Goal: Information Seeking & Learning: Learn about a topic

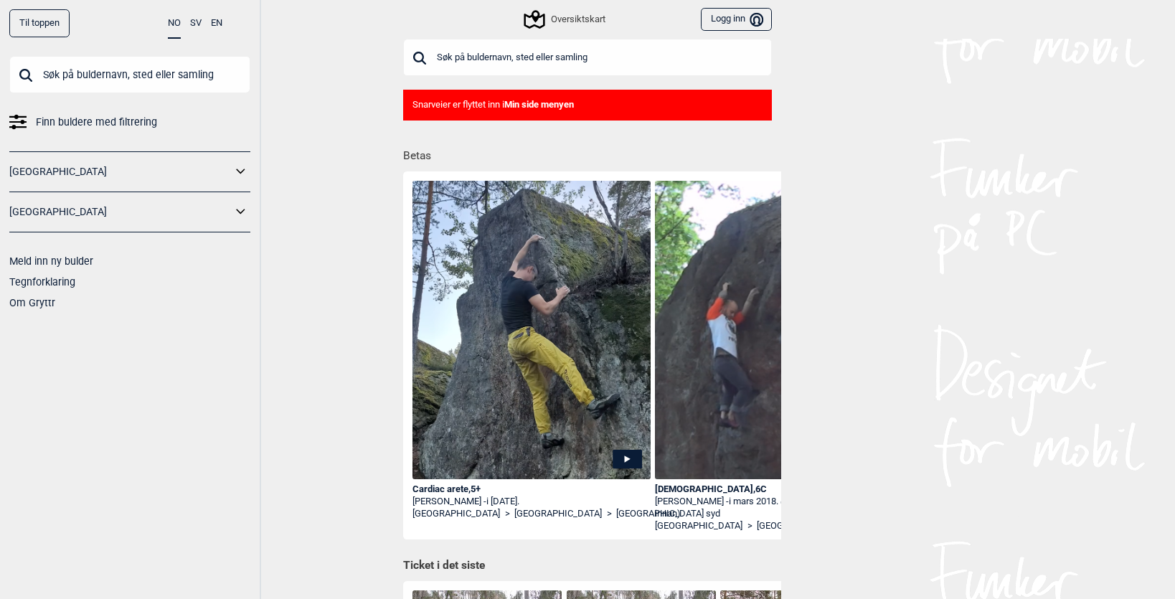
click at [14, 117] on icon at bounding box center [17, 117] width 17 height 4
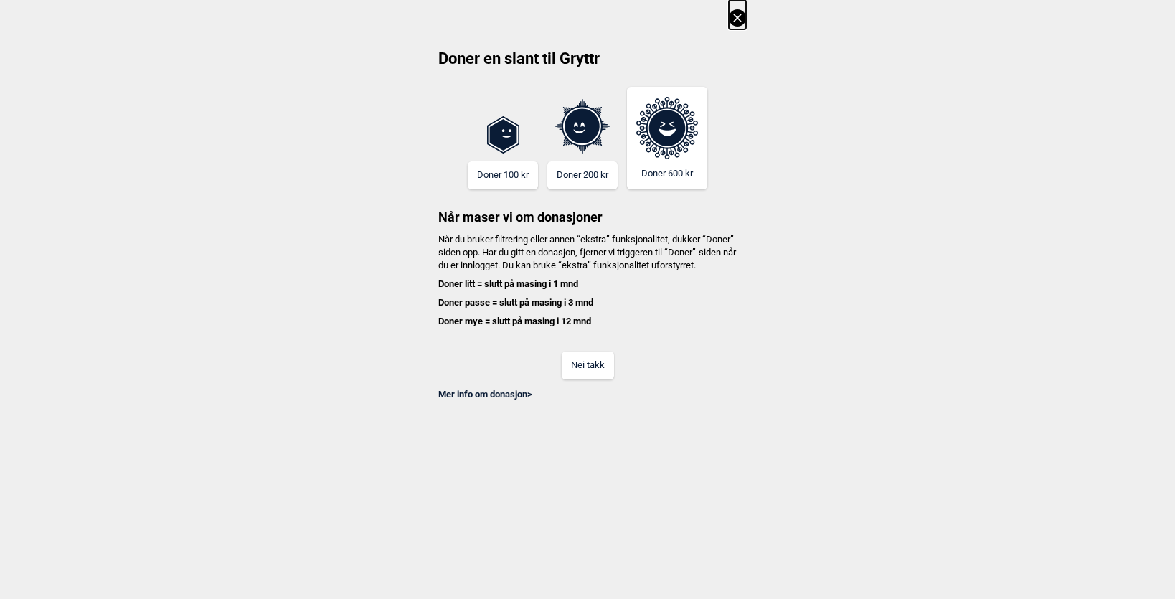
click at [586, 379] on button "Nei takk" at bounding box center [588, 365] width 52 height 28
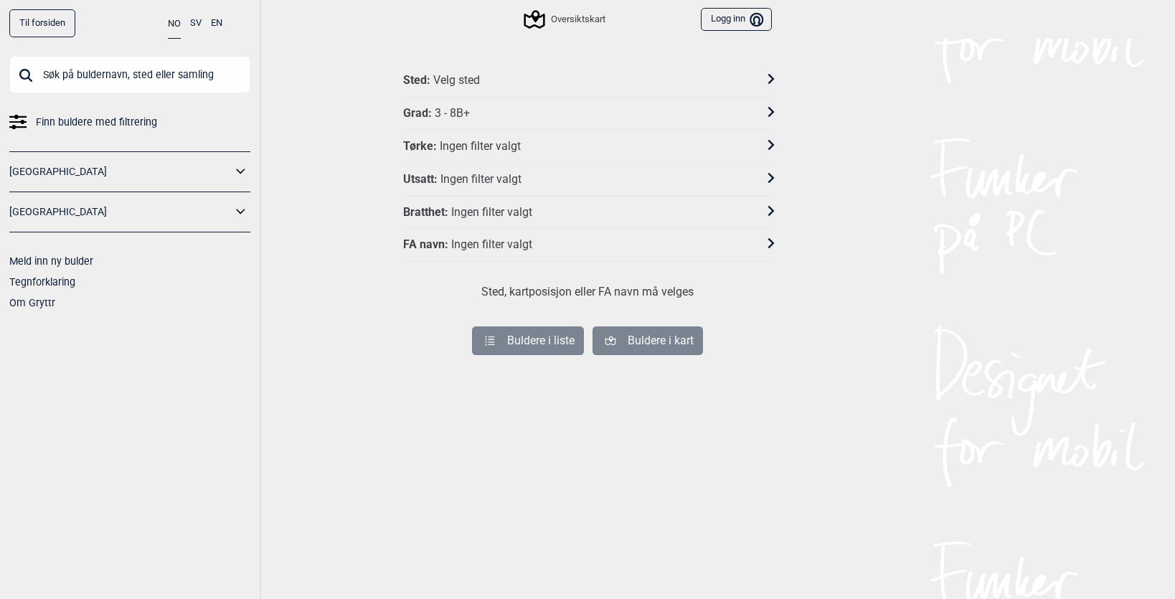
click at [778, 109] on div "Sted : Velg sted Grad : 3 - 8B+ Tørke : Ingen filter valgt Utsatt : Ingen filte…" at bounding box center [587, 347] width 387 height 564
click at [773, 110] on icon at bounding box center [771, 112] width 10 height 10
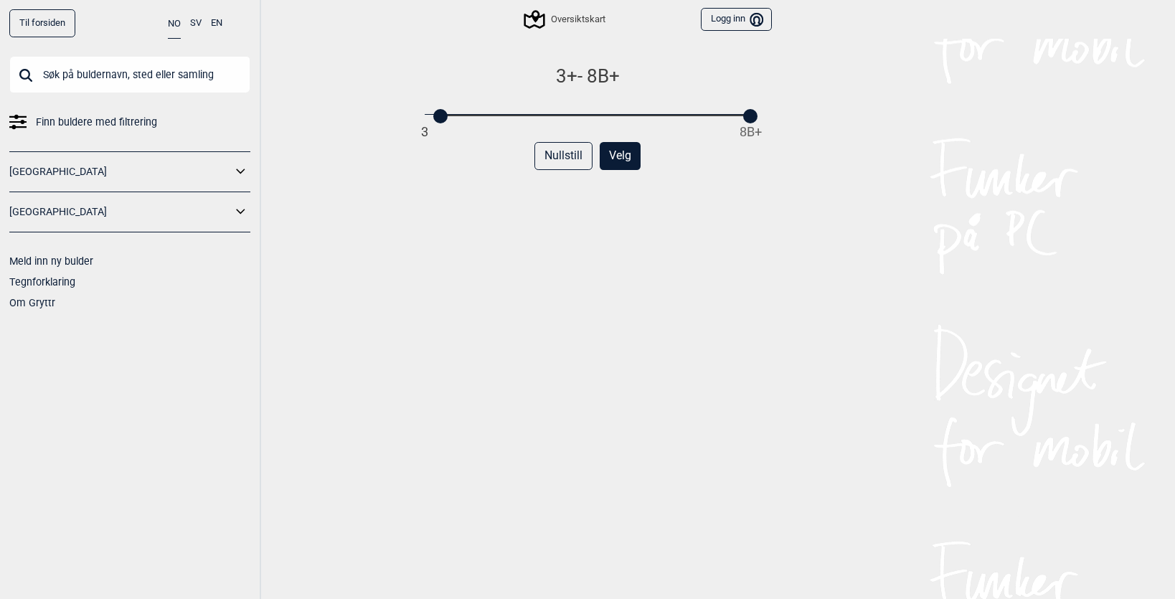
drag, startPoint x: 424, startPoint y: 117, endPoint x: 441, endPoint y: 114, distance: 17.5
click at [441, 114] on div at bounding box center [440, 116] width 14 height 14
drag, startPoint x: 443, startPoint y: 116, endPoint x: 527, endPoint y: 121, distance: 84.1
click at [527, 121] on div "6A - 8B+ 3 8B+ Nullstill Velg" at bounding box center [587, 347] width 369 height 564
drag, startPoint x: 750, startPoint y: 114, endPoint x: 627, endPoint y: 116, distance: 122.7
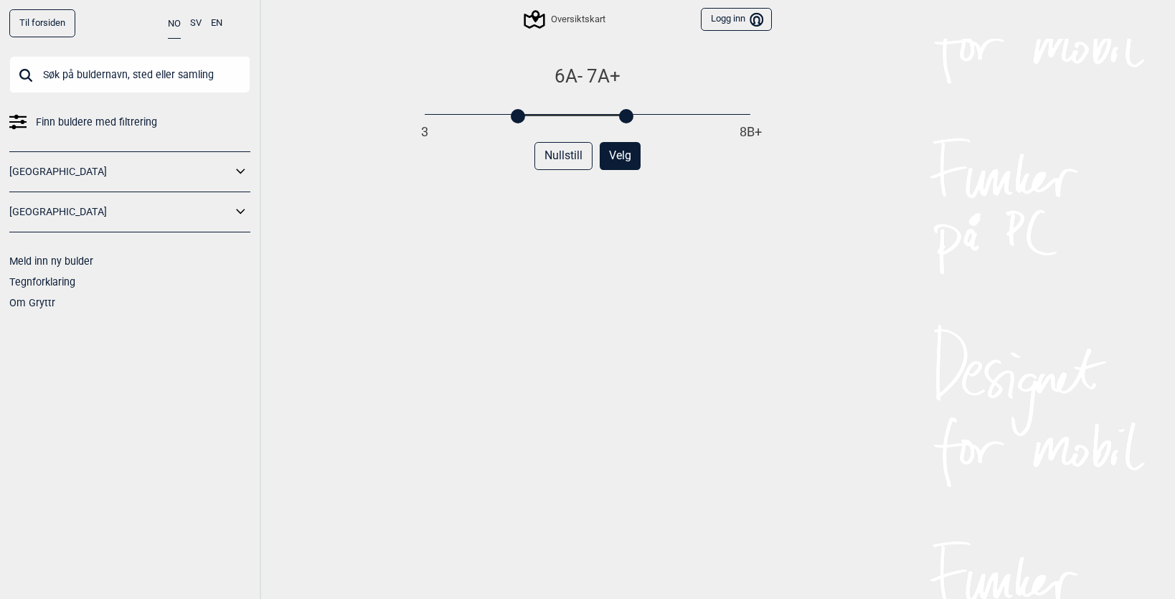
click at [627, 116] on div at bounding box center [626, 116] width 14 height 14
drag, startPoint x: 521, startPoint y: 120, endPoint x: 545, endPoint y: 118, distance: 23.7
click at [540, 118] on div at bounding box center [533, 116] width 14 height 14
click at [609, 162] on button "Velg" at bounding box center [620, 156] width 41 height 28
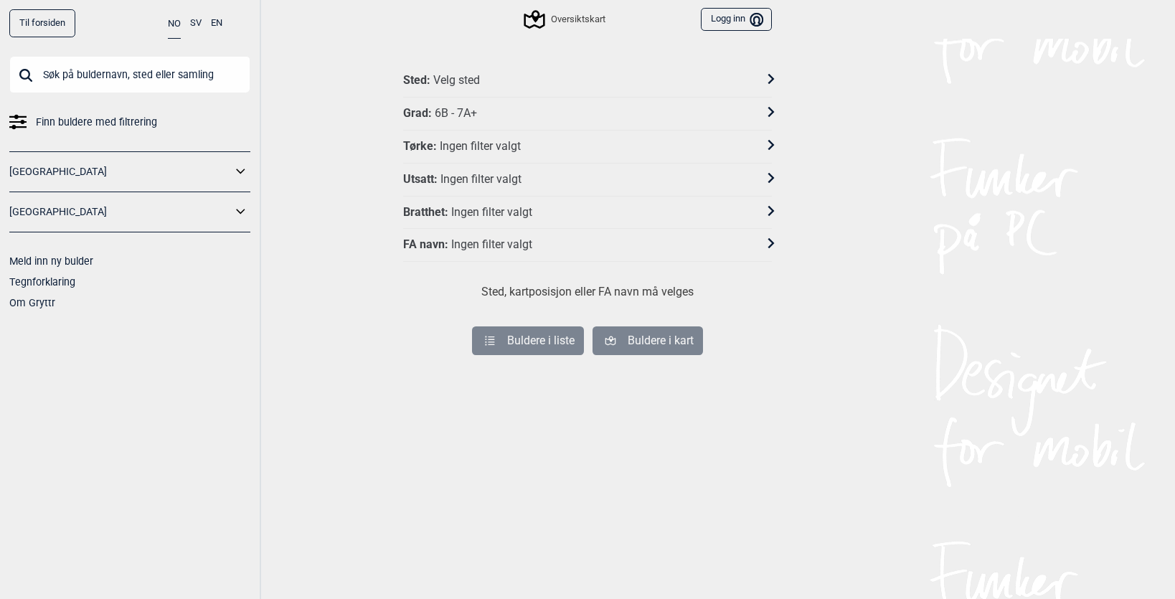
click at [773, 140] on icon at bounding box center [771, 145] width 10 height 10
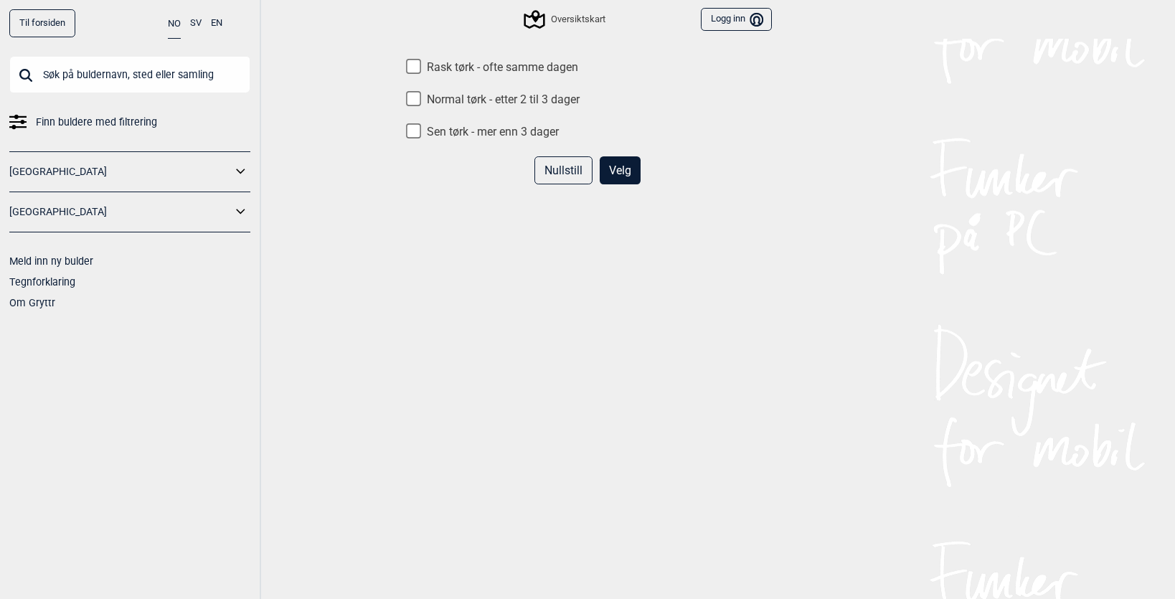
click at [417, 100] on input "Normal tørk - etter 2 til 3 dager" at bounding box center [413, 98] width 15 height 15
checkbox input "true"
click at [629, 169] on button "Velg" at bounding box center [620, 170] width 41 height 28
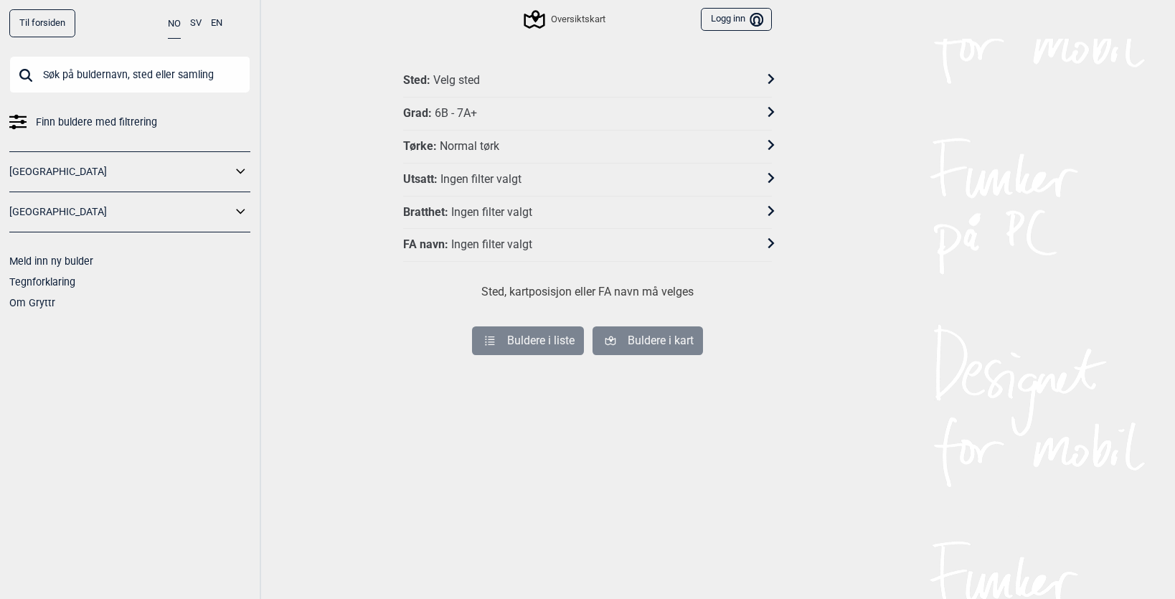
click at [770, 174] on icon at bounding box center [771, 177] width 10 height 10
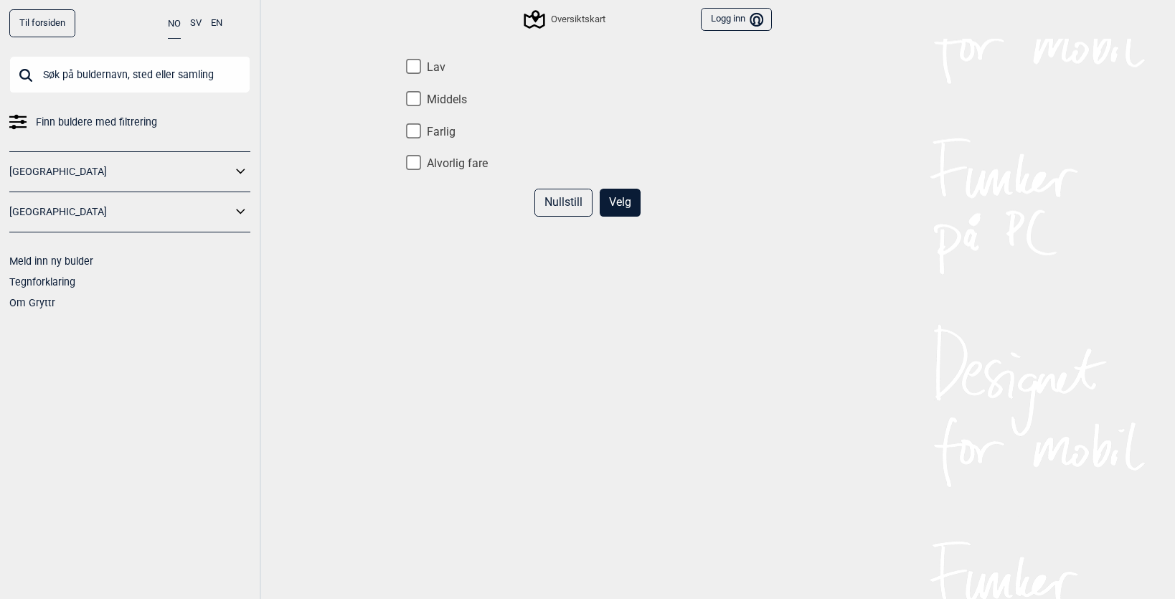
click at [413, 67] on input "Lav" at bounding box center [413, 66] width 15 height 15
checkbox input "true"
click at [413, 98] on input "Middels" at bounding box center [413, 98] width 15 height 15
checkbox input "true"
click at [639, 204] on button "Velg" at bounding box center [620, 203] width 41 height 28
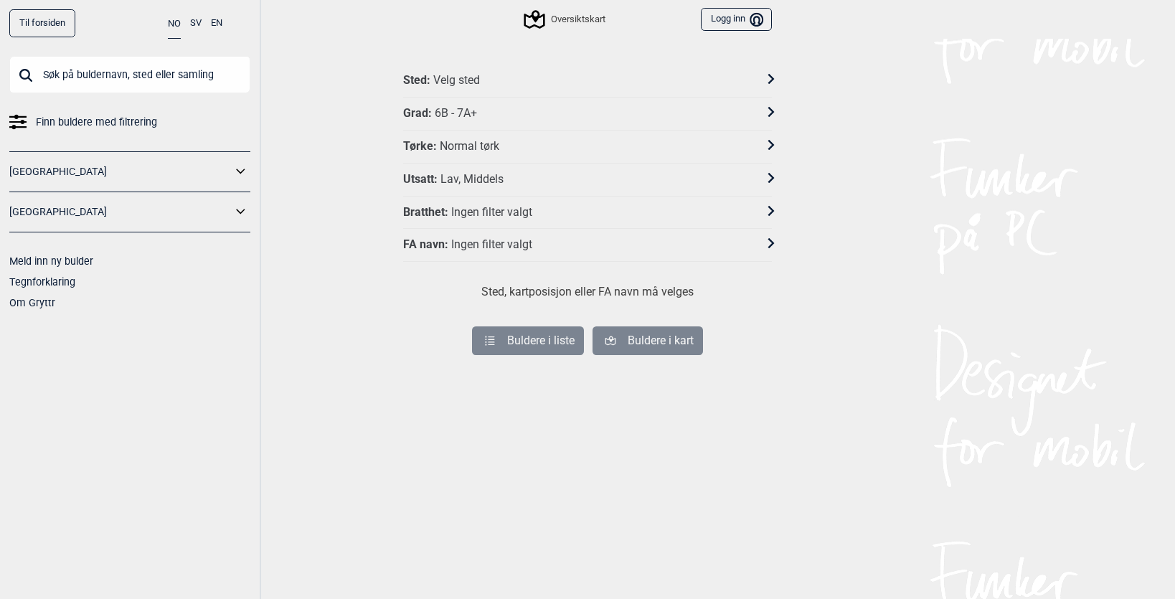
click at [682, 78] on div "Sted : Velg sted" at bounding box center [578, 80] width 350 height 15
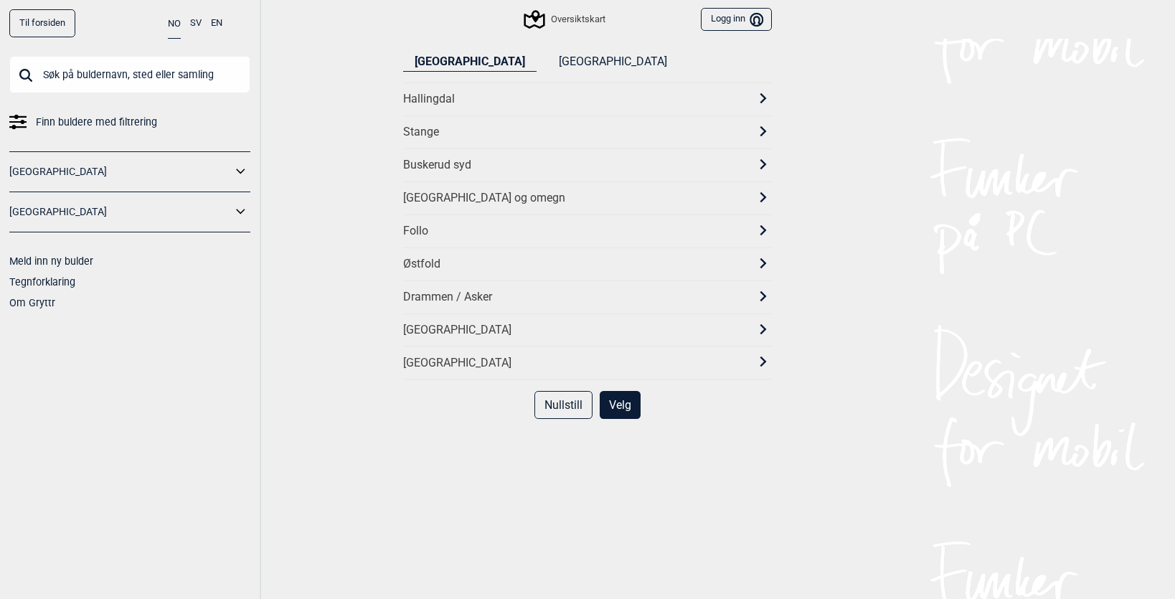
click at [547, 196] on div "[GEOGRAPHIC_DATA] og omegn" at bounding box center [574, 198] width 343 height 15
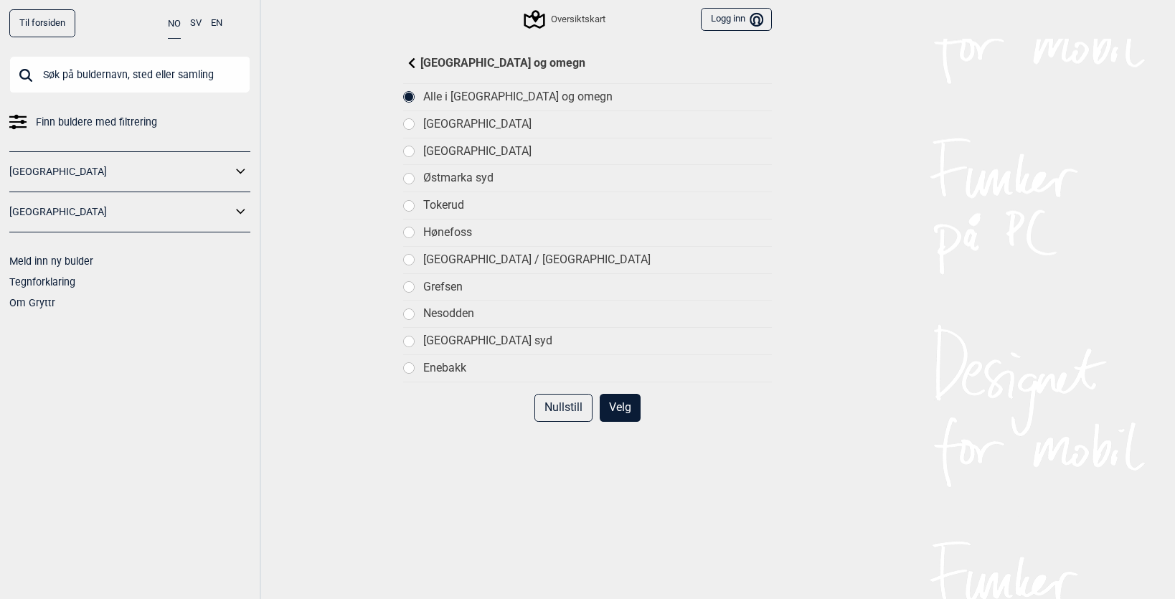
click at [413, 150] on div at bounding box center [409, 151] width 10 height 10
click at [411, 174] on div at bounding box center [409, 179] width 10 height 10
click at [414, 150] on div at bounding box center [409, 151] width 10 height 10
click at [631, 398] on button "Velg" at bounding box center [620, 408] width 41 height 28
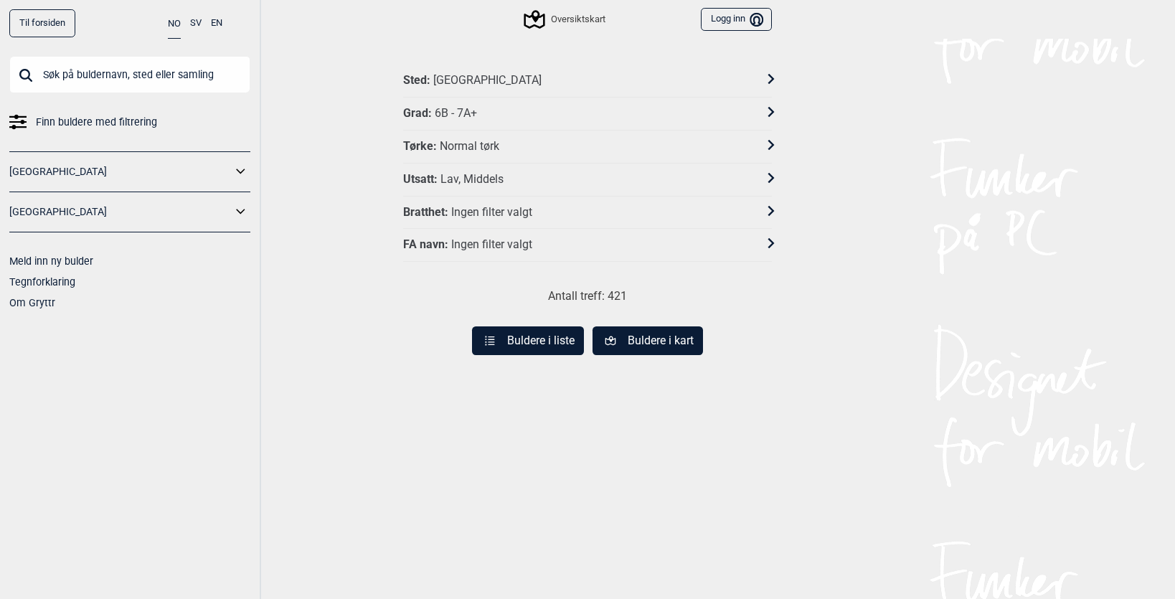
click at [651, 326] on button "Buldere i kart" at bounding box center [648, 340] width 110 height 29
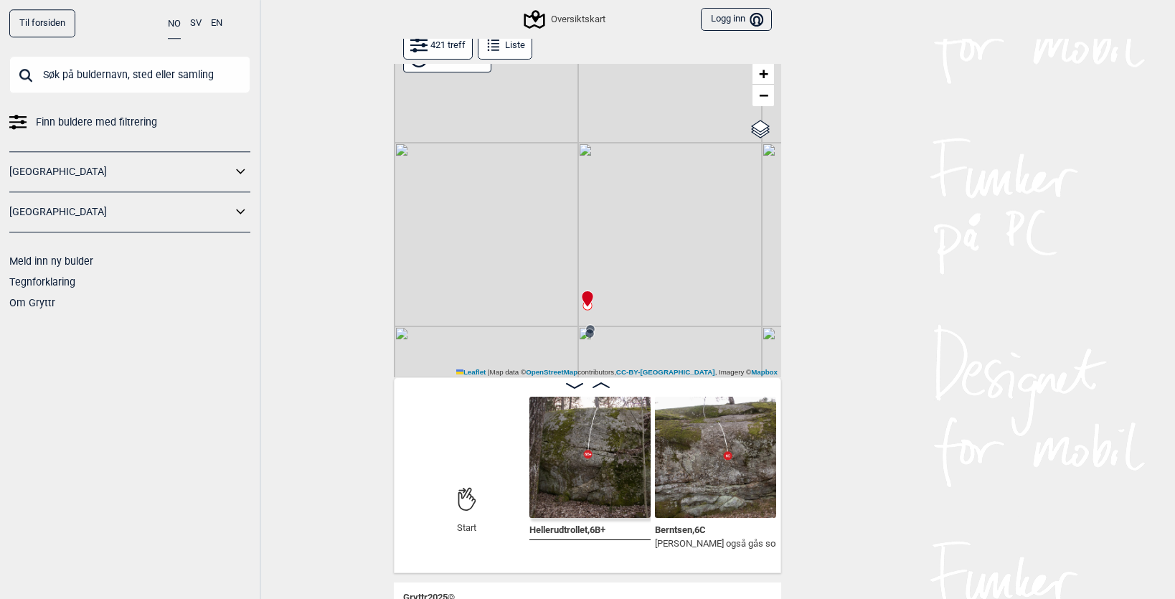
scroll to position [32, 0]
click at [764, 102] on span "−" at bounding box center [763, 97] width 9 height 18
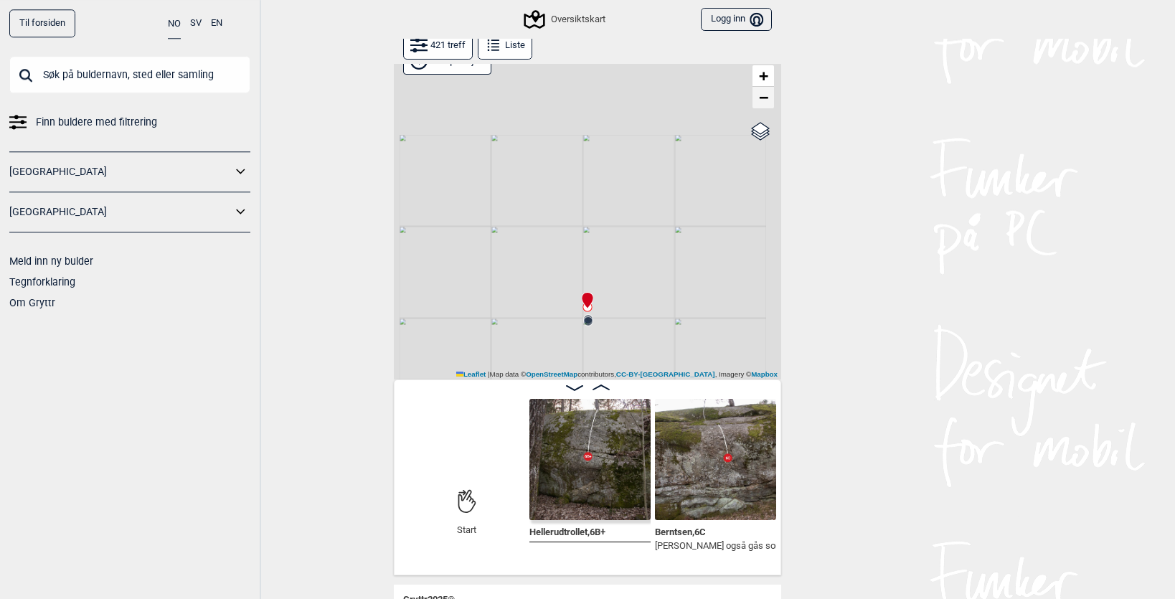
click at [764, 102] on span "−" at bounding box center [763, 97] width 9 height 18
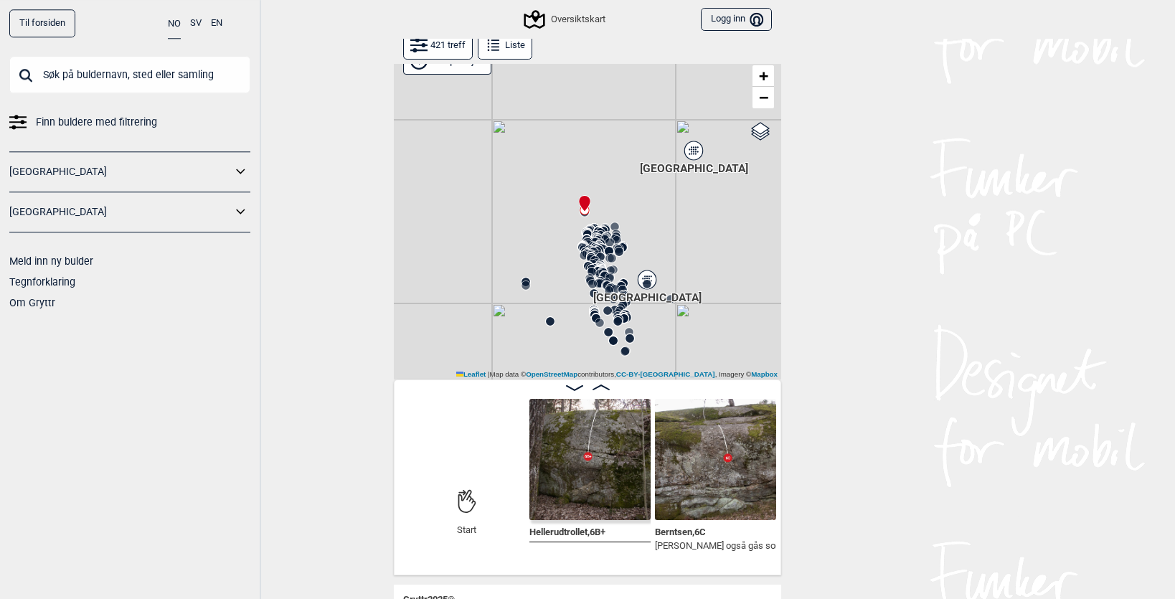
drag, startPoint x: 648, startPoint y: 283, endPoint x: 645, endPoint y: 167, distance: 116.3
click at [645, 168] on div "Gol [GEOGRAPHIC_DATA] Kolomoen [GEOGRAPHIC_DATA] [GEOGRAPHIC_DATA][PERSON_NAME]…" at bounding box center [587, 209] width 387 height 340
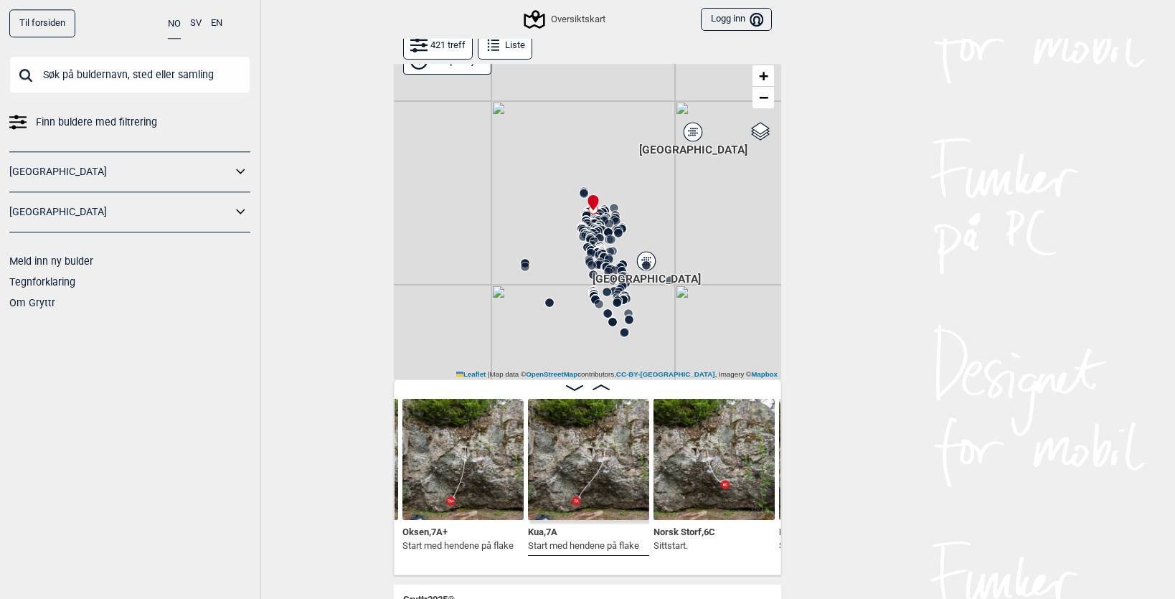
scroll to position [0, 1014]
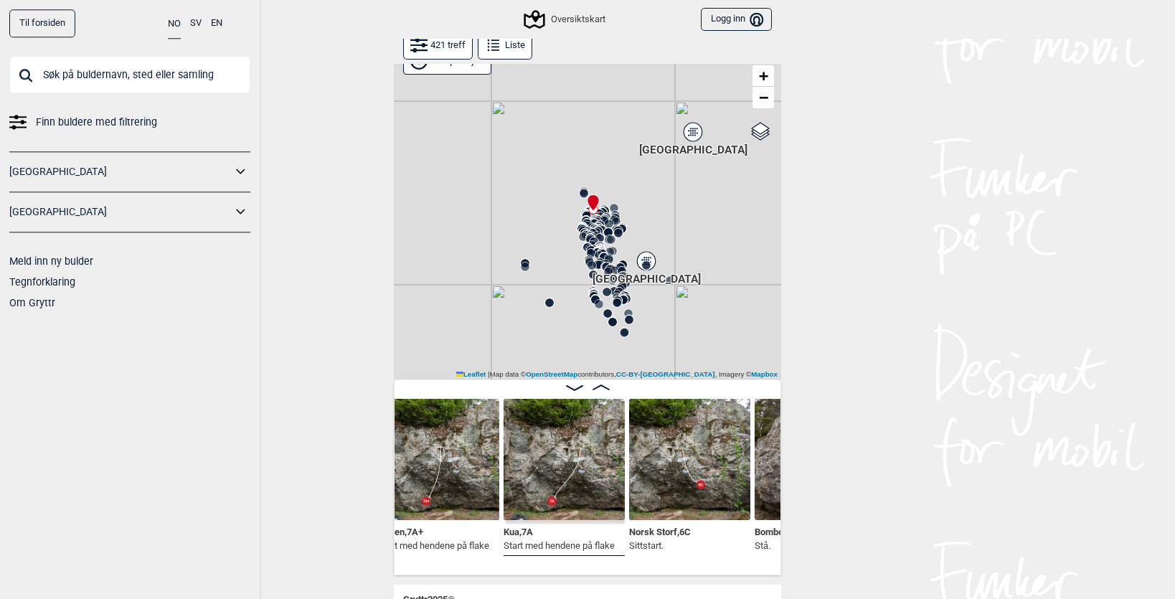
click at [549, 470] on img at bounding box center [564, 459] width 121 height 121
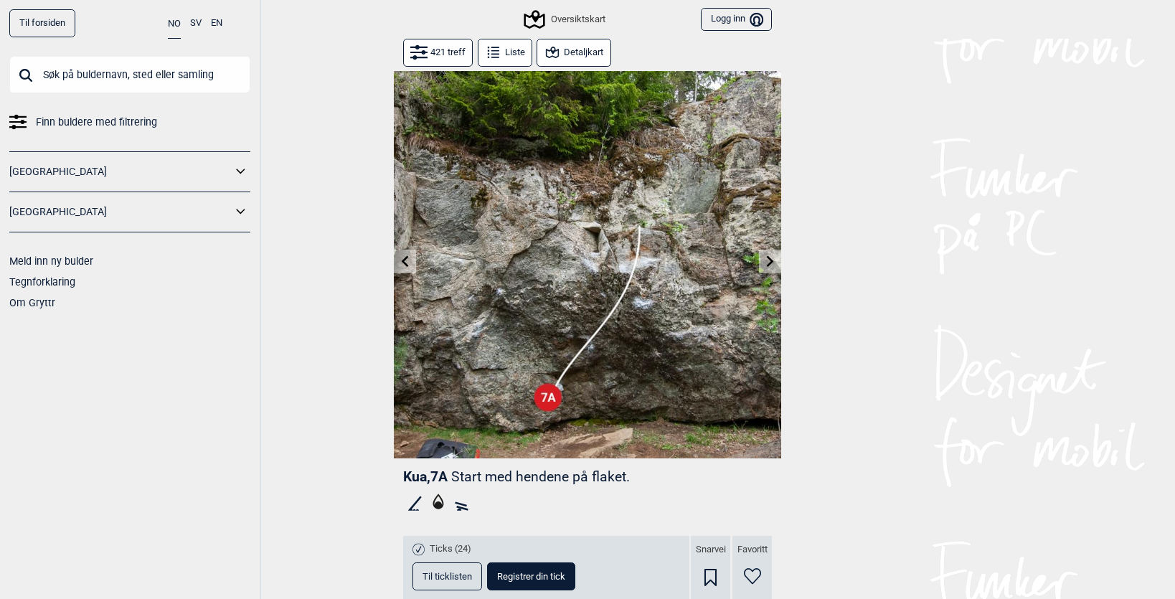
click at [773, 253] on button at bounding box center [770, 262] width 22 height 24
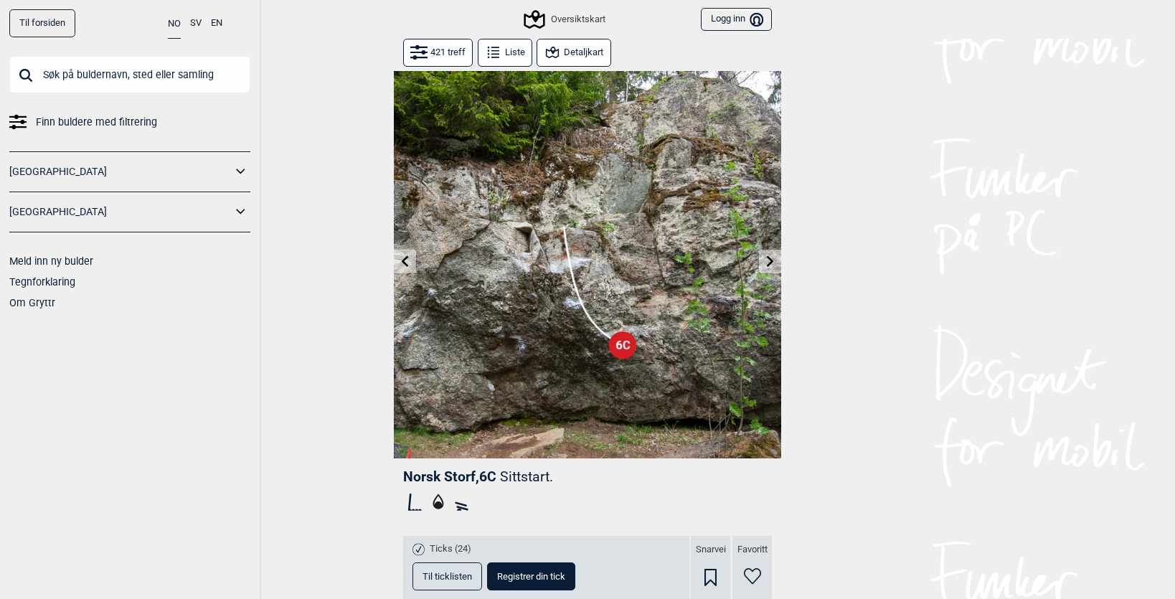
click at [411, 263] on button at bounding box center [405, 262] width 22 height 24
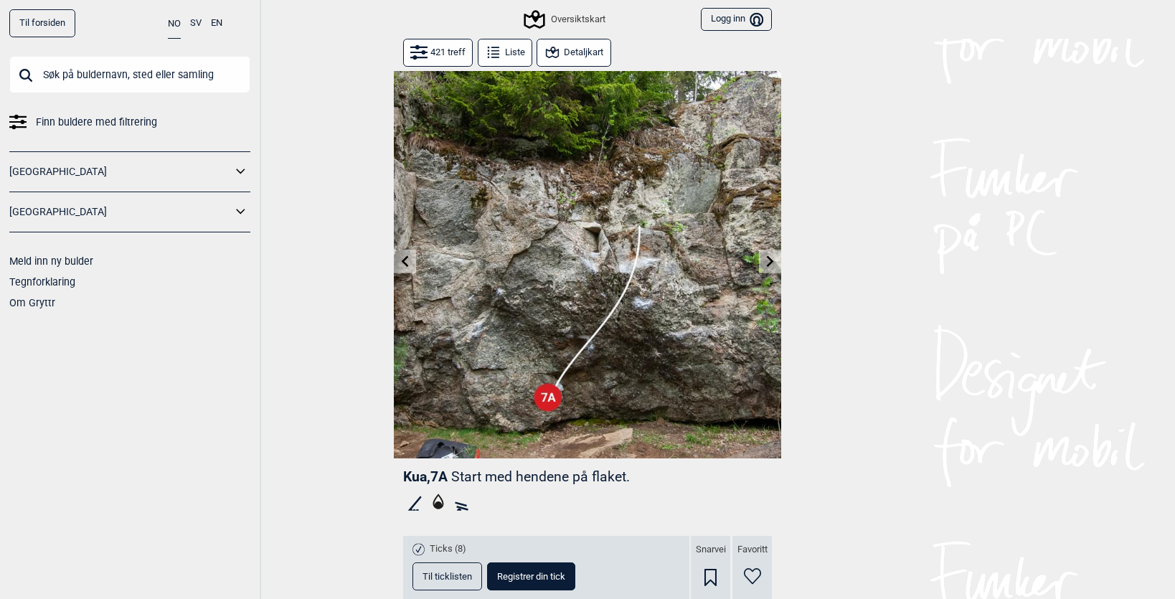
click at [411, 263] on button at bounding box center [405, 262] width 22 height 24
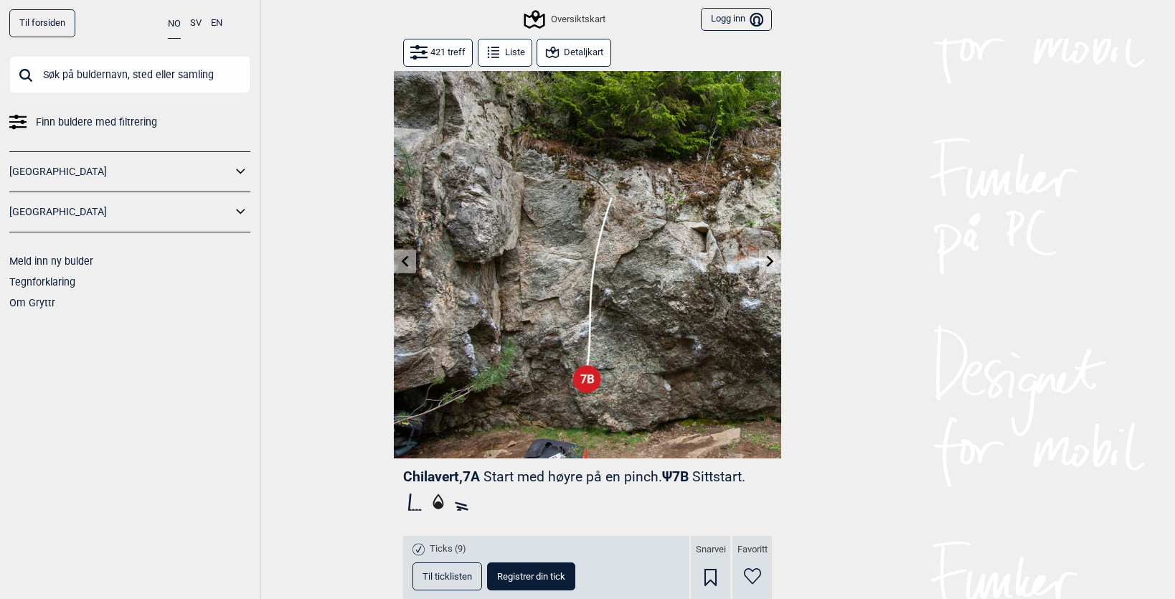
click at [407, 262] on icon at bounding box center [405, 260] width 11 height 11
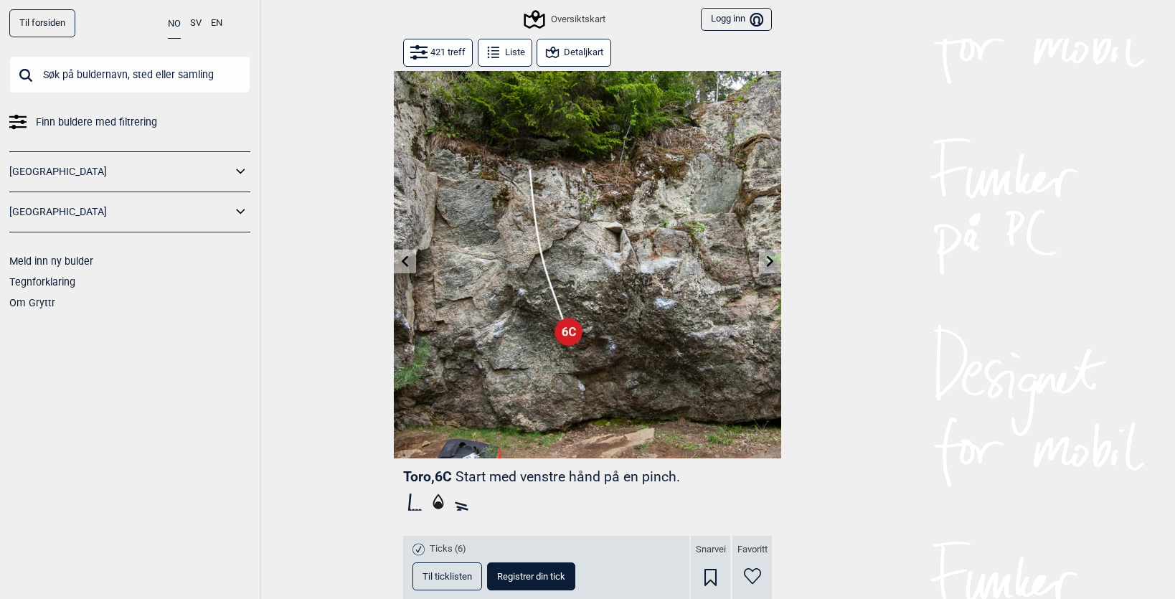
click at [406, 259] on icon at bounding box center [405, 260] width 7 height 11
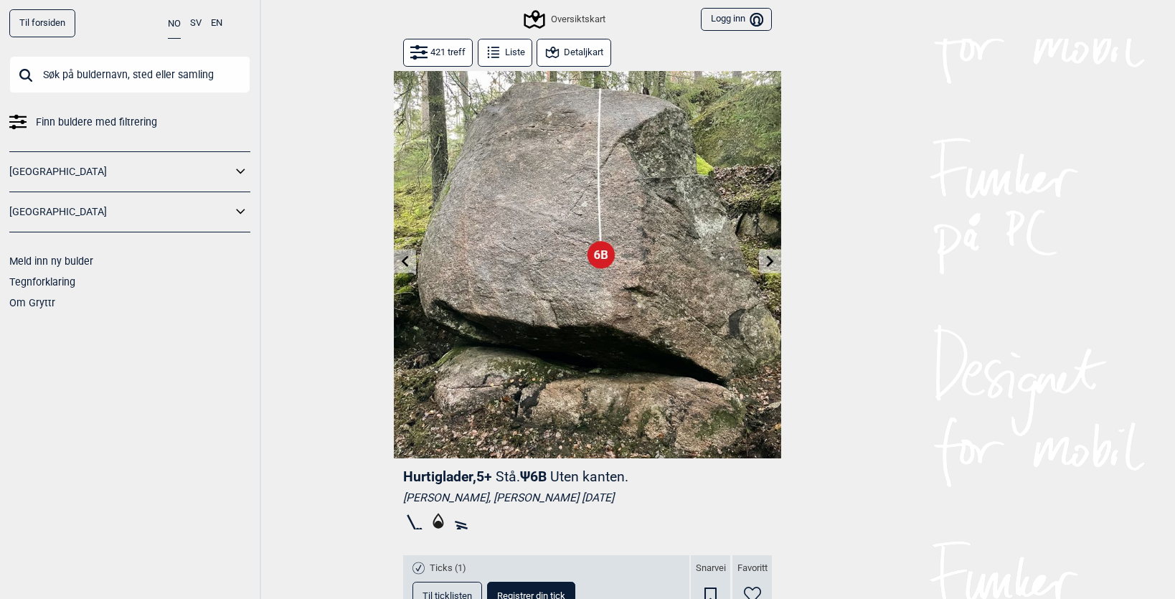
click at [770, 256] on icon at bounding box center [770, 260] width 11 height 11
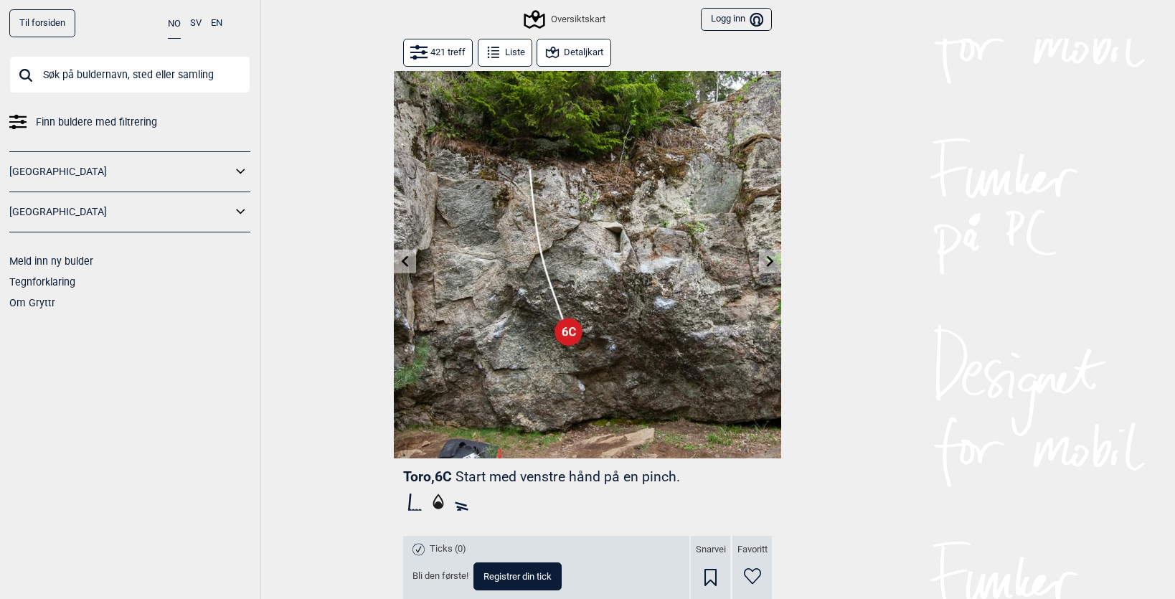
click at [770, 256] on icon at bounding box center [770, 260] width 11 height 11
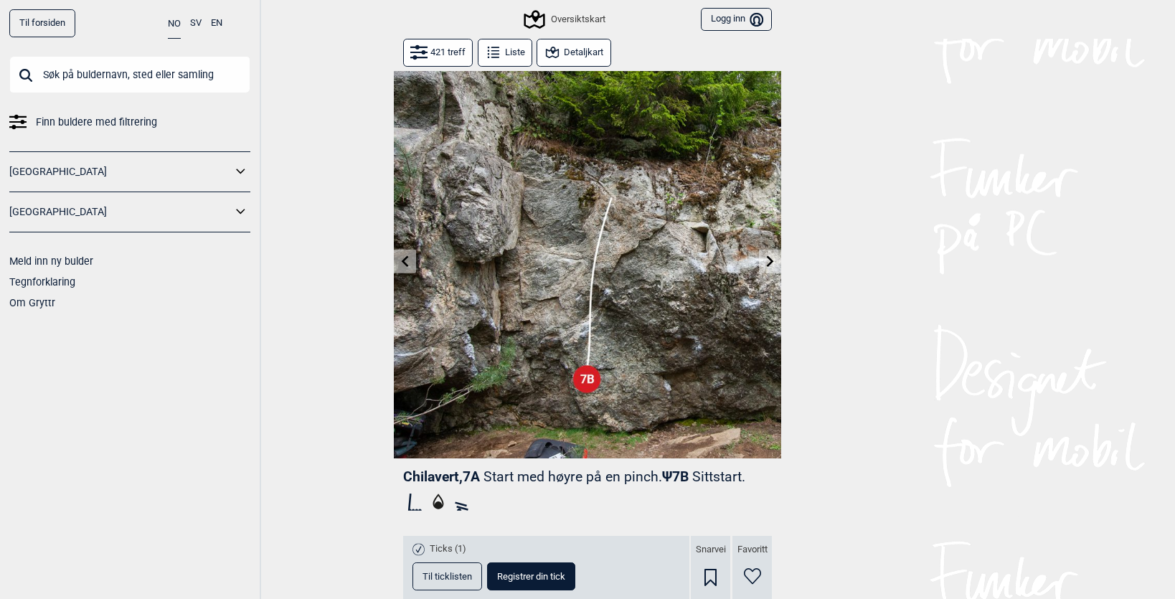
click at [770, 256] on icon at bounding box center [770, 260] width 11 height 11
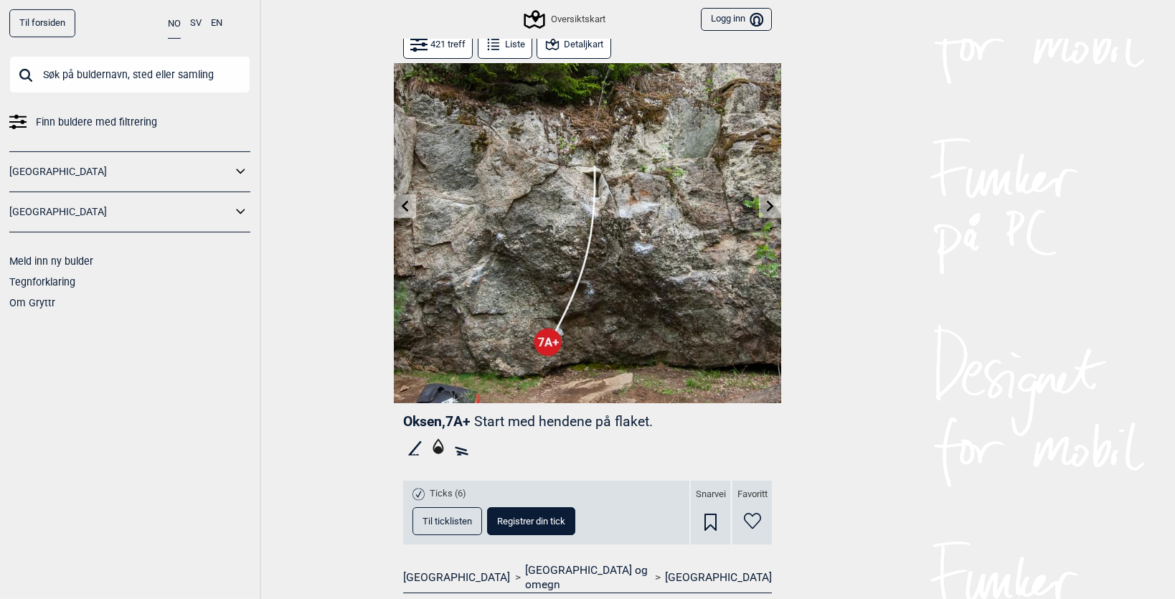
scroll to position [55, 0]
click at [557, 46] on icon at bounding box center [552, 44] width 17 height 17
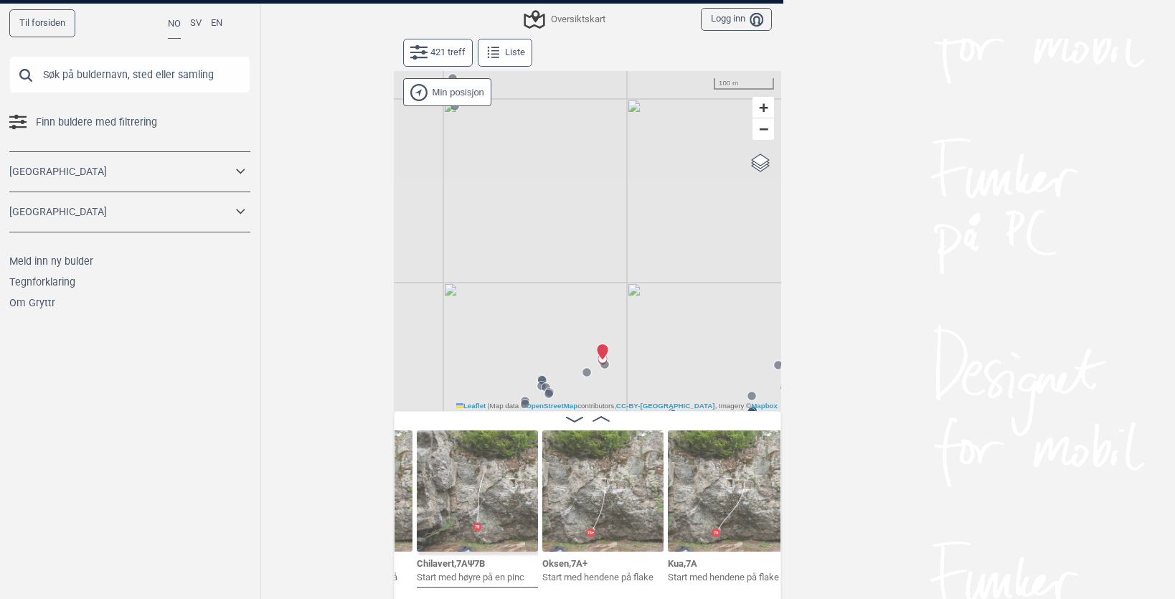
scroll to position [0, 727]
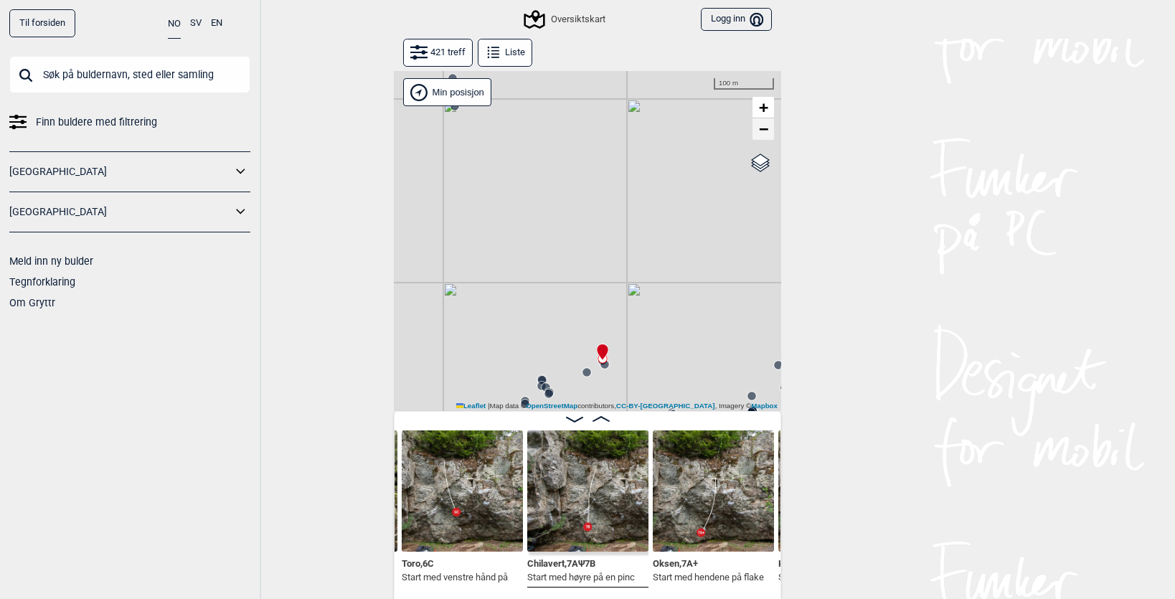
click at [763, 136] on span "−" at bounding box center [763, 129] width 9 height 18
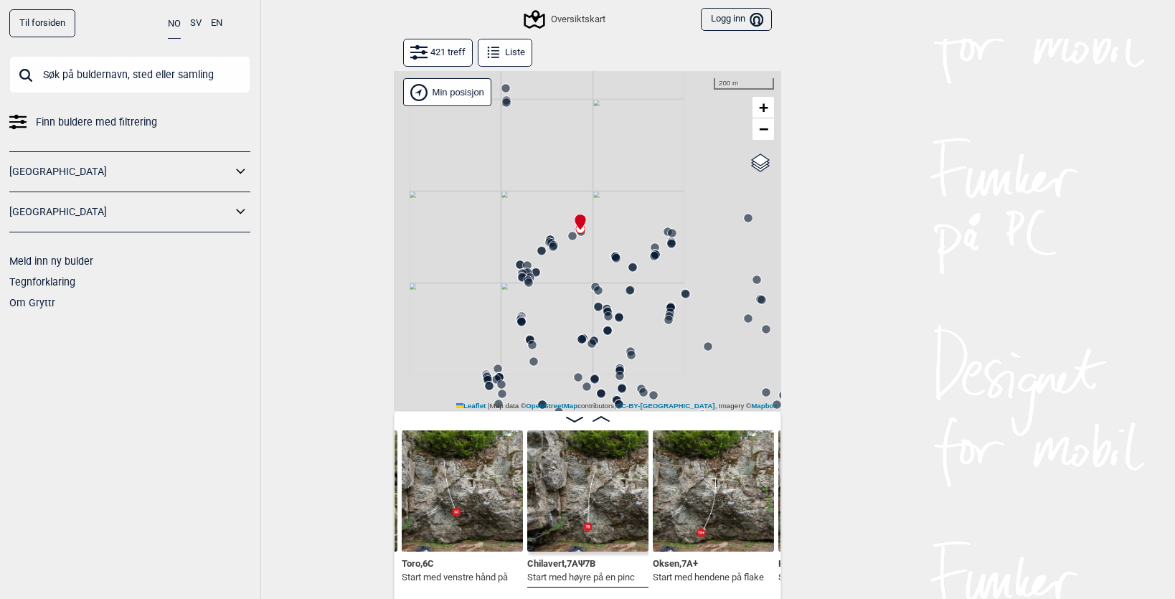
click at [635, 160] on div "Gol [GEOGRAPHIC_DATA] Kolomoen [GEOGRAPHIC_DATA] [GEOGRAPHIC_DATA][PERSON_NAME]…" at bounding box center [587, 241] width 387 height 340
click at [659, 459] on img at bounding box center [713, 490] width 121 height 121
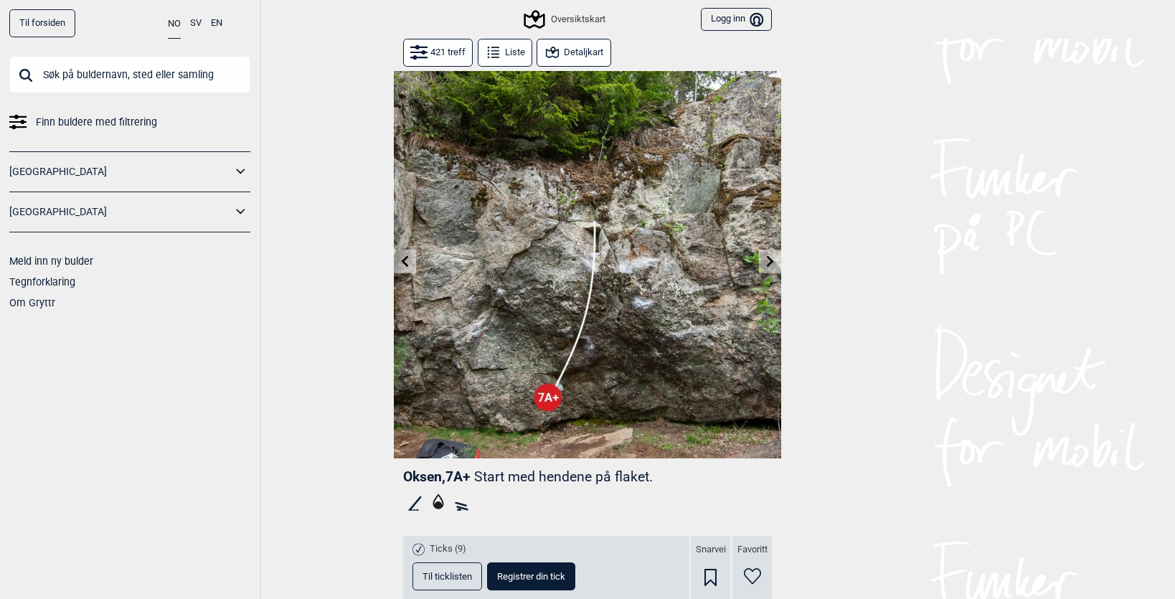
click at [765, 264] on icon at bounding box center [770, 260] width 11 height 11
click at [765, 265] on icon at bounding box center [770, 260] width 11 height 11
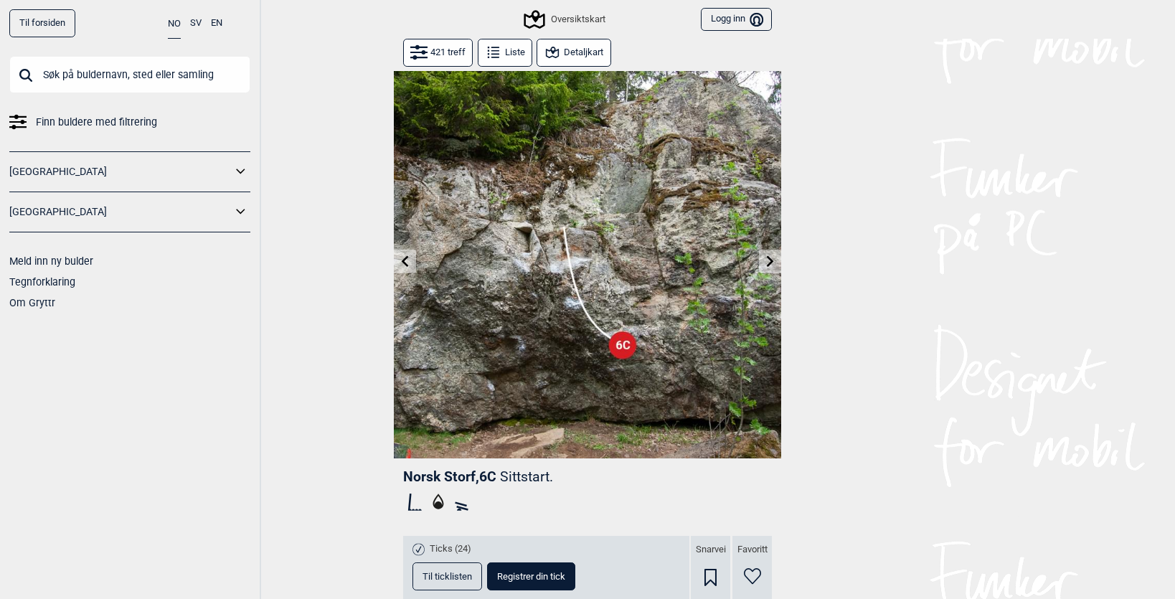
click at [765, 265] on icon at bounding box center [770, 260] width 11 height 11
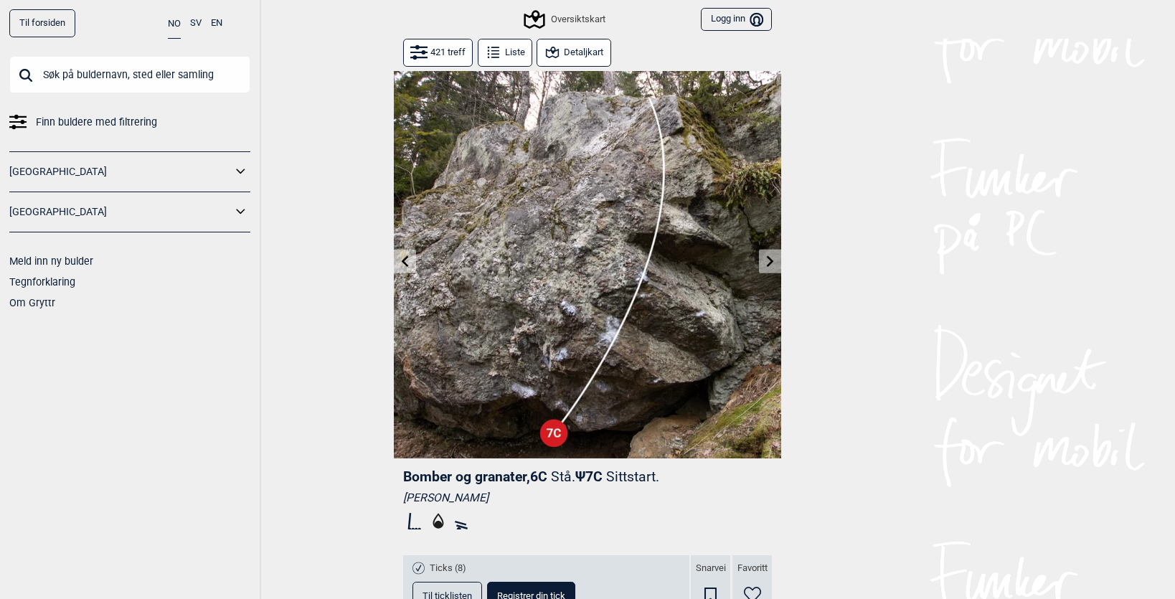
click at [765, 265] on icon at bounding box center [770, 260] width 11 height 11
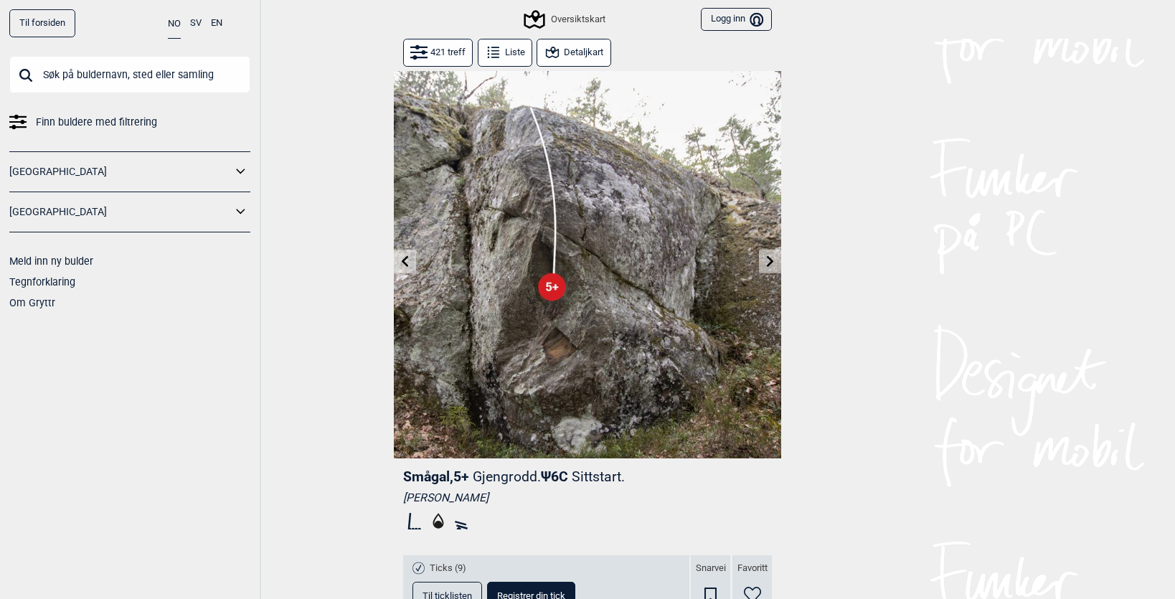
click at [765, 265] on icon at bounding box center [770, 260] width 11 height 11
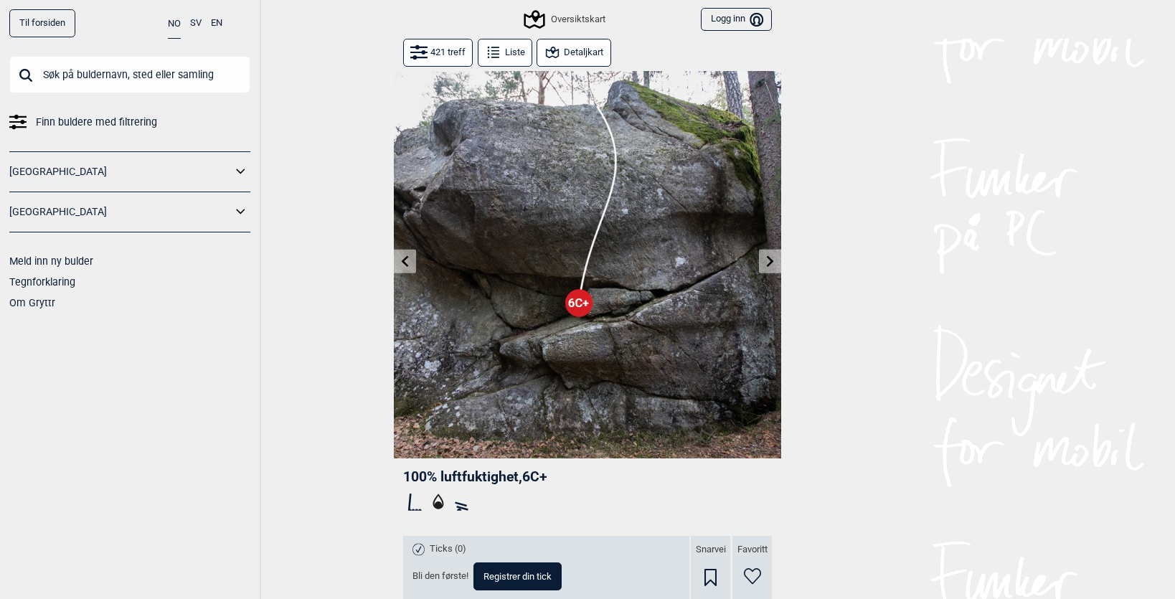
click at [774, 258] on icon at bounding box center [770, 260] width 11 height 11
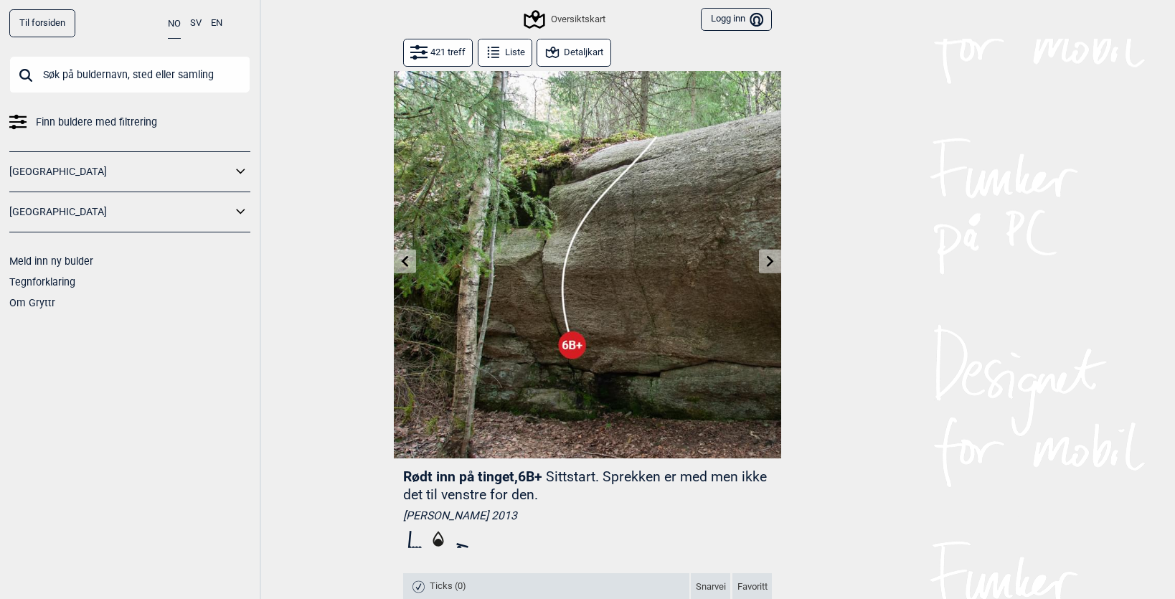
click at [774, 258] on icon at bounding box center [770, 260] width 11 height 11
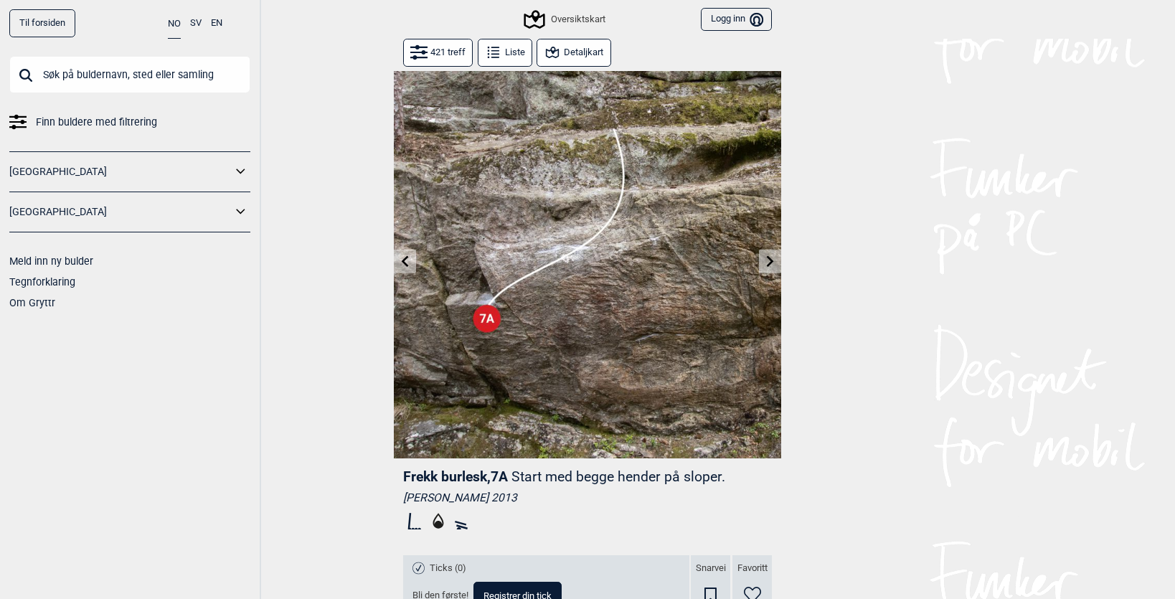
click at [774, 258] on icon at bounding box center [770, 260] width 11 height 11
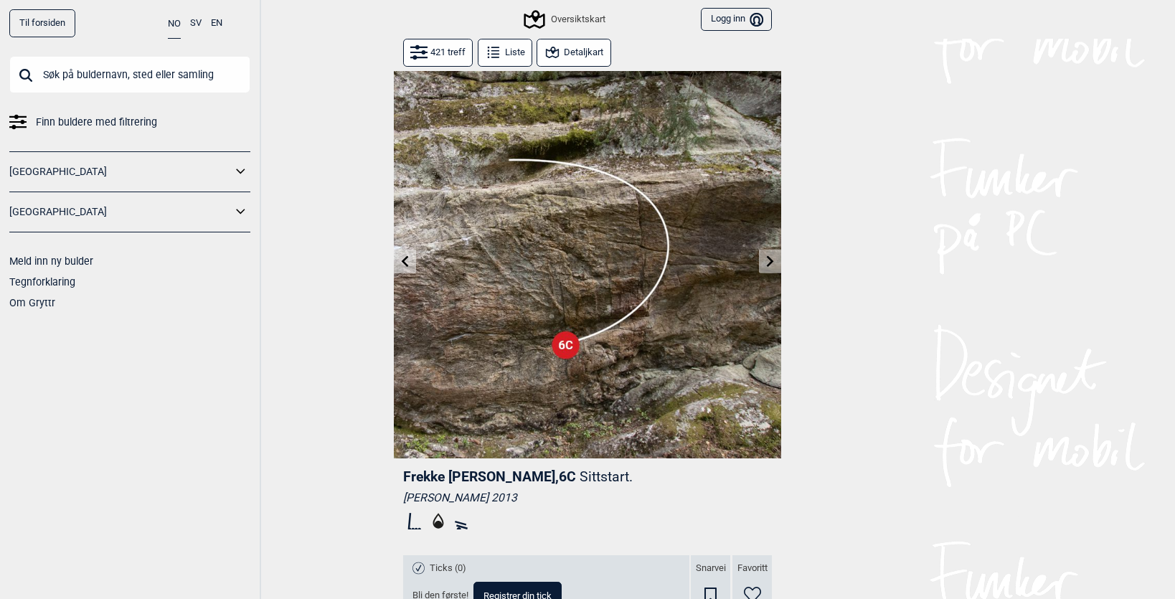
click at [774, 258] on icon at bounding box center [770, 260] width 11 height 11
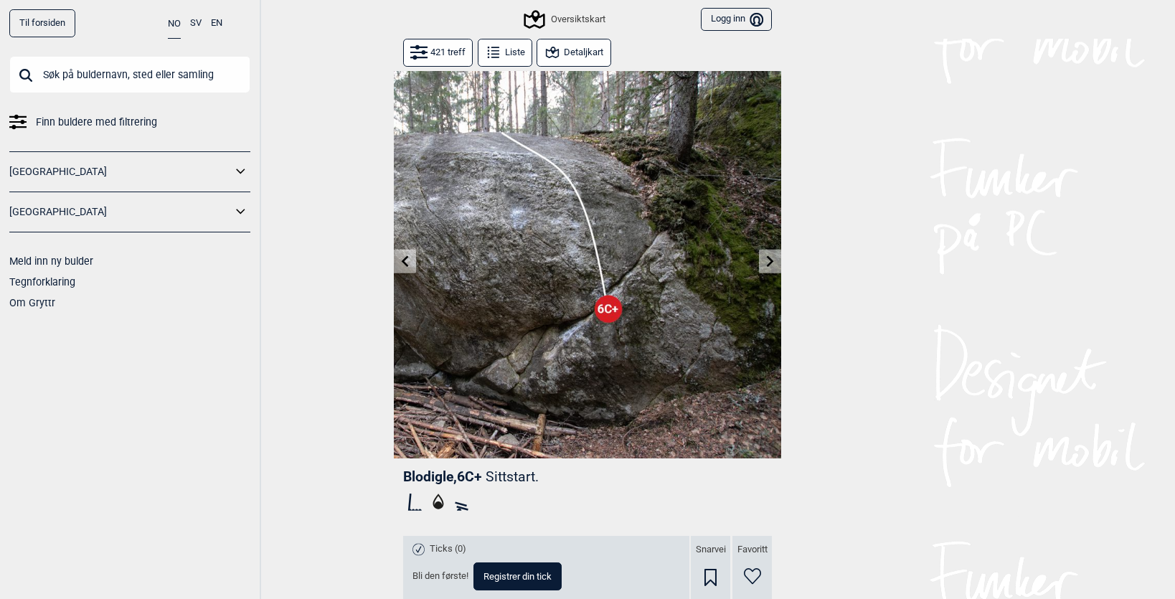
click at [774, 258] on icon at bounding box center [770, 260] width 11 height 11
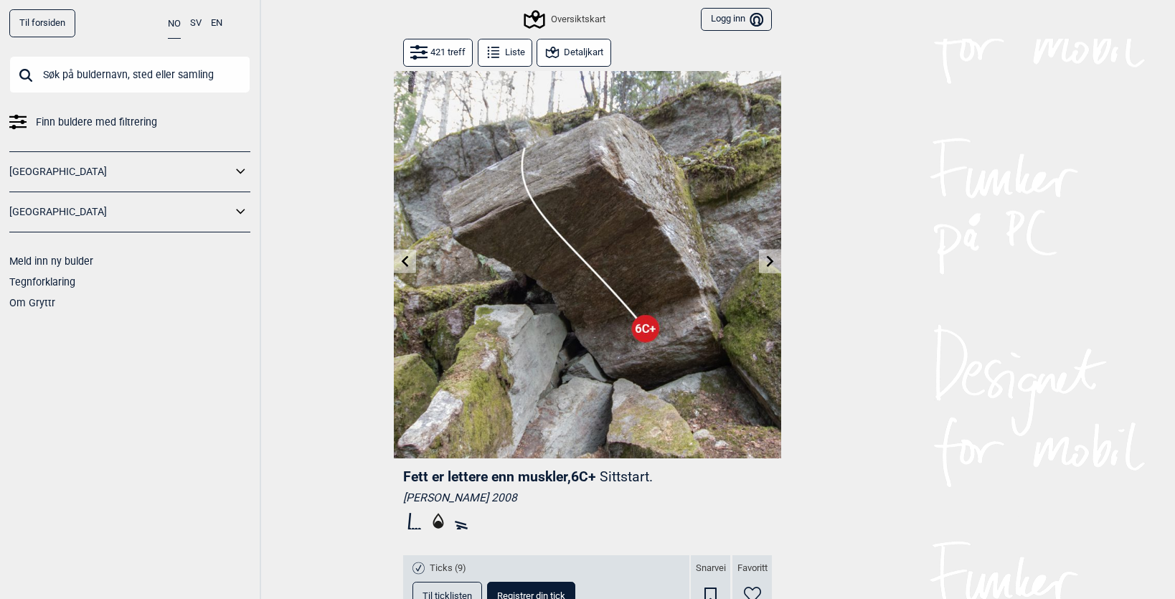
click at [774, 258] on icon at bounding box center [770, 260] width 11 height 11
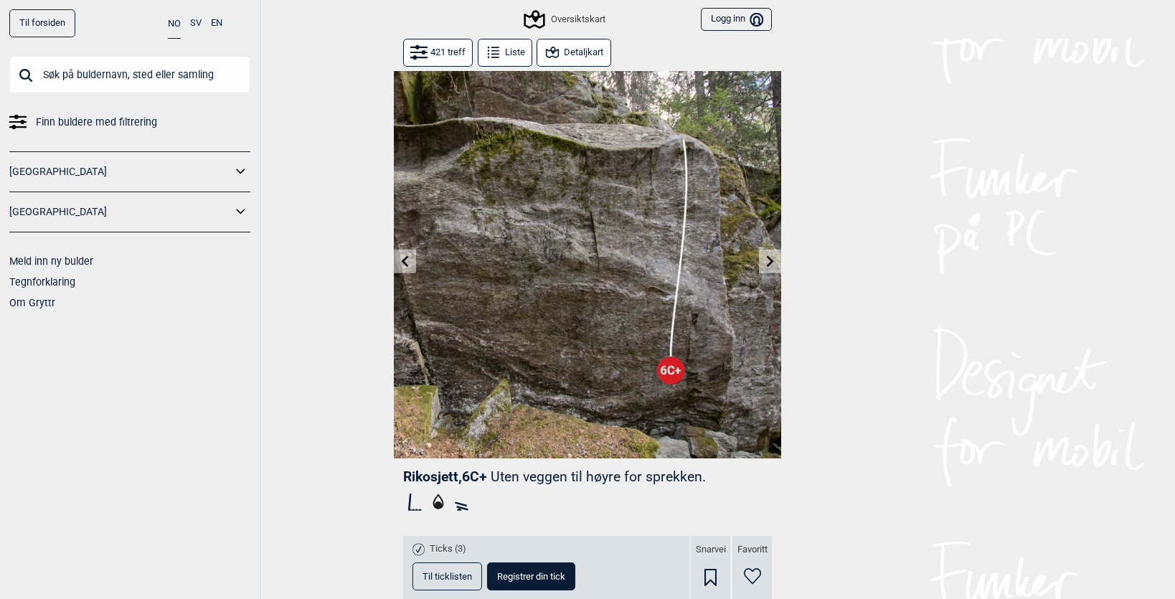
click at [774, 258] on icon at bounding box center [770, 260] width 11 height 11
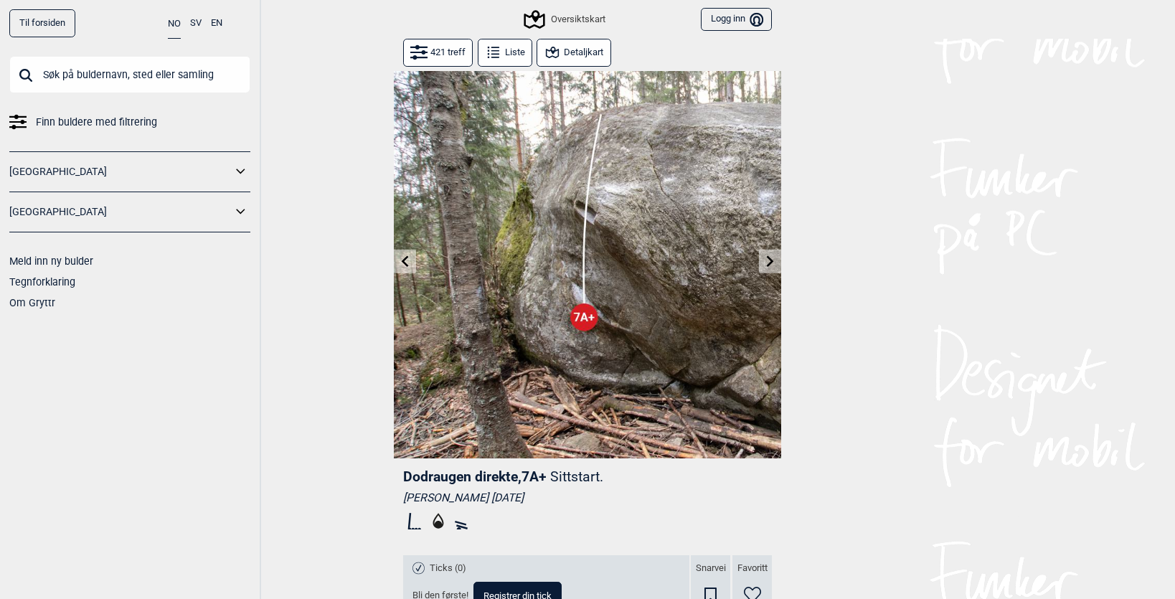
click at [774, 258] on icon at bounding box center [770, 260] width 11 height 11
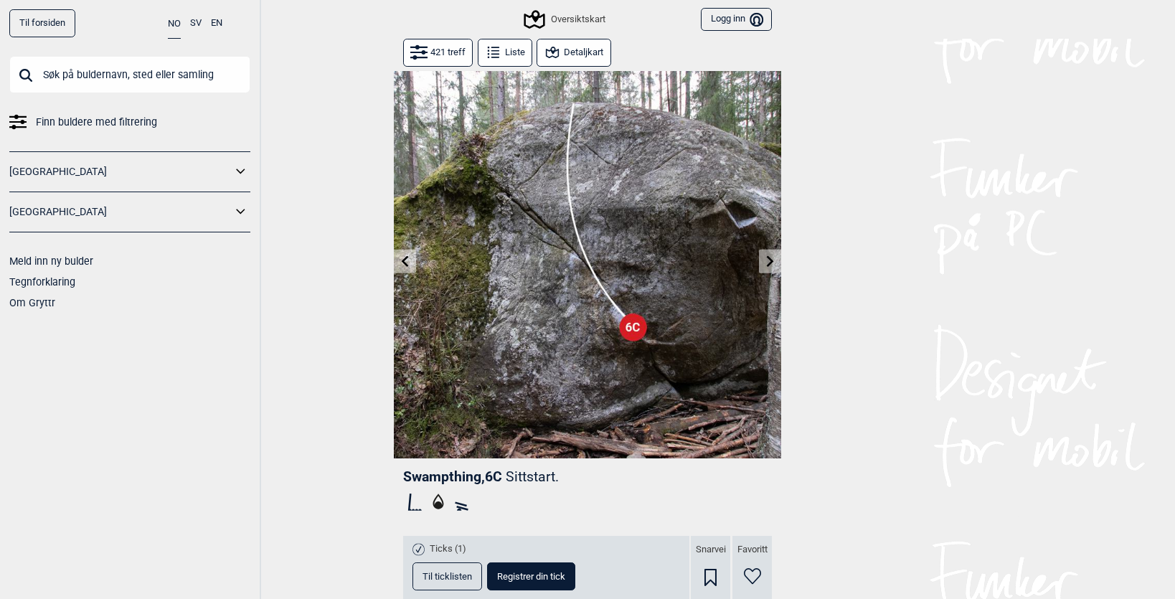
click at [404, 260] on icon at bounding box center [405, 260] width 7 height 11
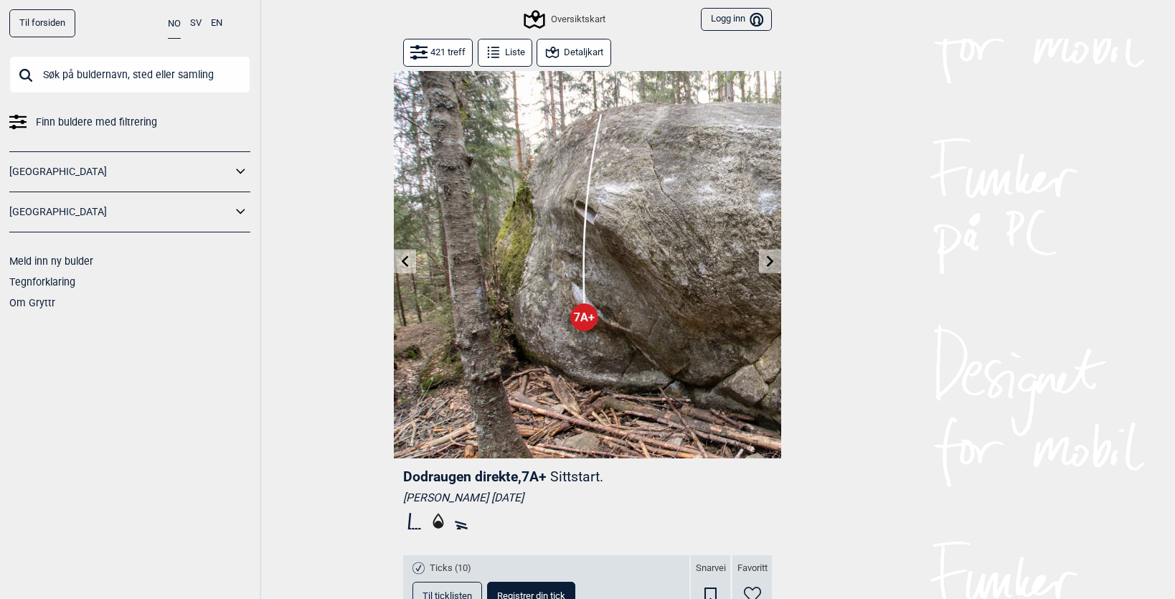
click at [763, 260] on button at bounding box center [770, 262] width 22 height 24
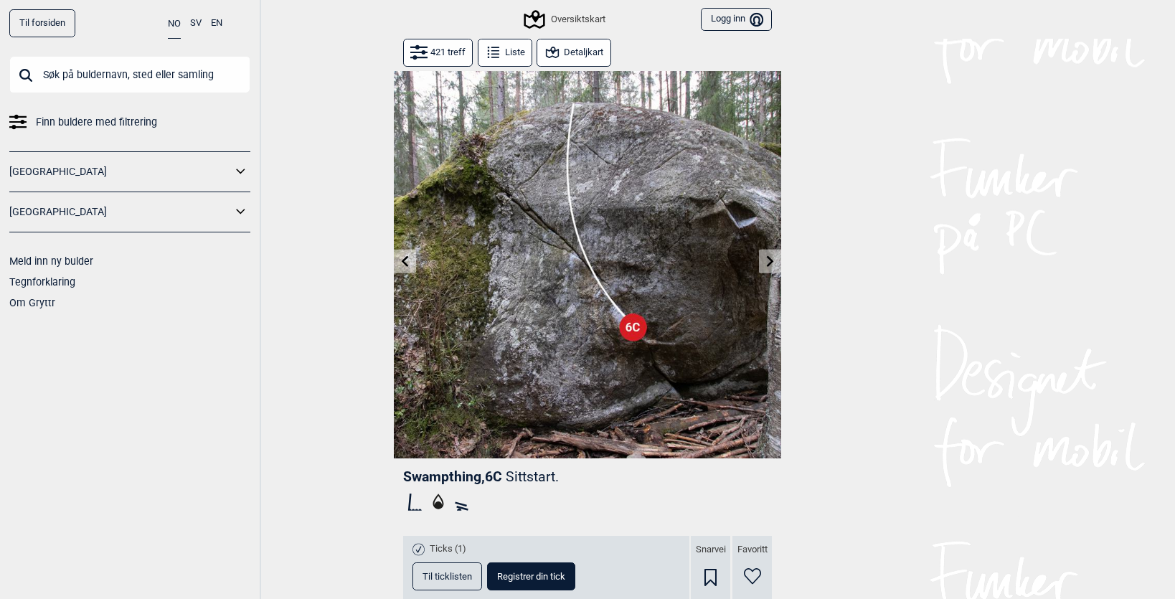
click at [772, 264] on icon at bounding box center [770, 260] width 11 height 11
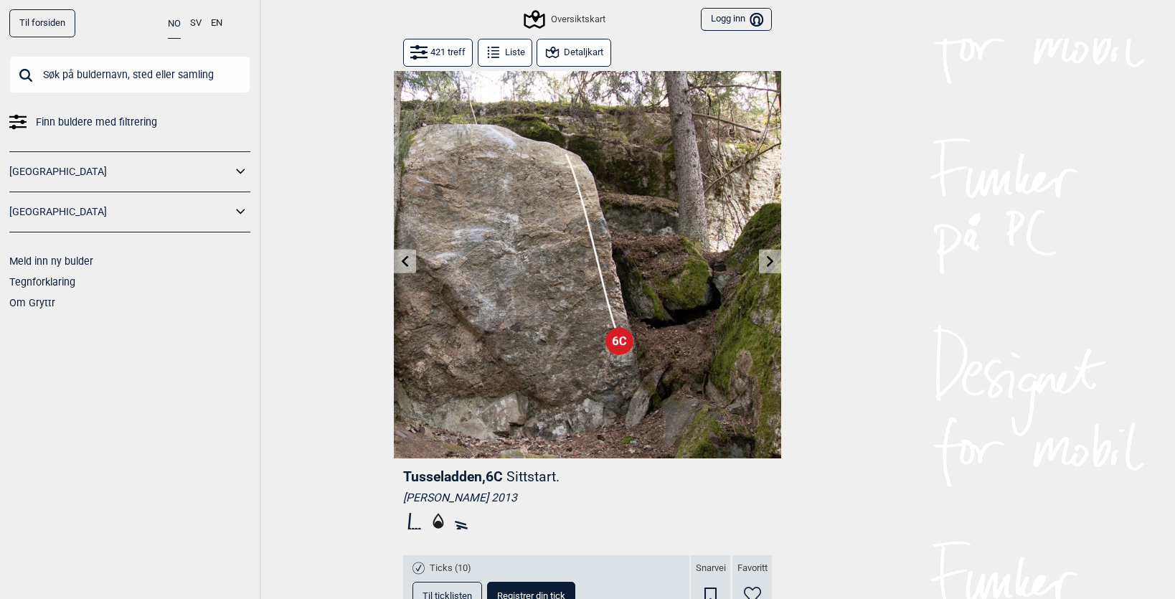
click at [399, 259] on button at bounding box center [405, 262] width 22 height 24
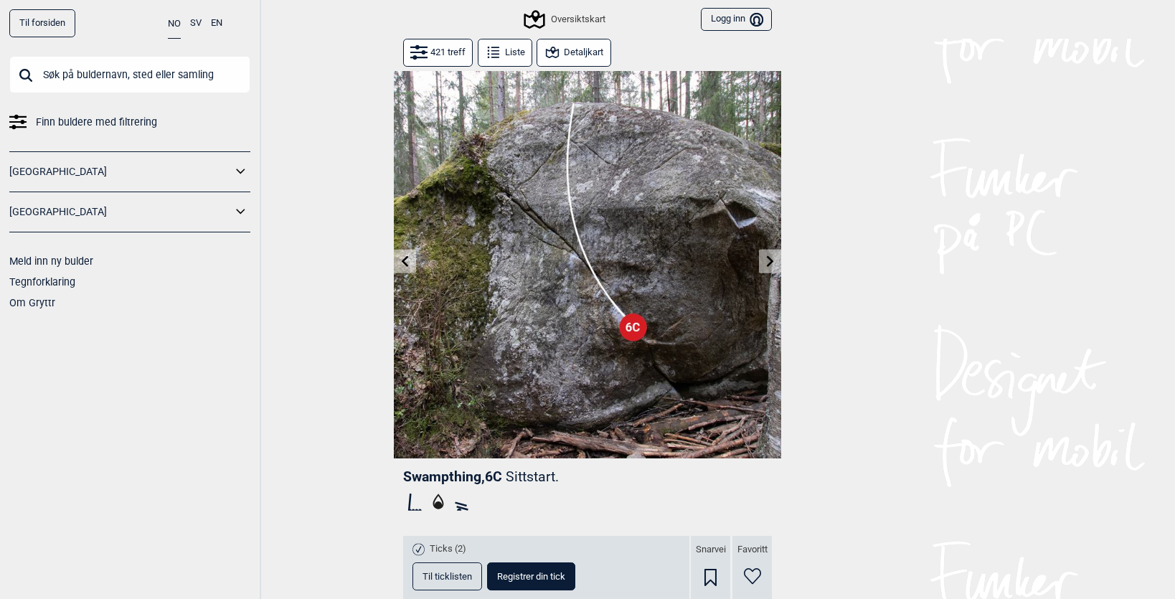
click at [767, 255] on button at bounding box center [770, 262] width 22 height 24
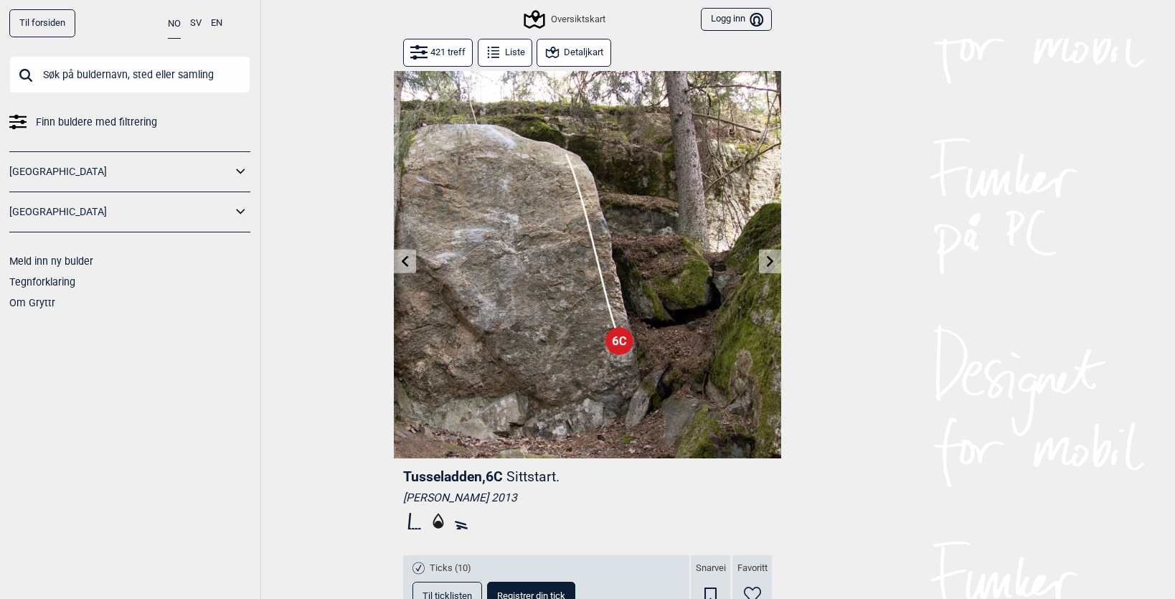
click at [767, 255] on button at bounding box center [770, 262] width 22 height 24
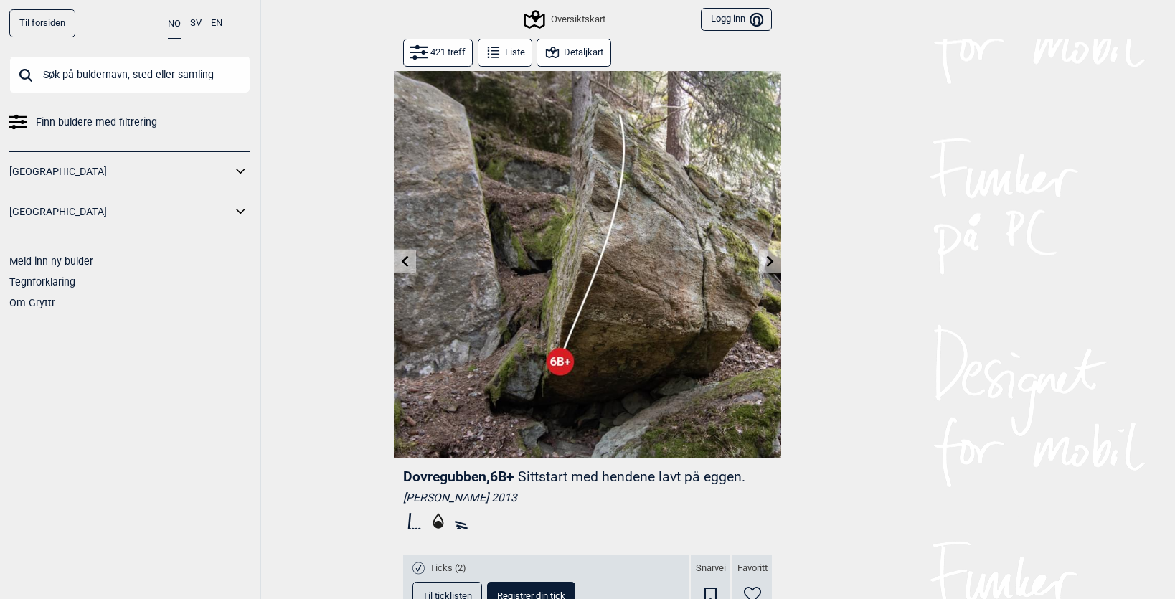
click at [767, 255] on button at bounding box center [770, 262] width 22 height 24
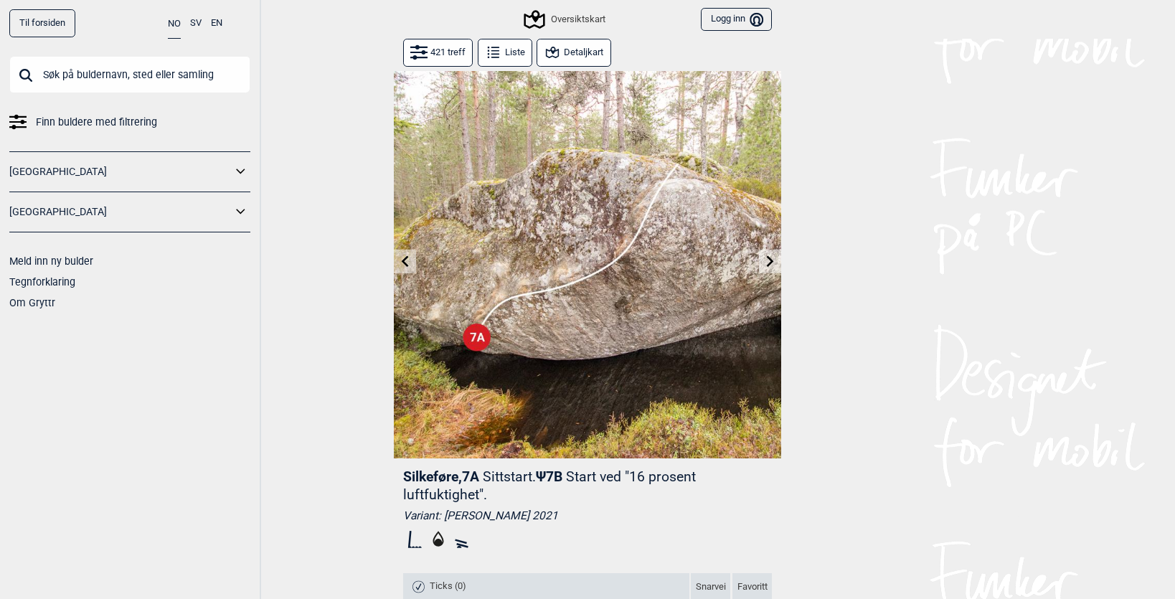
click at [767, 255] on button at bounding box center [770, 262] width 22 height 24
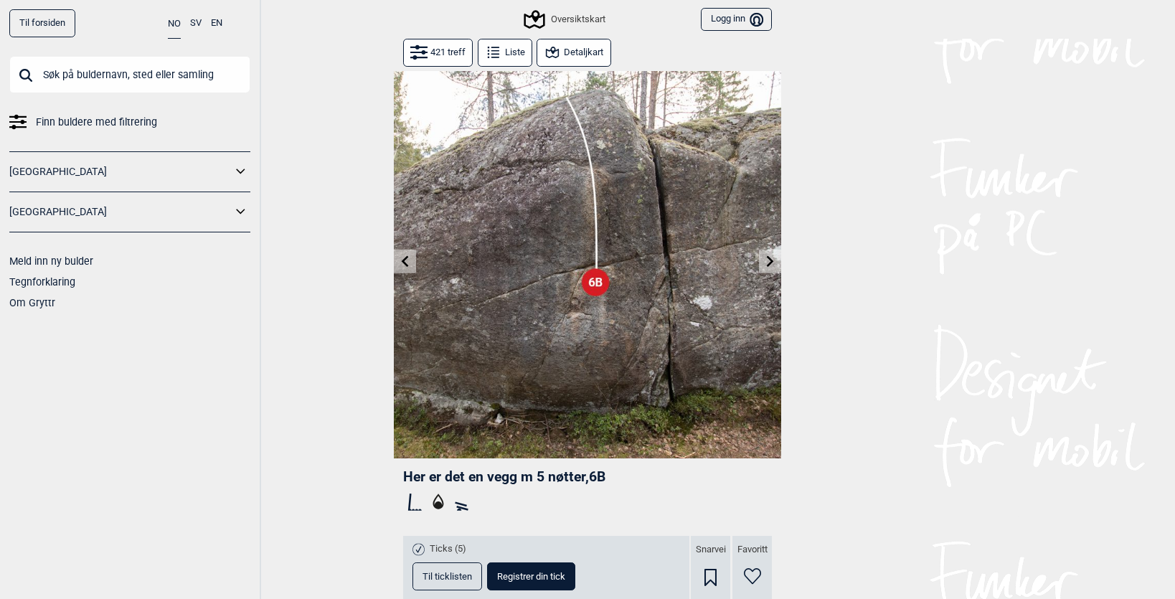
click at [768, 255] on button at bounding box center [770, 262] width 22 height 24
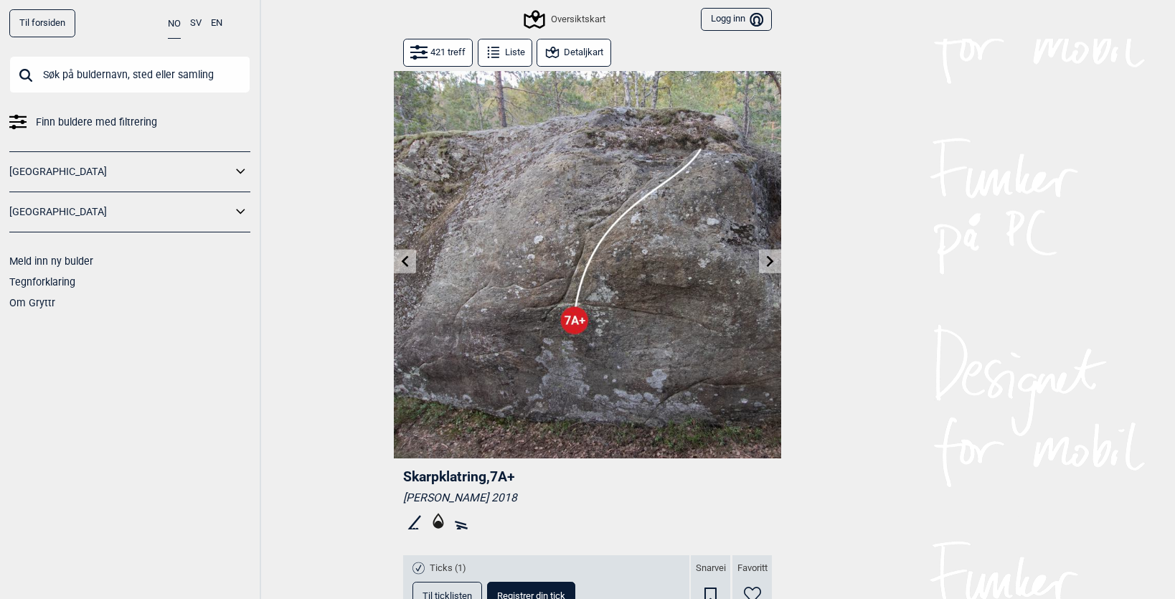
click at [768, 255] on button at bounding box center [770, 262] width 22 height 24
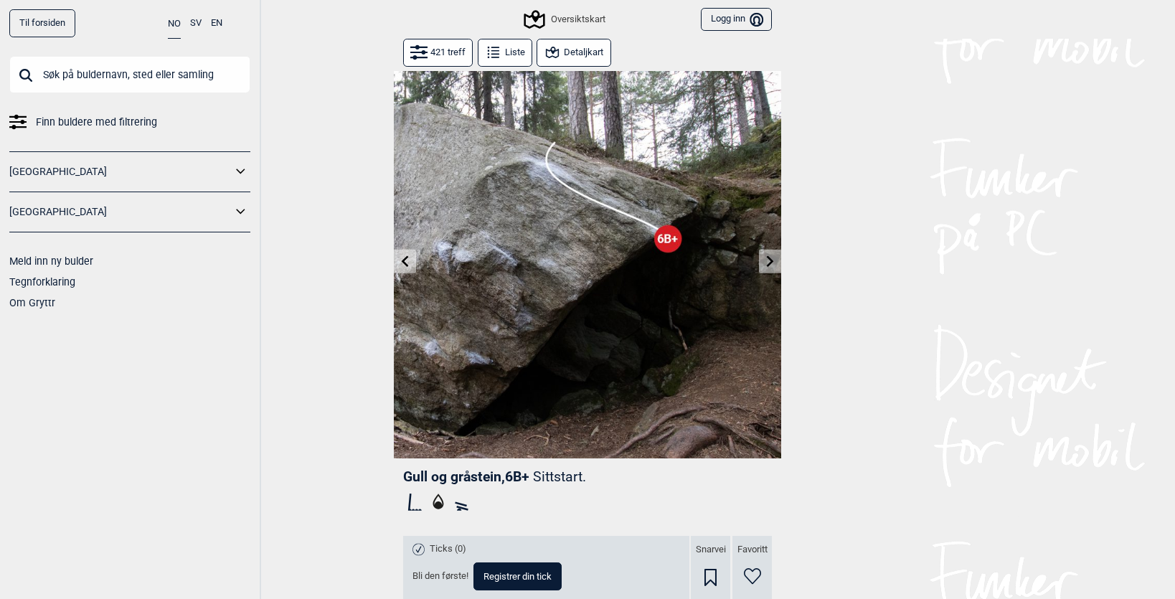
click at [768, 257] on icon at bounding box center [770, 260] width 7 height 11
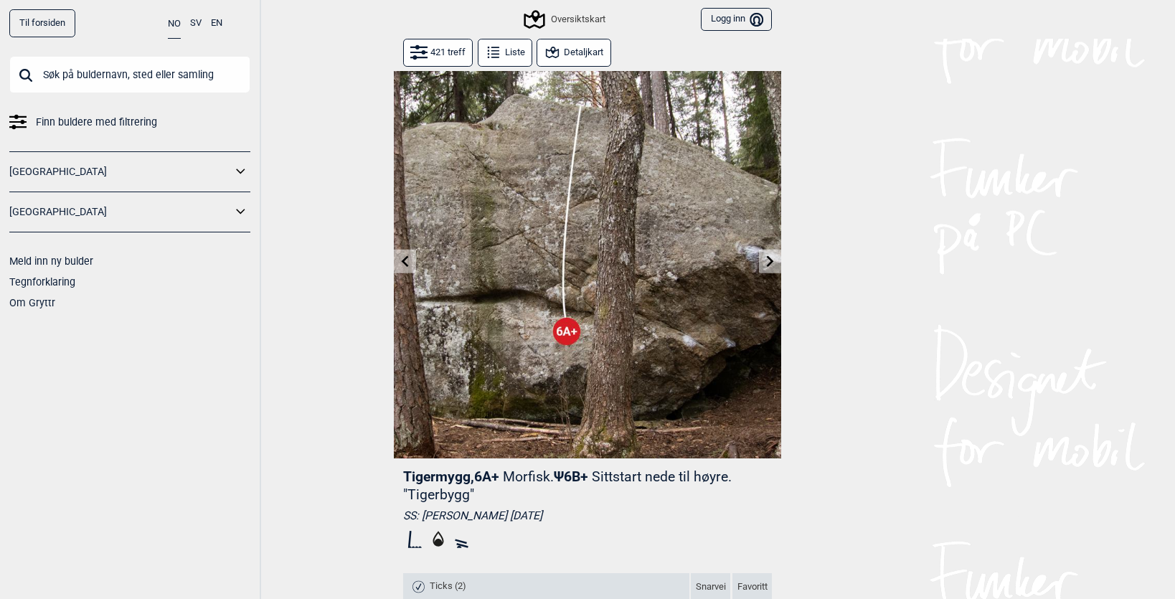
click at [768, 257] on icon at bounding box center [770, 260] width 7 height 11
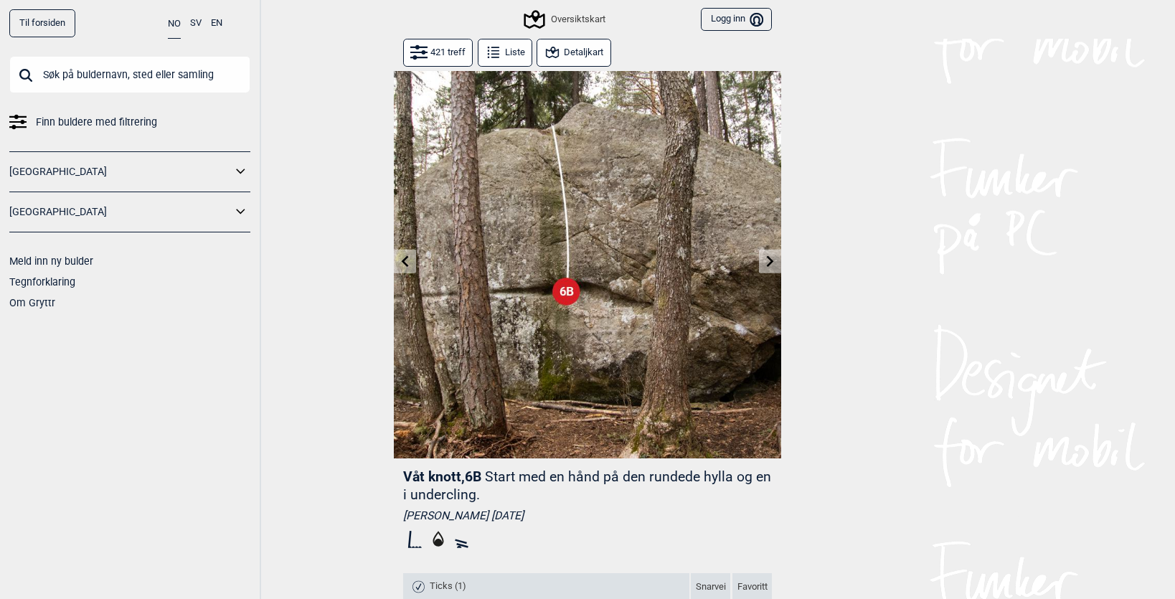
click at [768, 260] on icon at bounding box center [770, 260] width 11 height 11
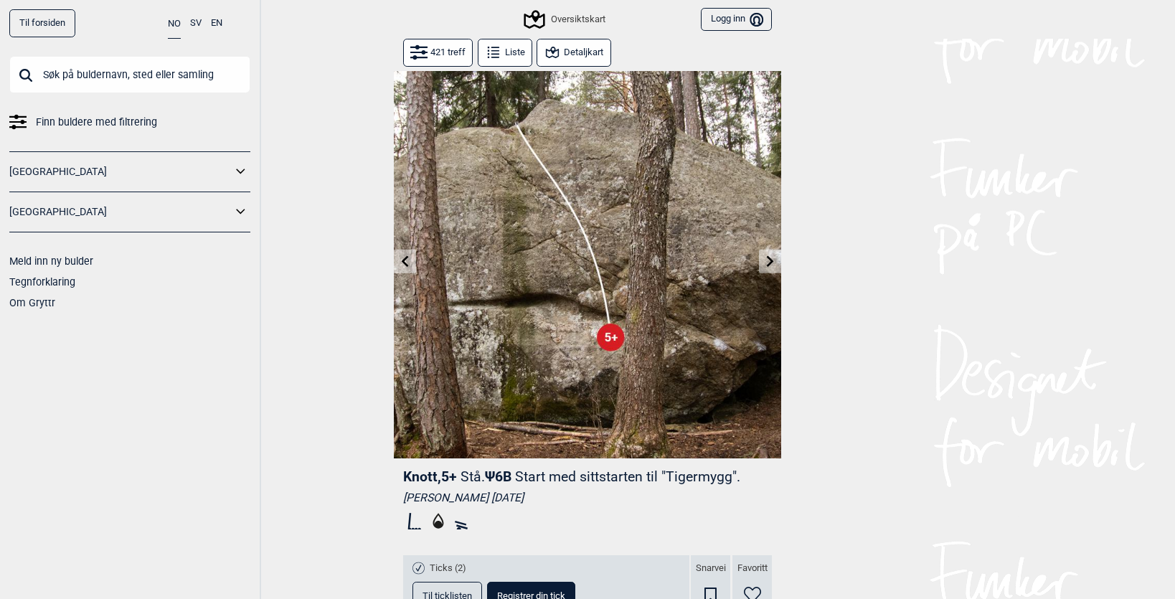
click at [768, 260] on icon at bounding box center [770, 260] width 11 height 11
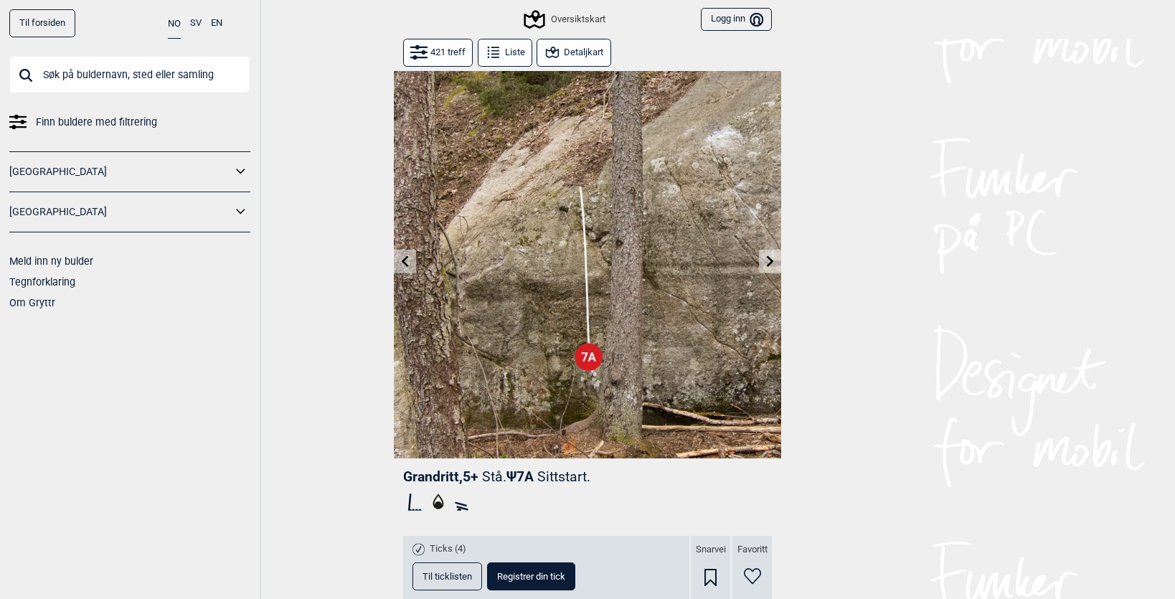
click at [768, 260] on icon at bounding box center [770, 260] width 11 height 11
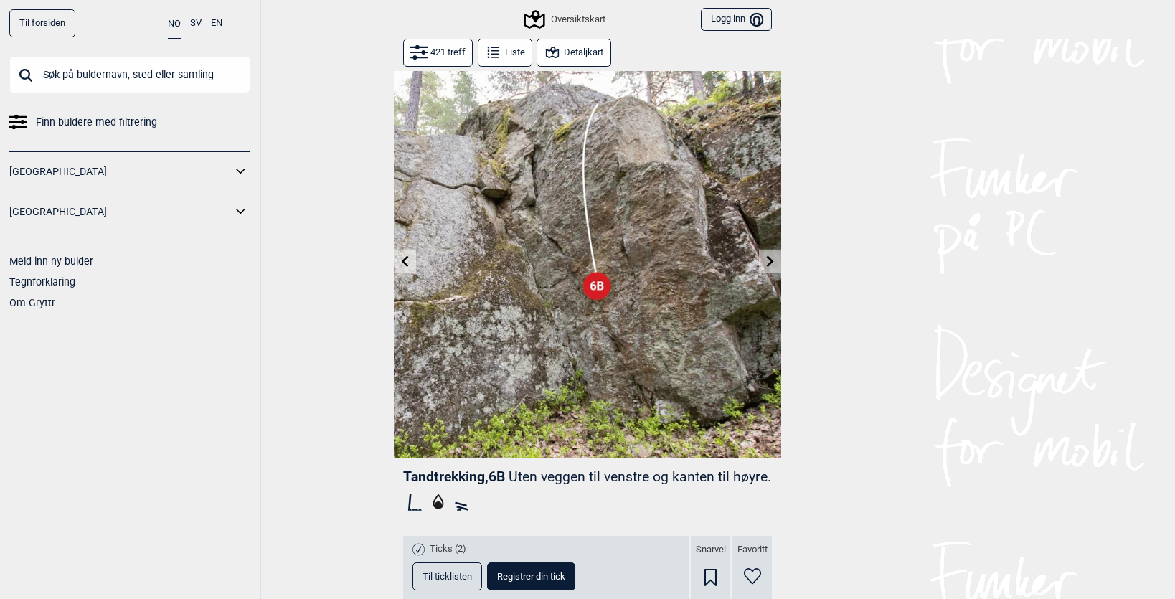
click at [768, 260] on icon at bounding box center [770, 260] width 11 height 11
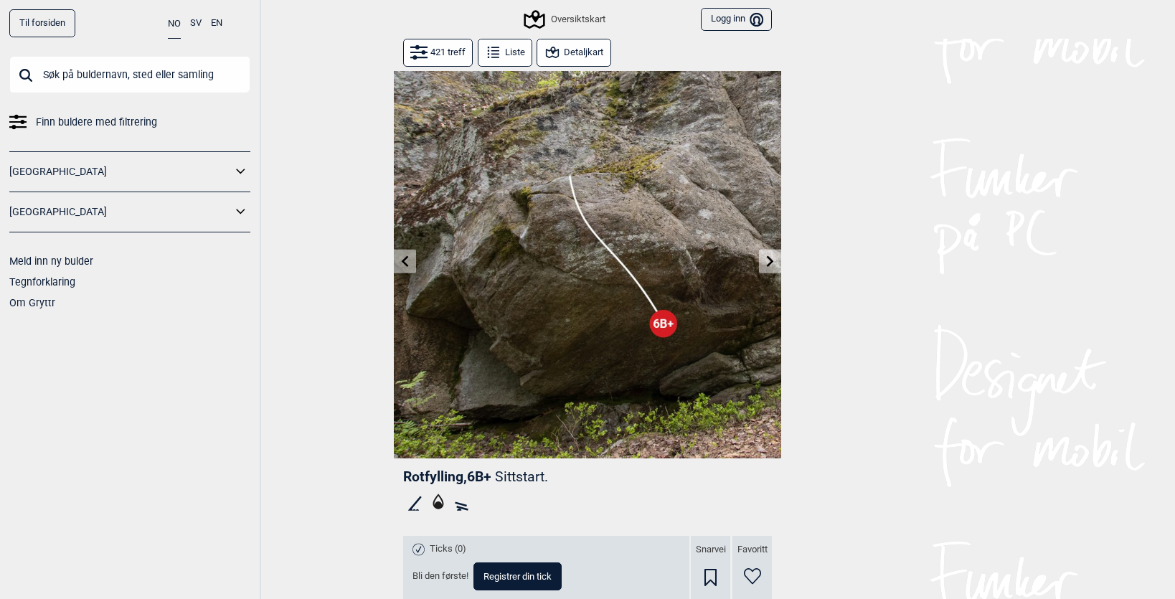
click at [768, 260] on icon at bounding box center [770, 260] width 11 height 11
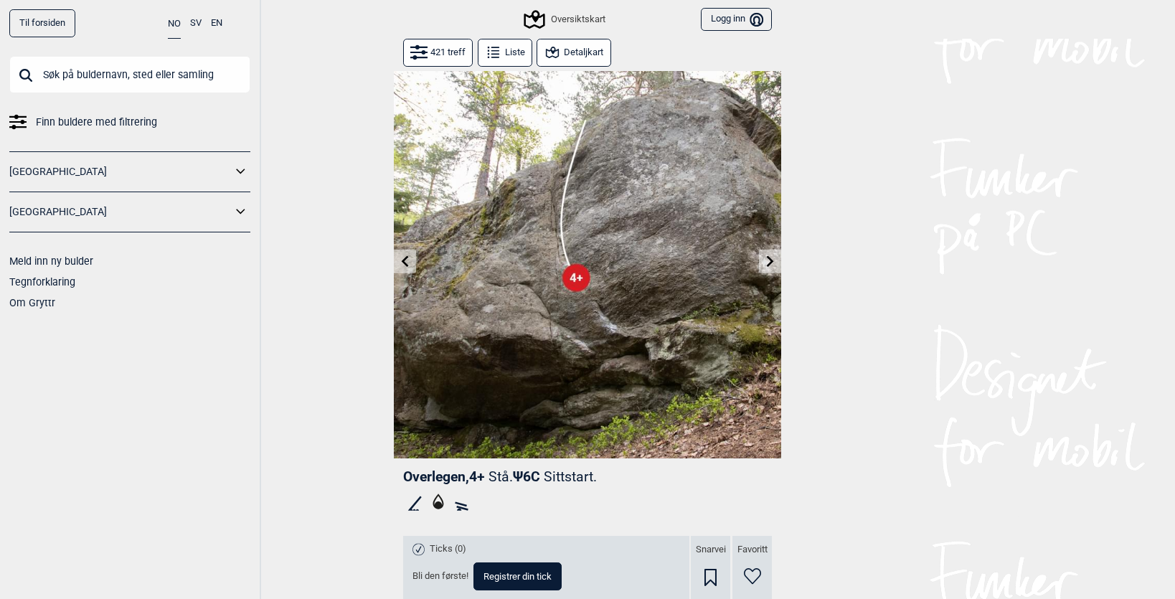
click at [768, 260] on icon at bounding box center [770, 260] width 11 height 11
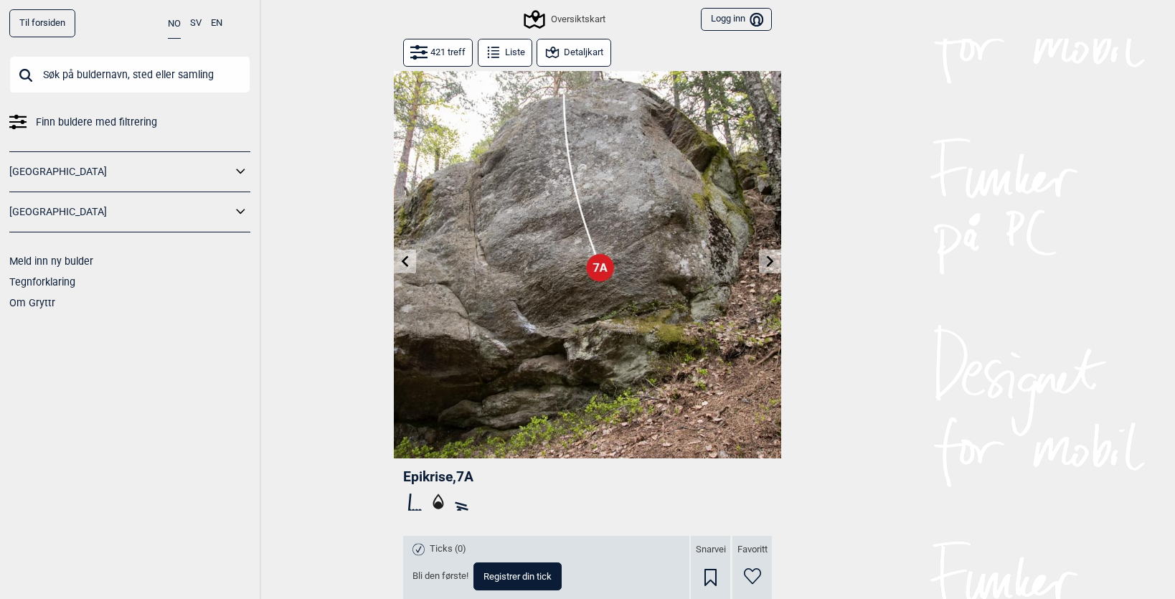
click at [768, 260] on icon at bounding box center [770, 260] width 11 height 11
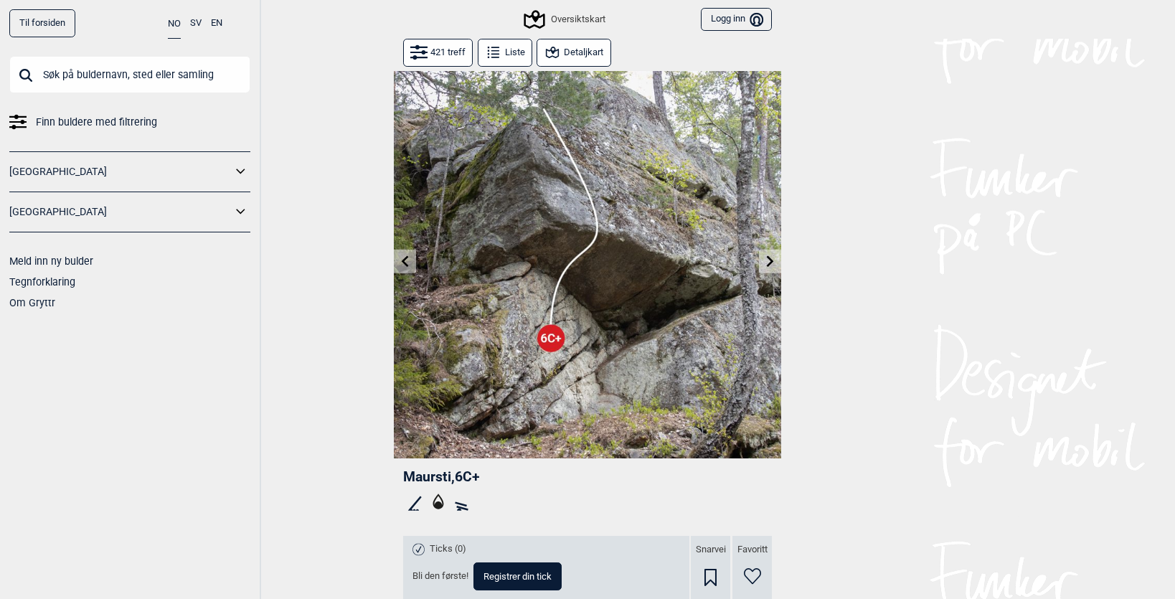
click at [768, 260] on icon at bounding box center [770, 260] width 11 height 11
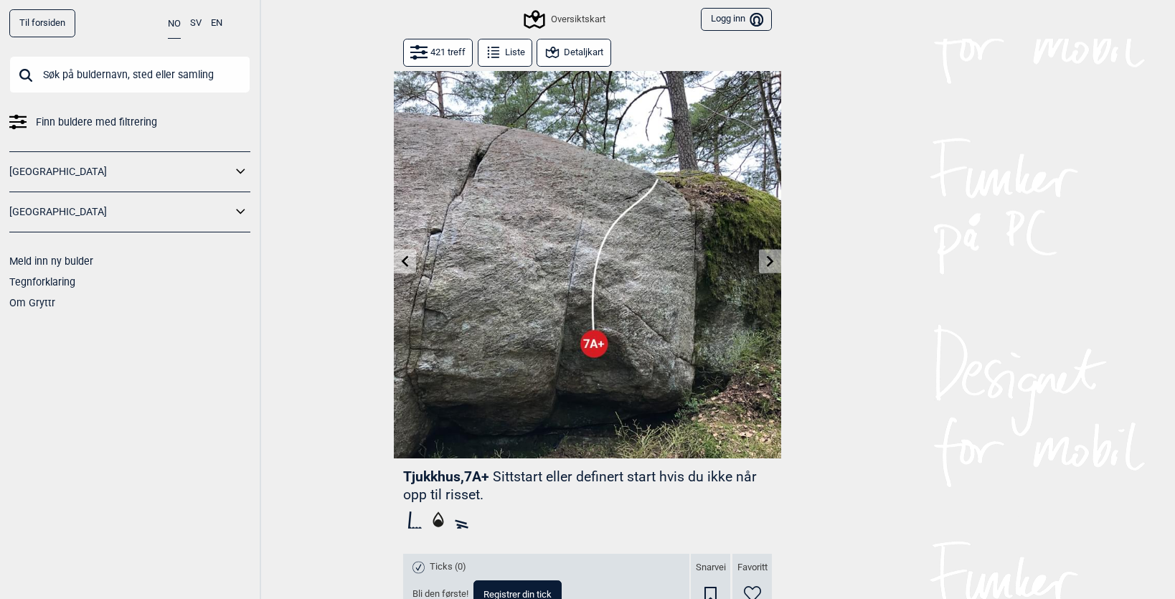
click at [768, 260] on icon at bounding box center [770, 260] width 11 height 11
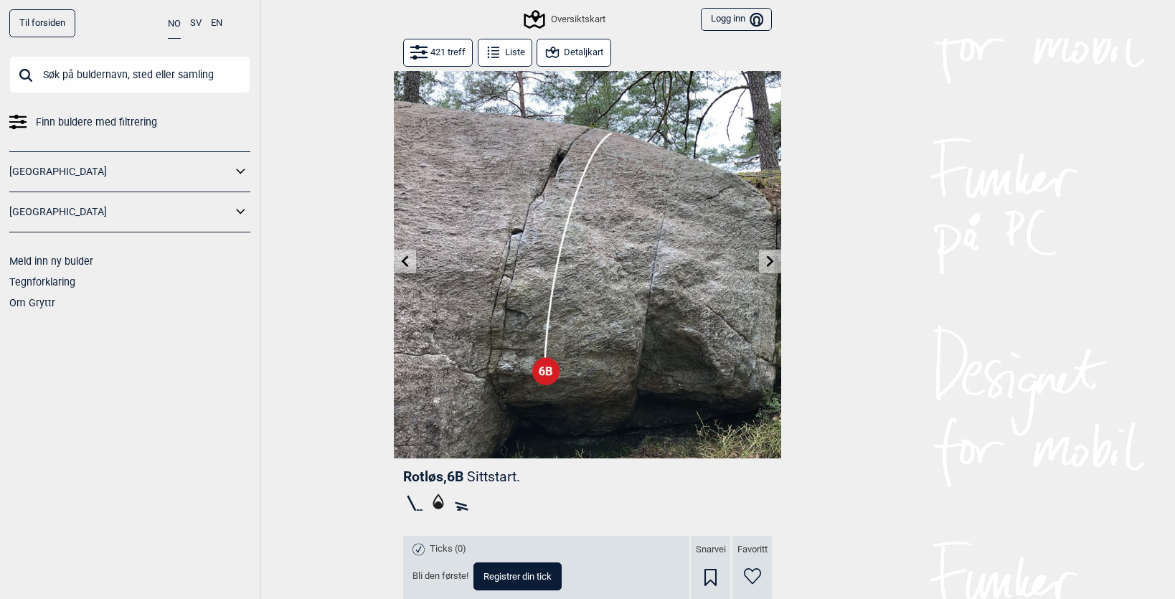
click at [768, 260] on icon at bounding box center [770, 260] width 11 height 11
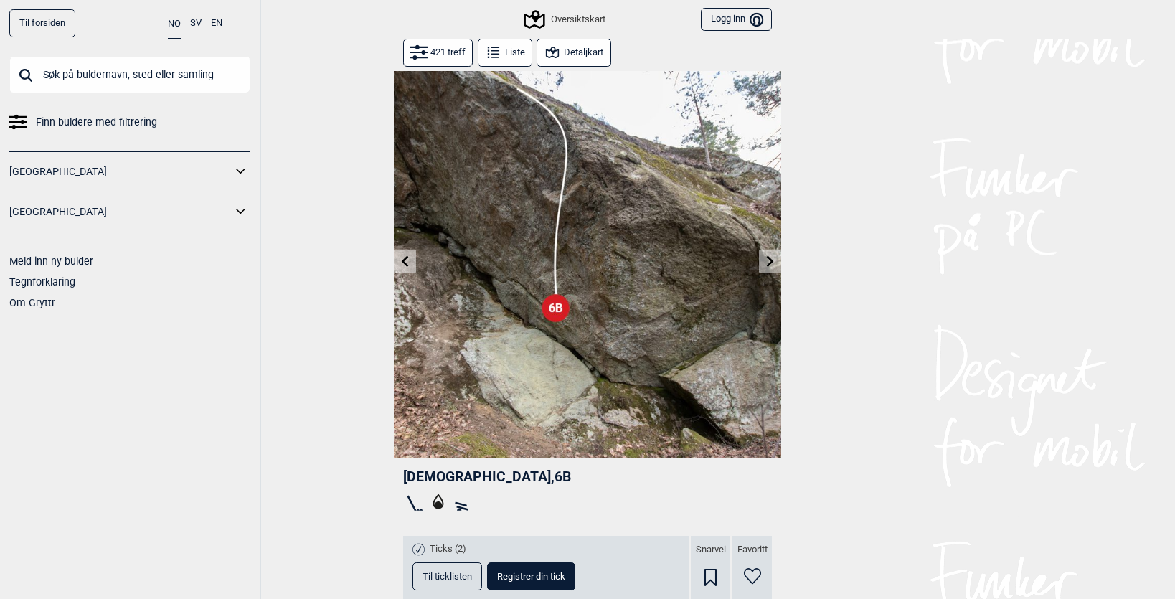
click at [768, 260] on icon at bounding box center [770, 260] width 11 height 11
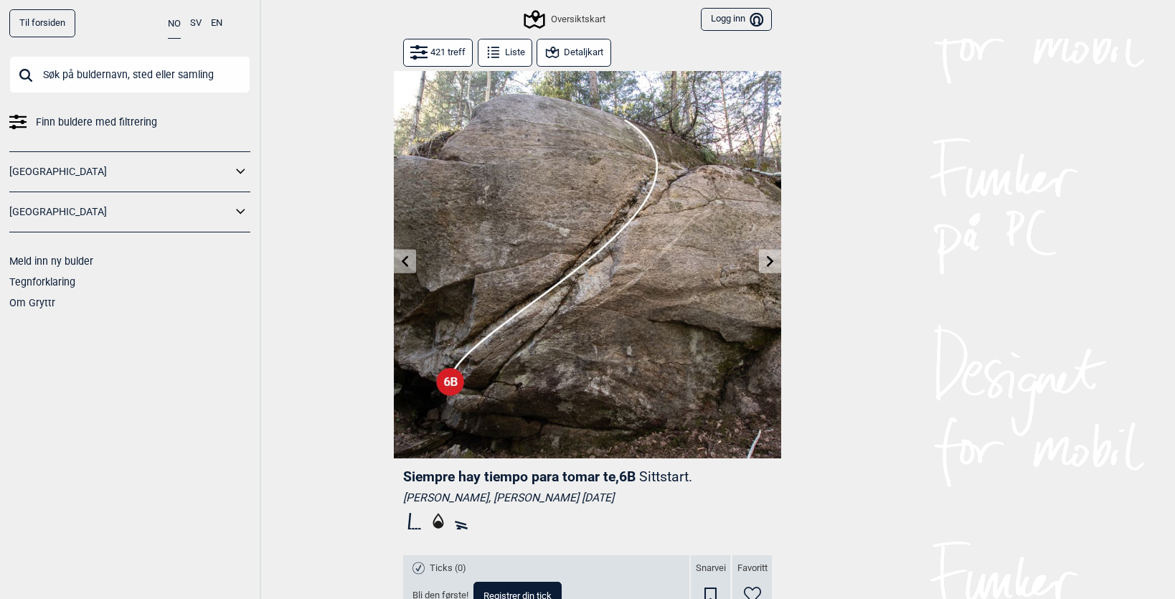
click at [768, 260] on icon at bounding box center [770, 260] width 11 height 11
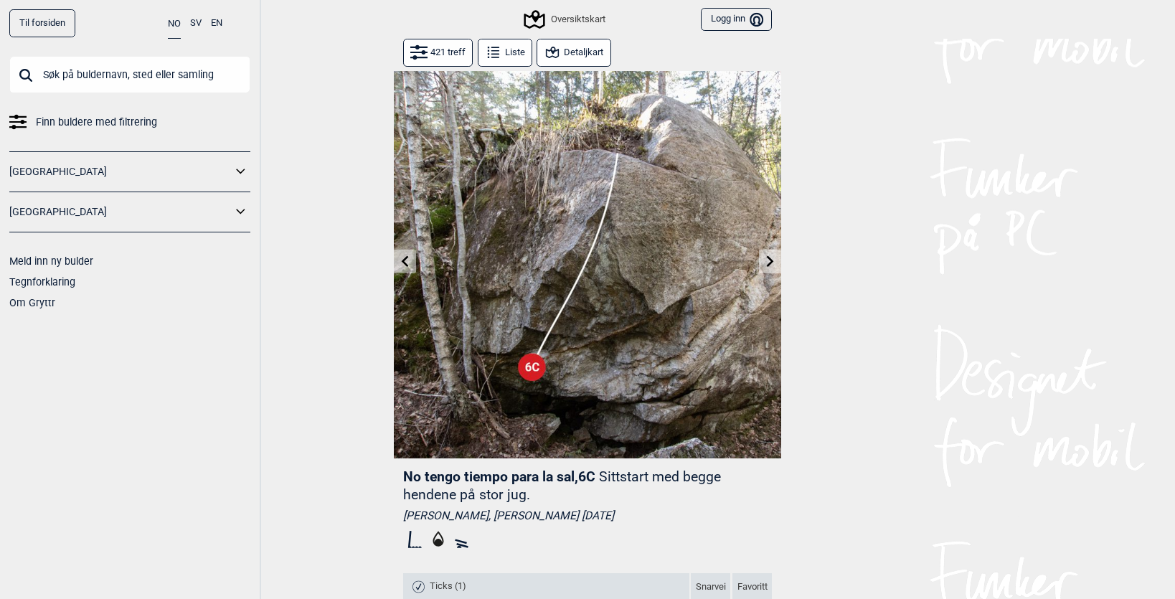
click at [768, 260] on icon at bounding box center [770, 260] width 11 height 11
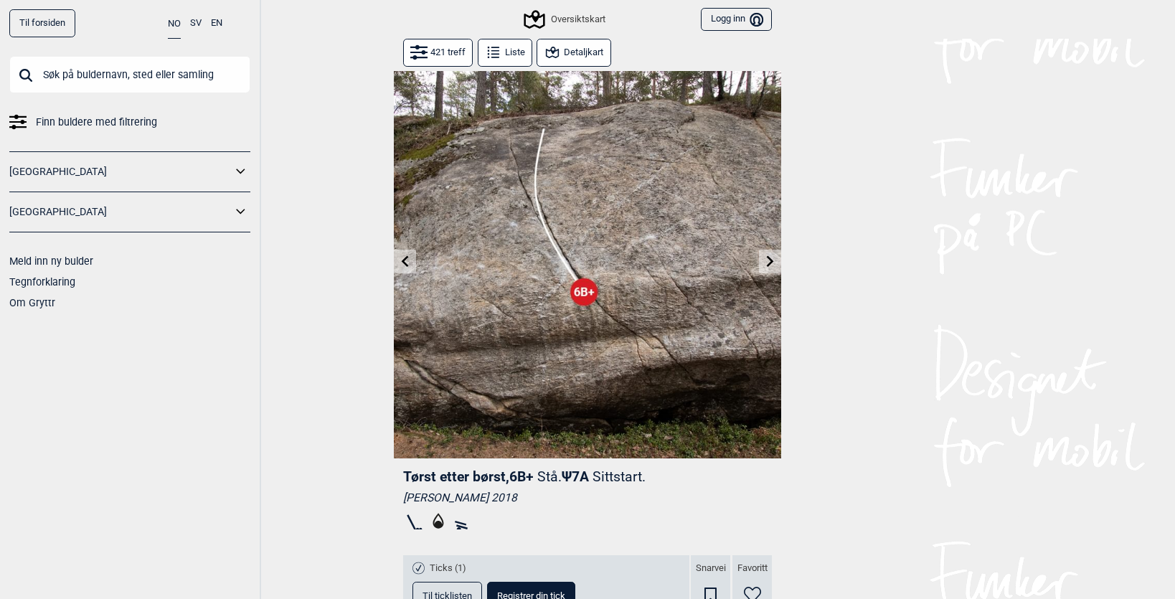
click at [768, 260] on icon at bounding box center [770, 260] width 11 height 11
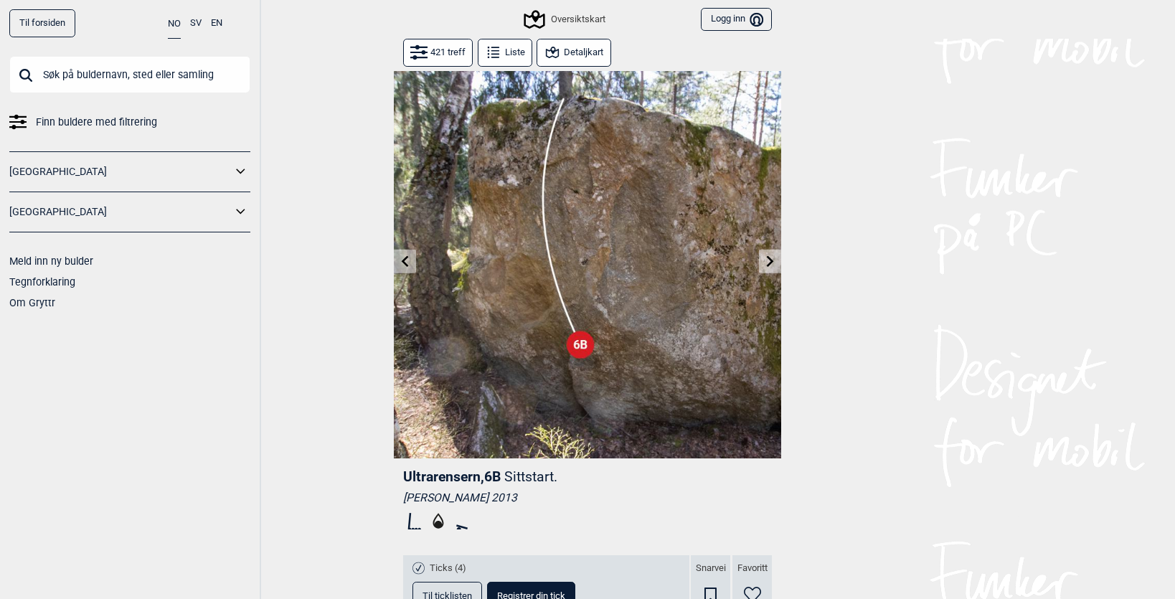
click at [768, 260] on icon at bounding box center [770, 260] width 11 height 11
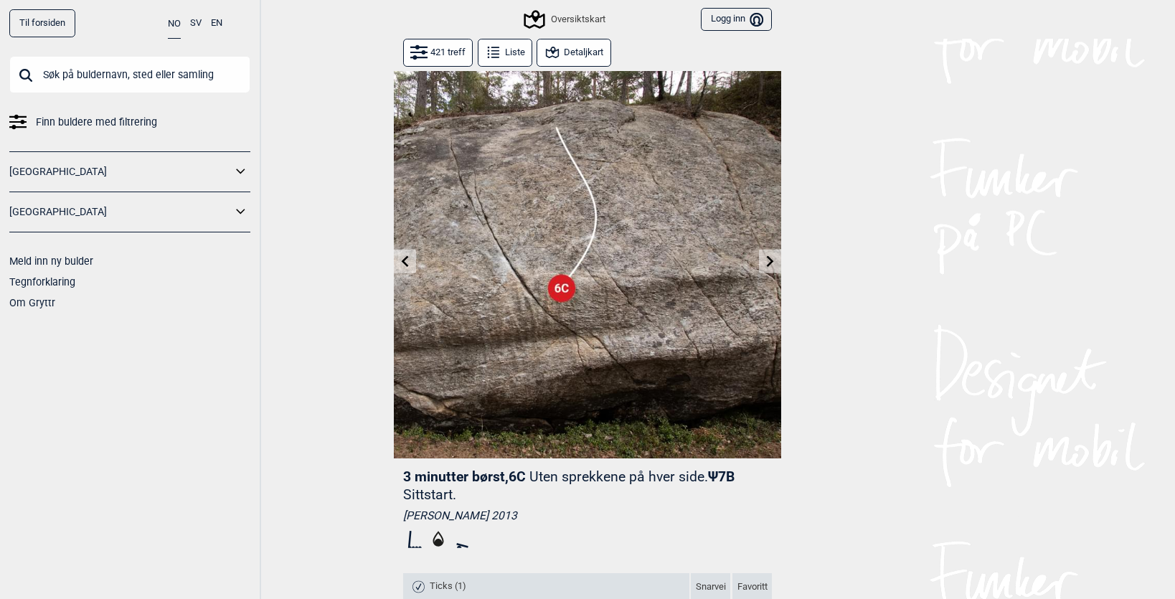
click at [768, 260] on icon at bounding box center [770, 260] width 11 height 11
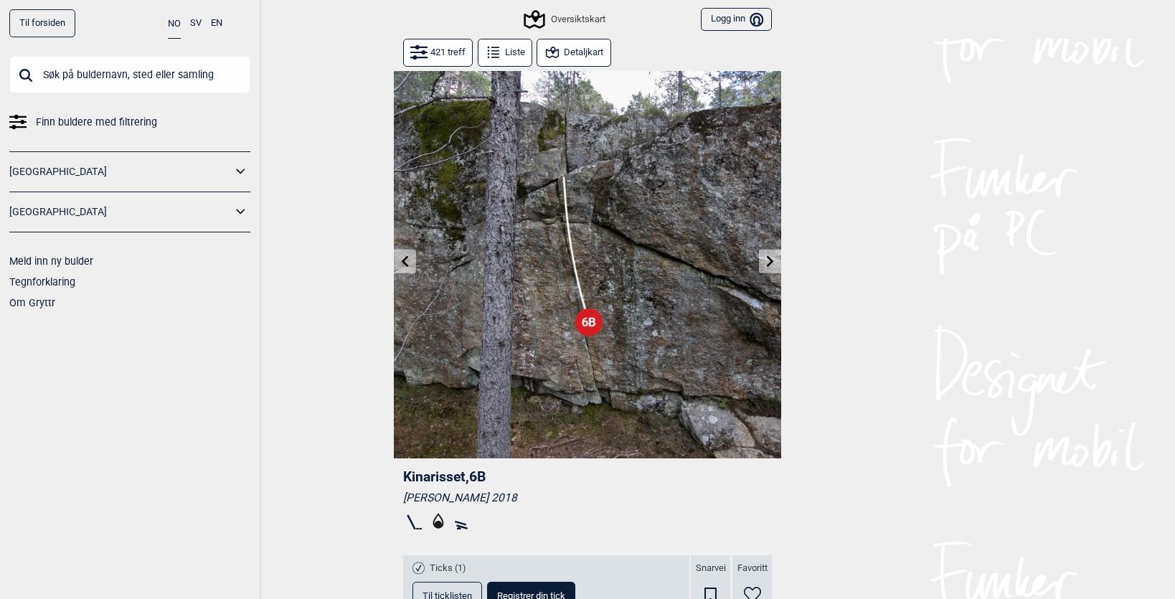
click at [768, 260] on icon at bounding box center [770, 260] width 11 height 11
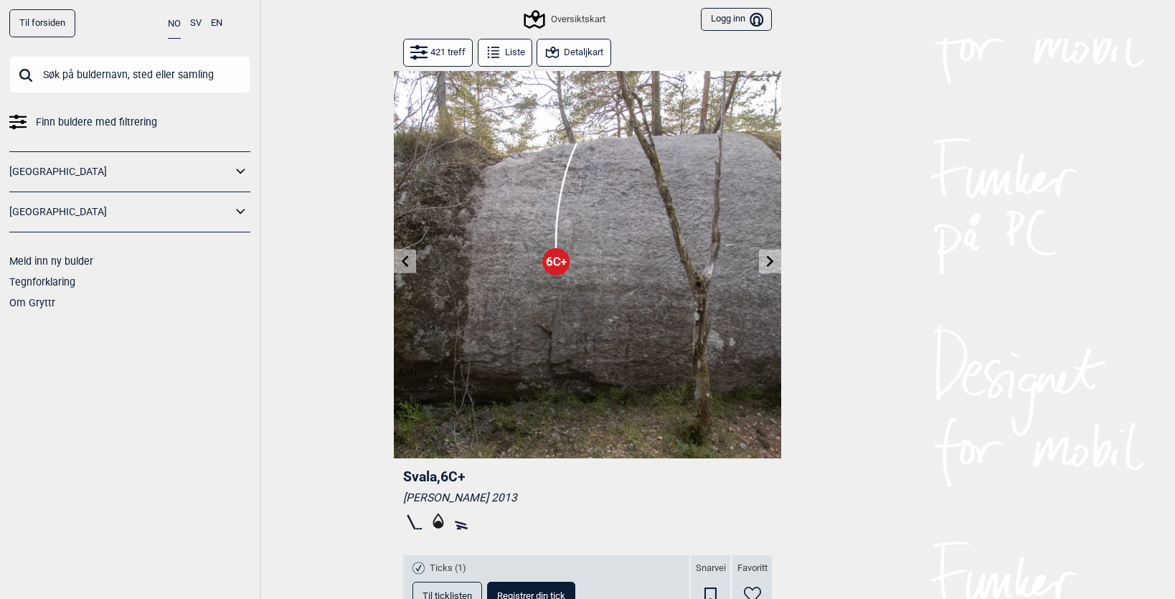
click at [767, 261] on icon at bounding box center [770, 260] width 11 height 11
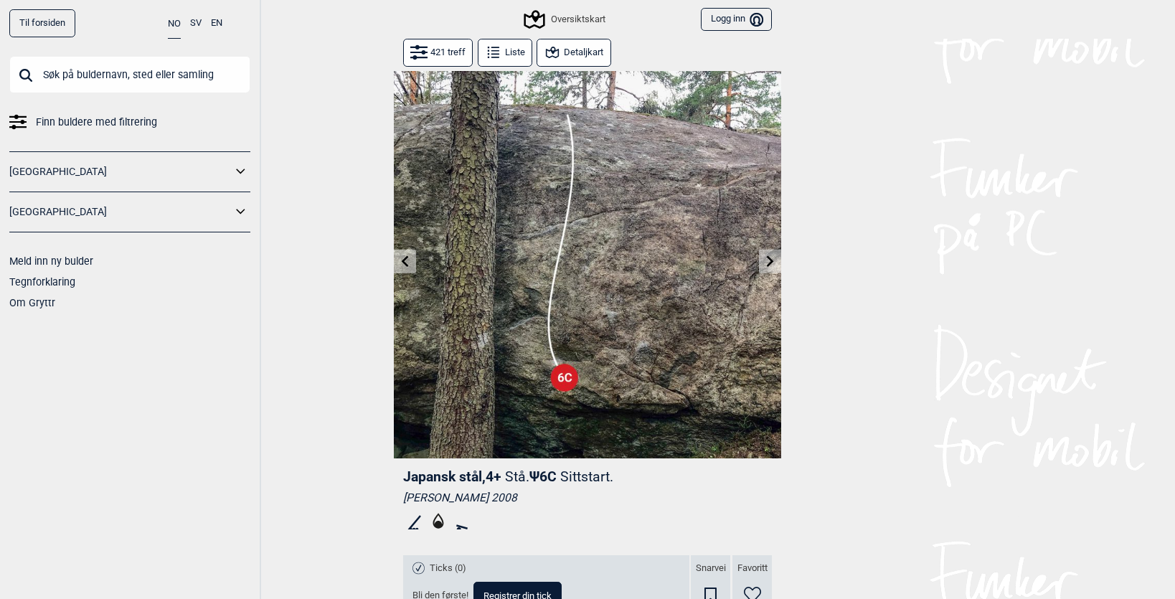
click at [767, 261] on icon at bounding box center [770, 260] width 11 height 11
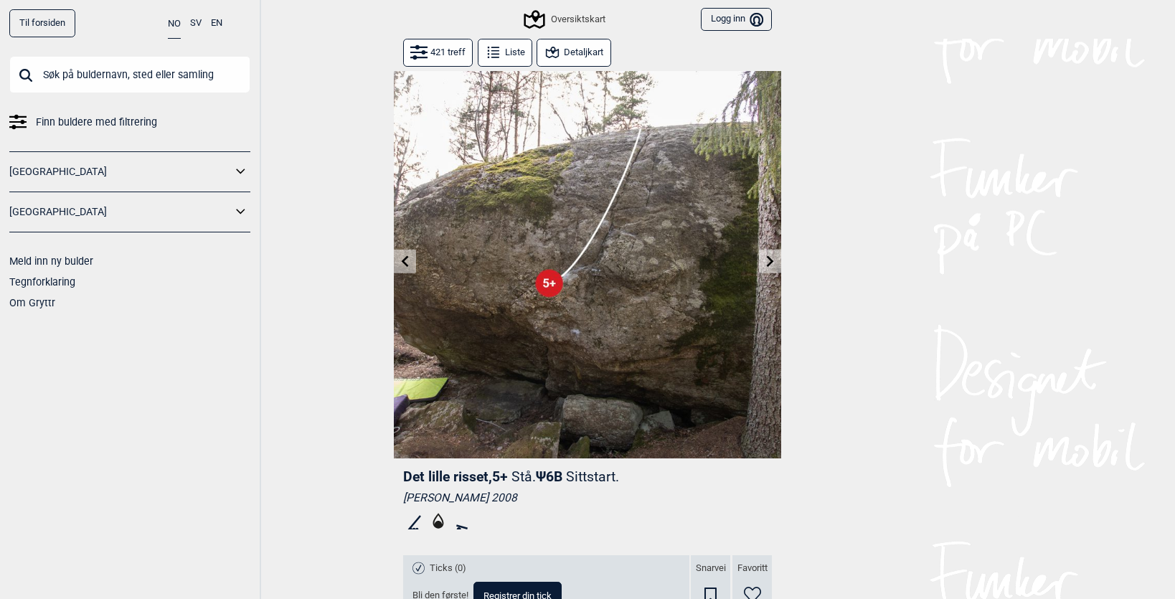
click at [767, 261] on icon at bounding box center [770, 260] width 11 height 11
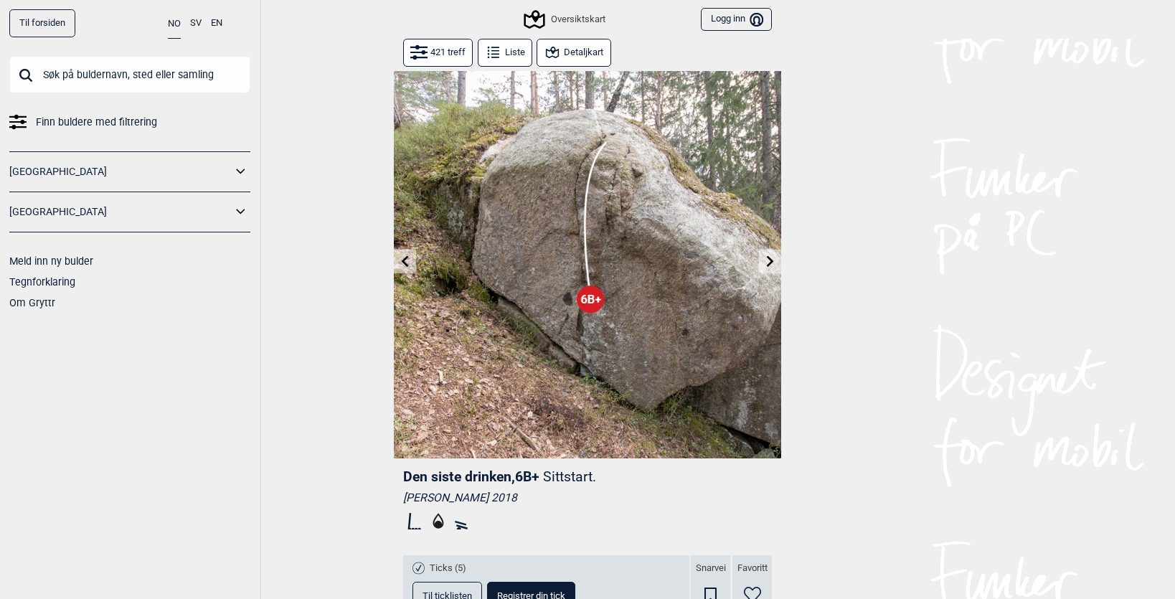
click at [767, 261] on icon at bounding box center [770, 260] width 11 height 11
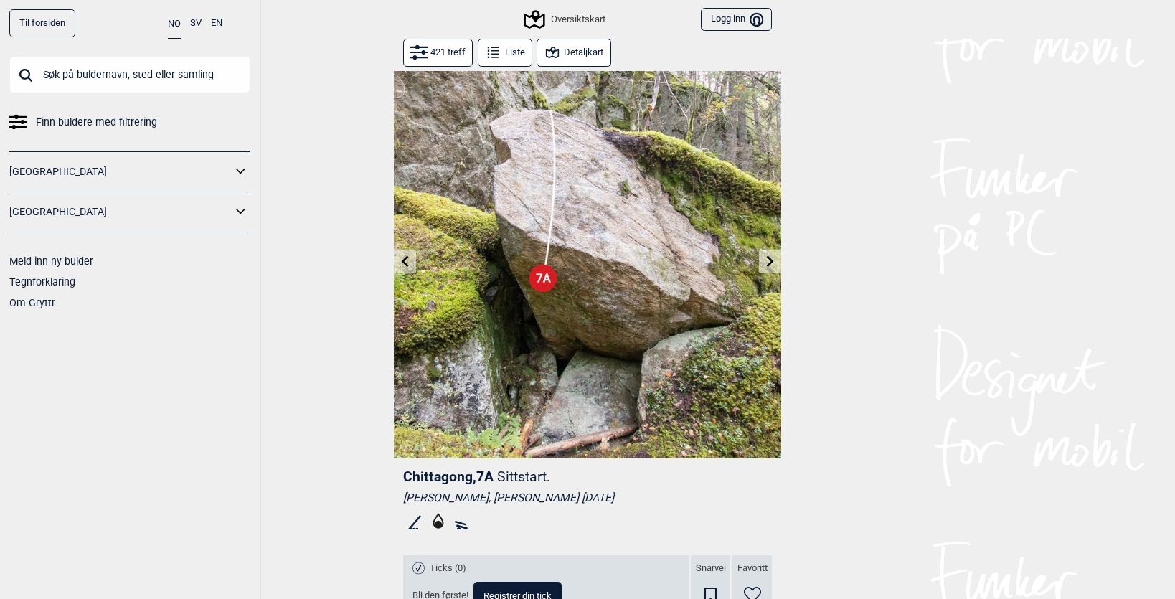
click at [762, 260] on button at bounding box center [770, 262] width 22 height 24
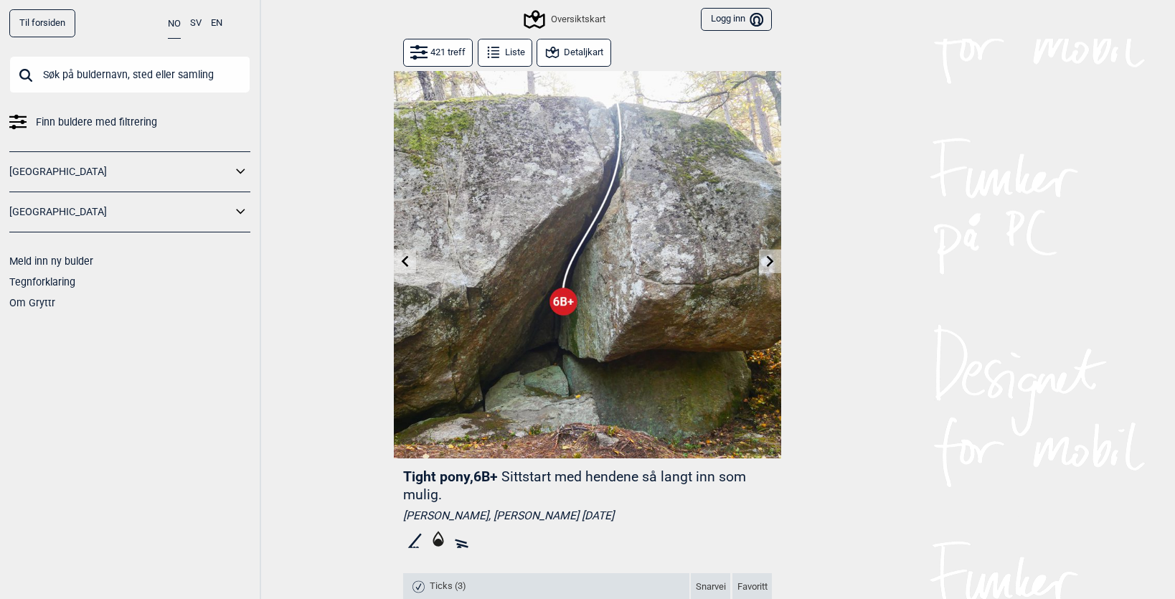
click at [762, 260] on button at bounding box center [770, 262] width 22 height 24
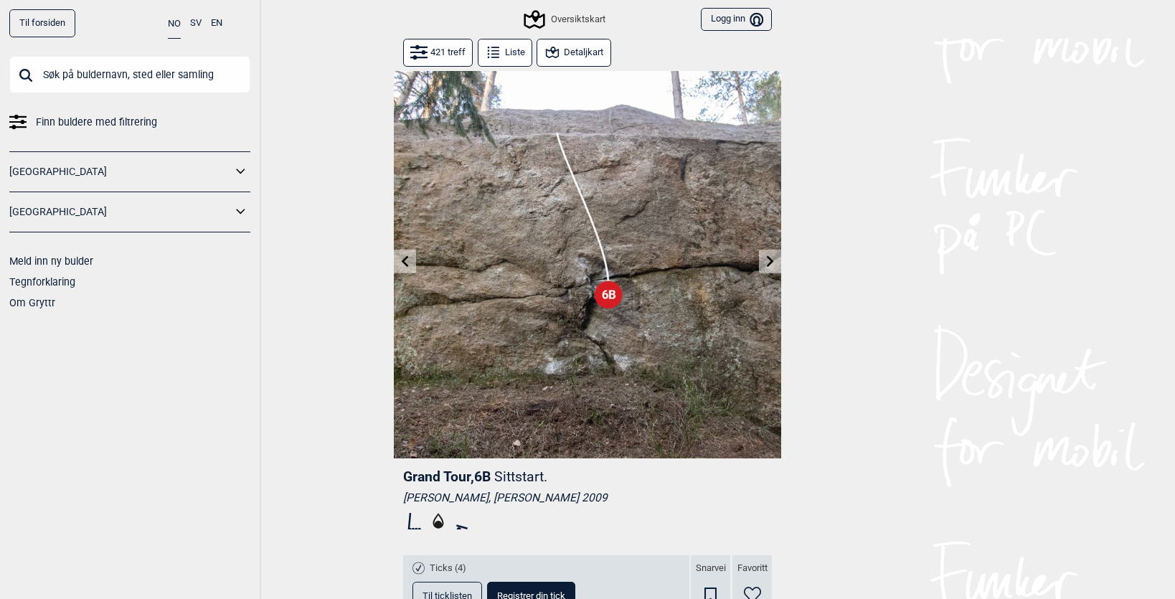
click at [762, 260] on button at bounding box center [770, 262] width 22 height 24
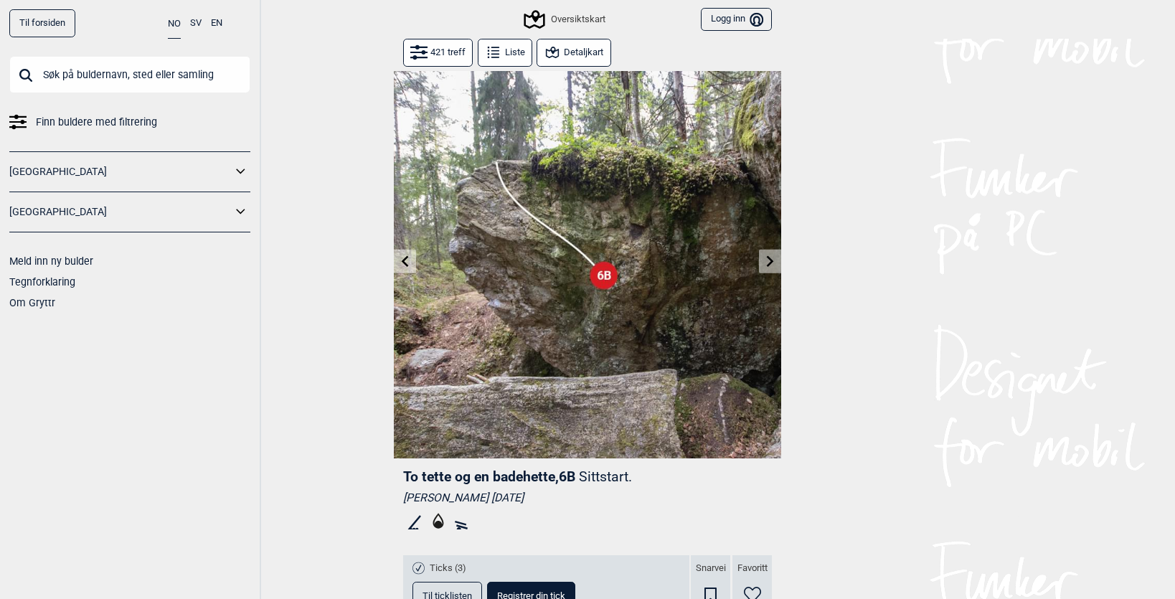
click at [762, 260] on button at bounding box center [770, 262] width 22 height 24
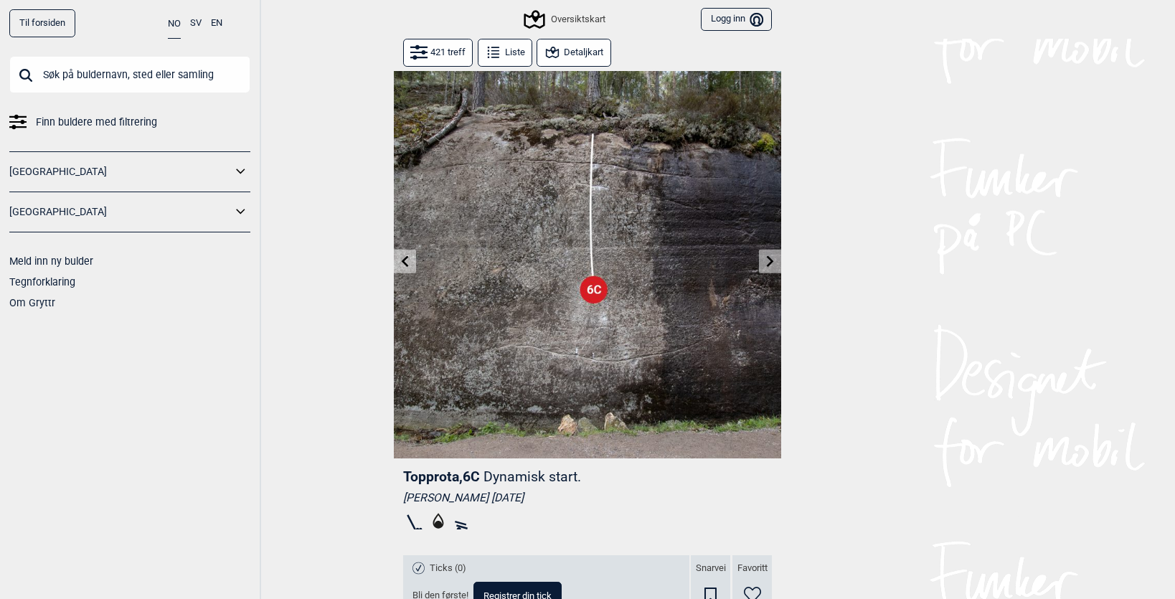
click at [762, 260] on button at bounding box center [770, 262] width 22 height 24
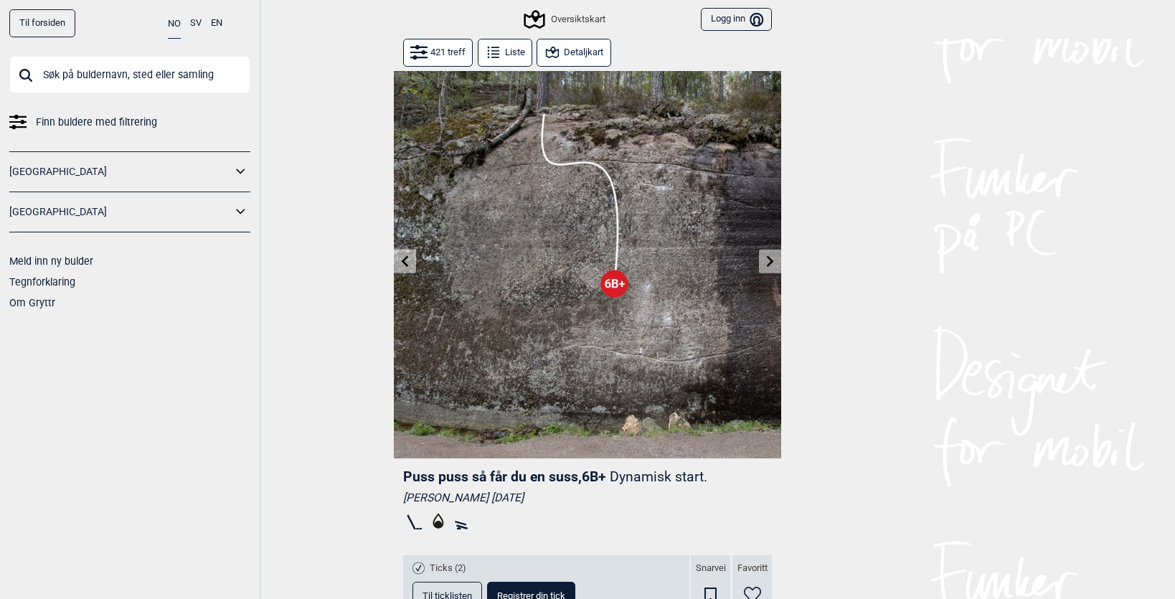
click at [762, 260] on button at bounding box center [770, 262] width 22 height 24
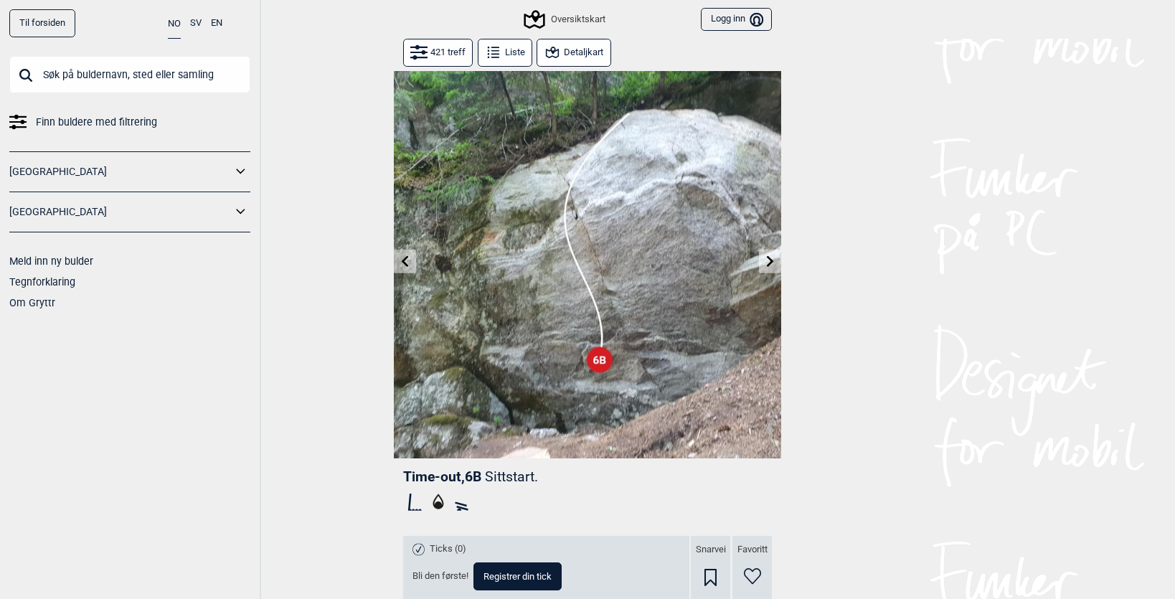
click at [762, 260] on button at bounding box center [770, 262] width 22 height 24
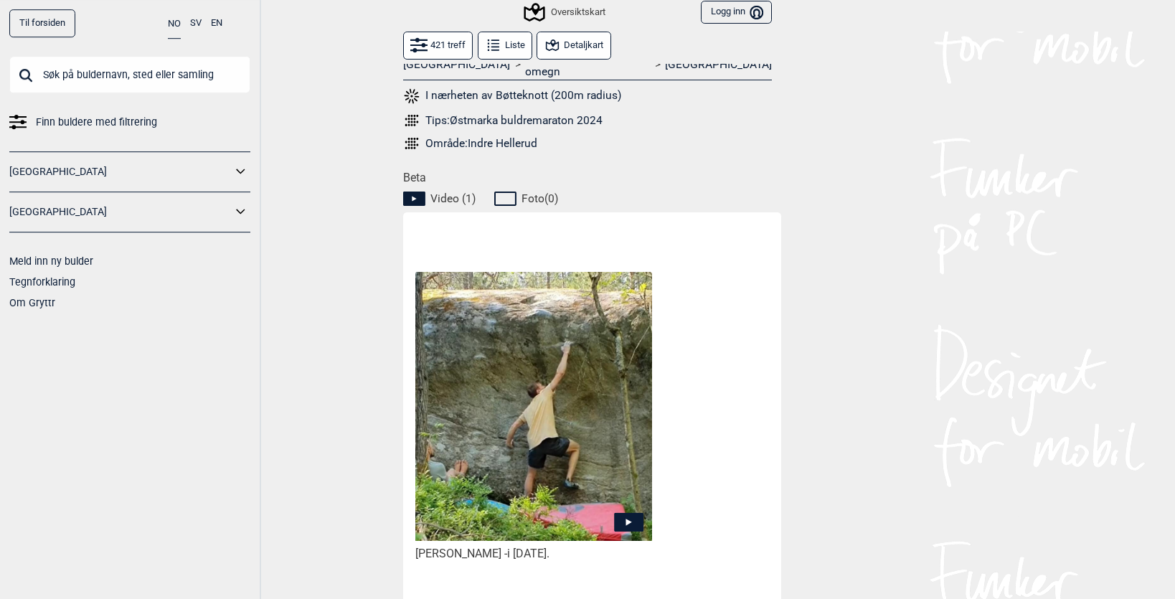
scroll to position [574, 0]
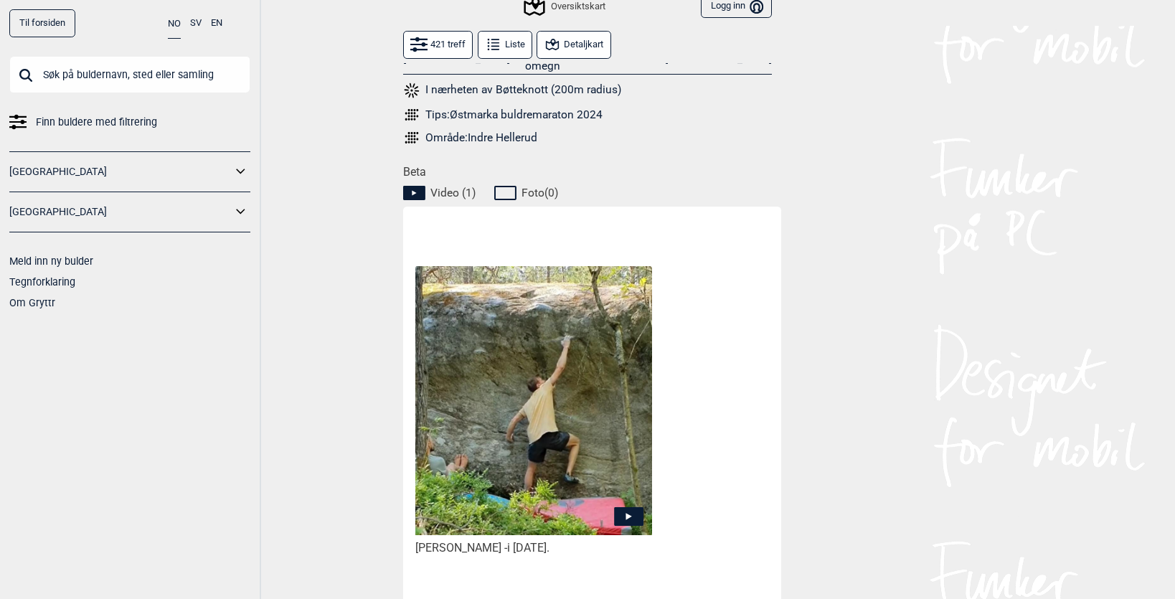
click at [579, 437] on img at bounding box center [533, 400] width 237 height 268
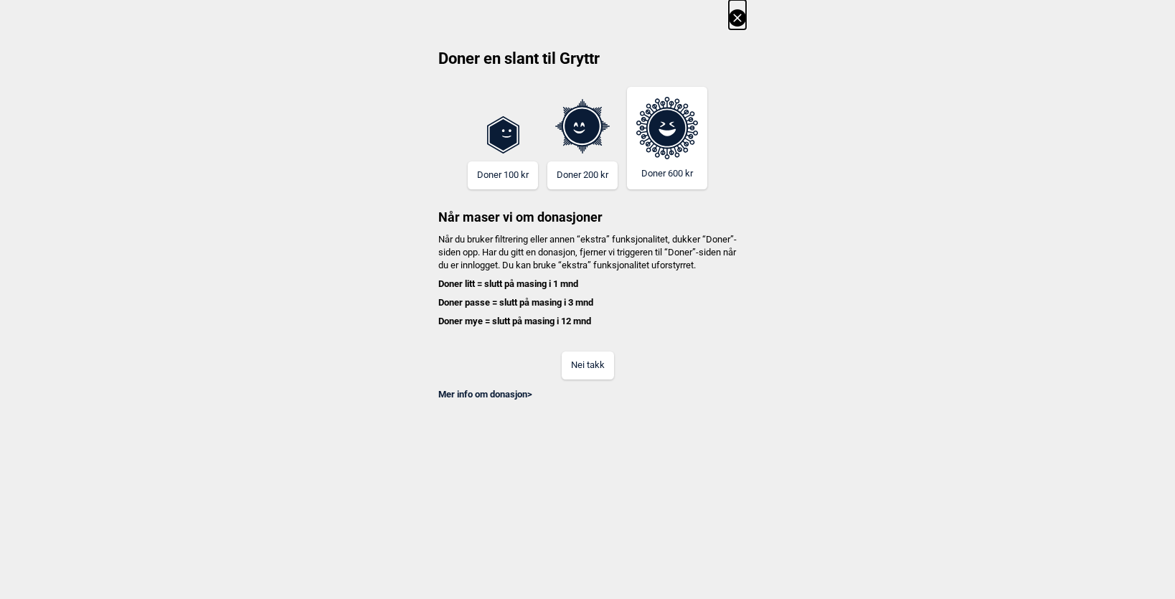
click at [610, 379] on button "Nei takk" at bounding box center [588, 365] width 52 height 28
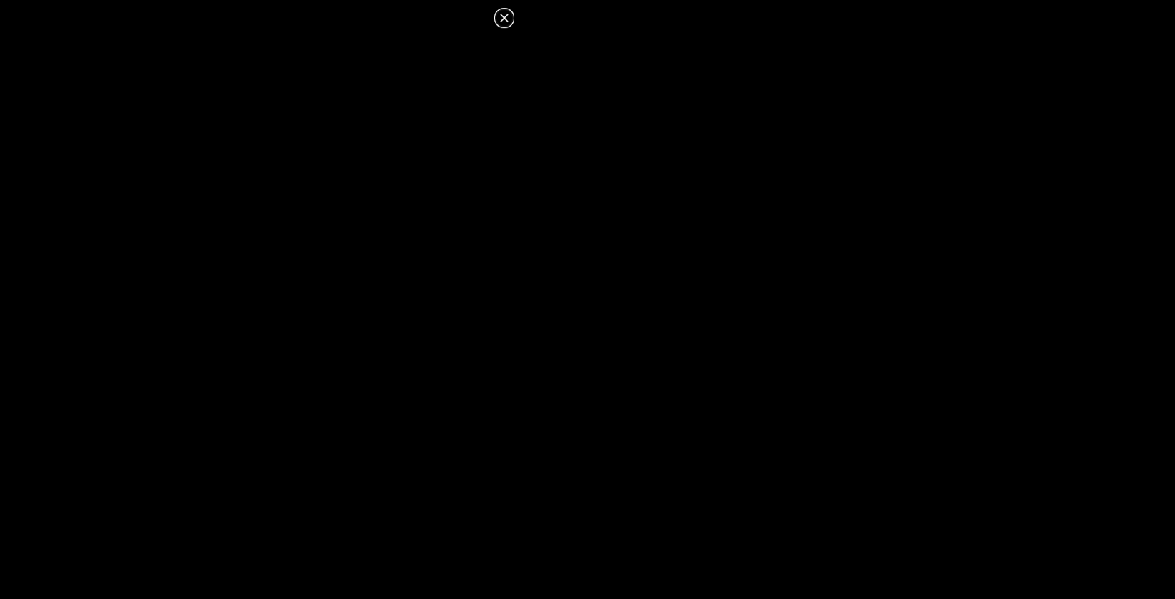
scroll to position [0, 0]
click at [509, 16] on icon at bounding box center [504, 17] width 17 height 17
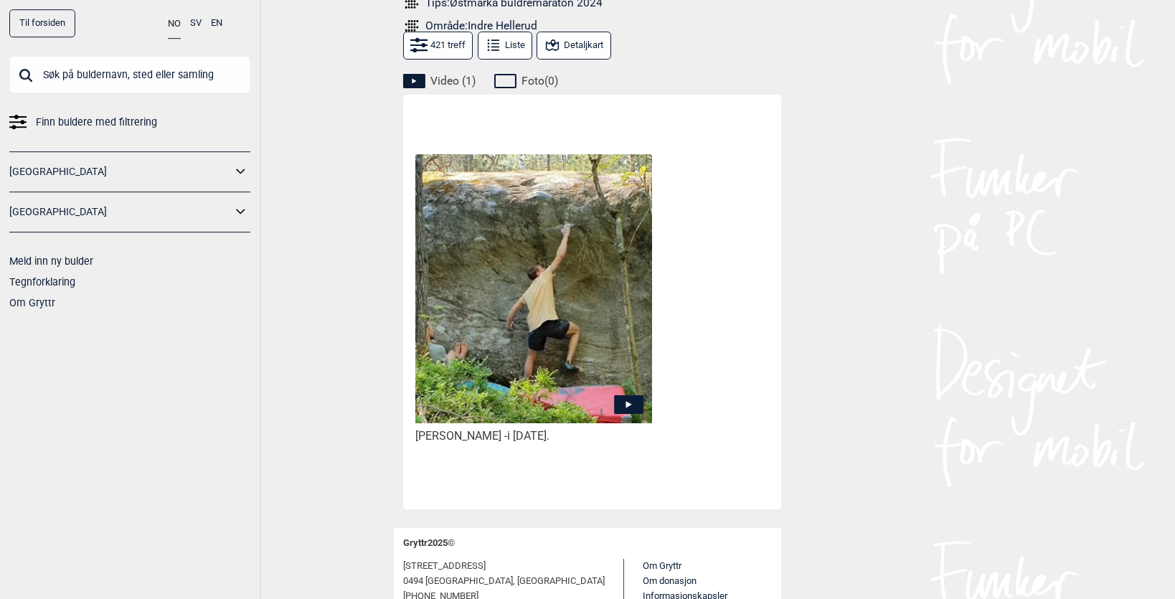
scroll to position [743, 0]
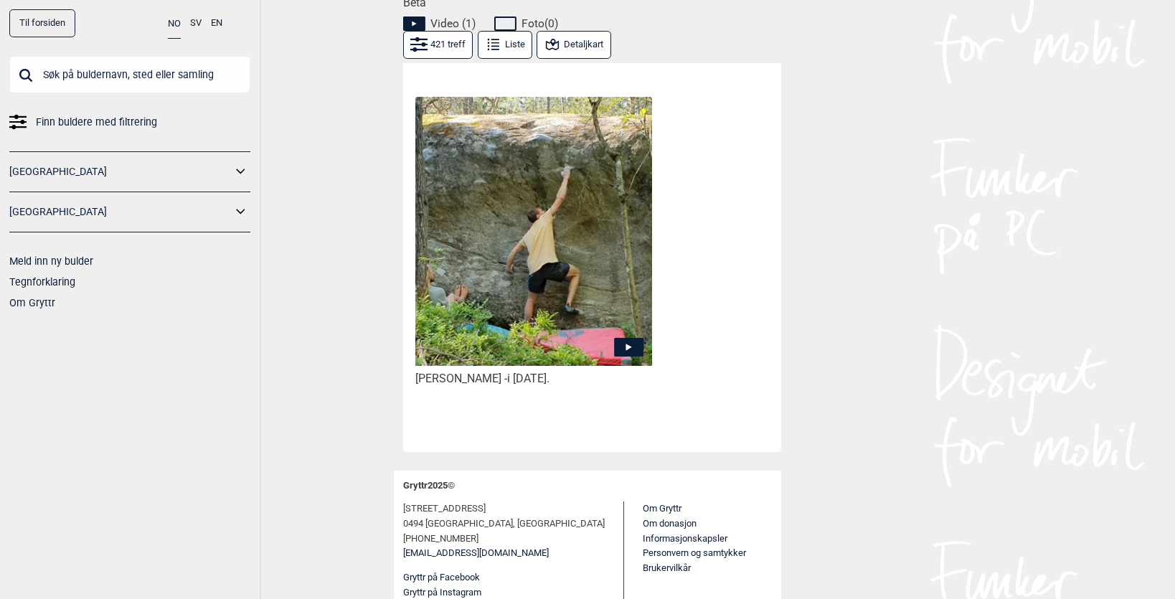
click at [608, 330] on img at bounding box center [533, 231] width 237 height 268
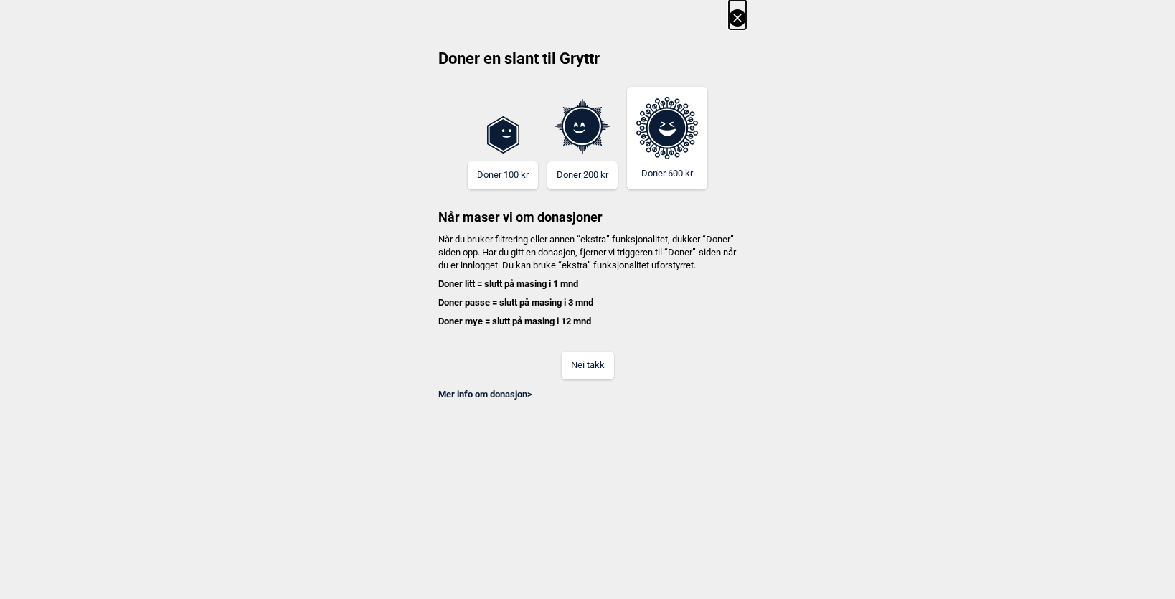
click at [596, 379] on button "Nei takk" at bounding box center [588, 365] width 52 height 28
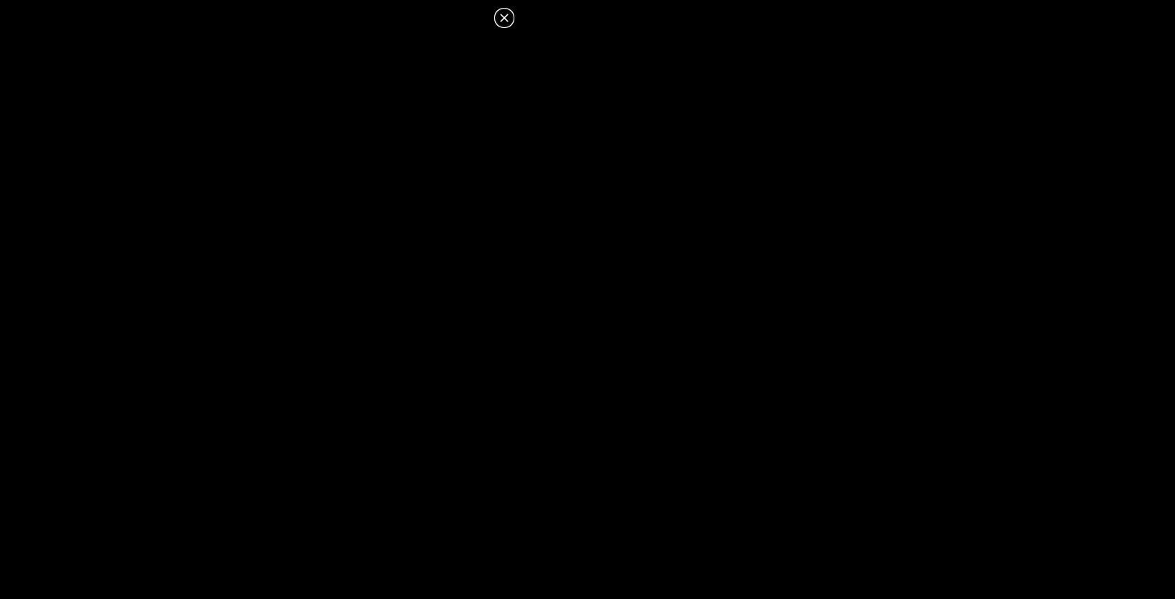
click at [509, 14] on icon at bounding box center [504, 17] width 17 height 17
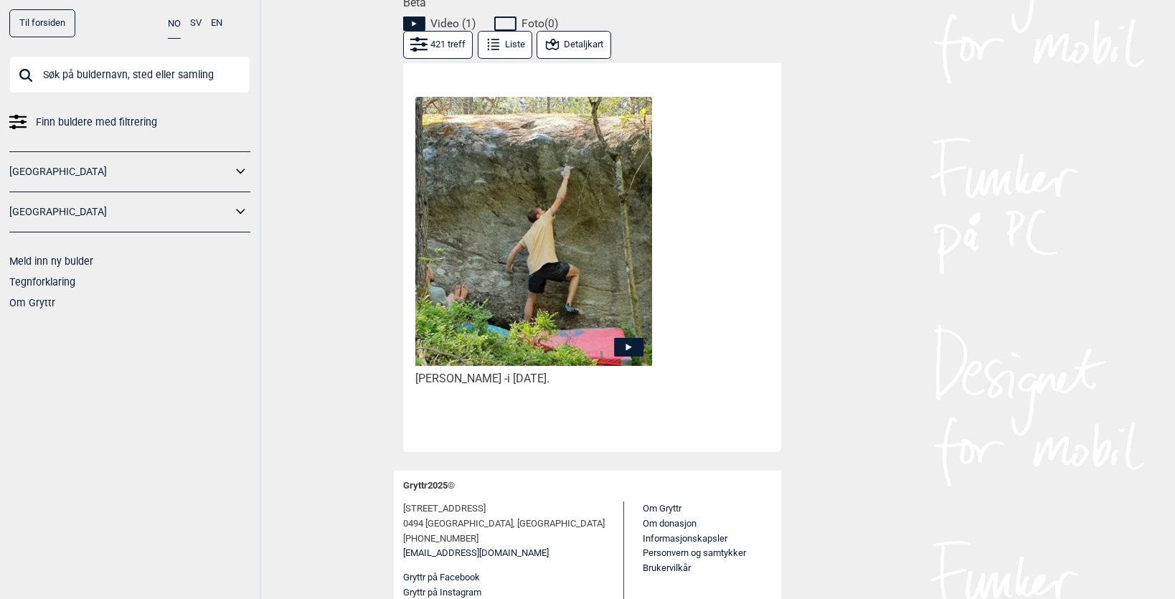
scroll to position [0, 0]
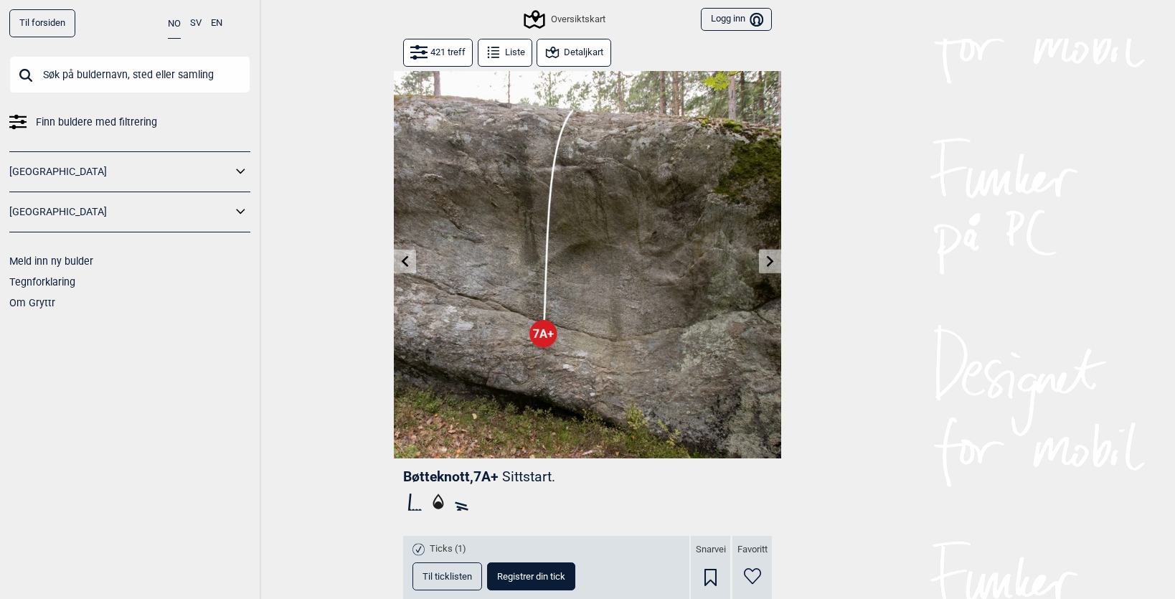
click at [767, 266] on icon at bounding box center [770, 260] width 11 height 11
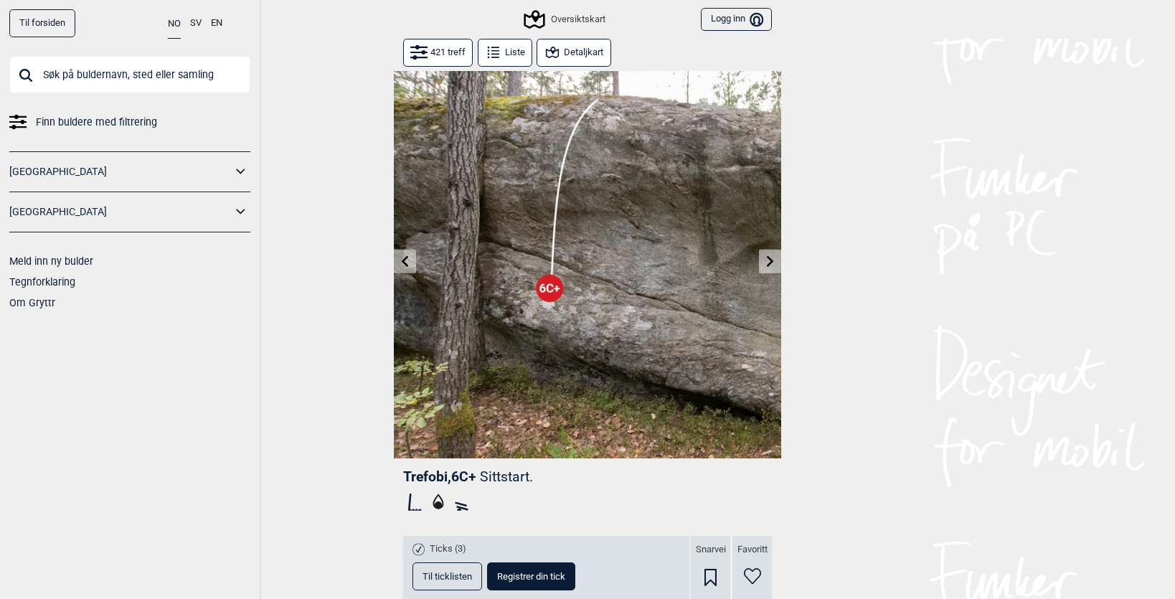
click at [767, 267] on icon at bounding box center [770, 260] width 11 height 11
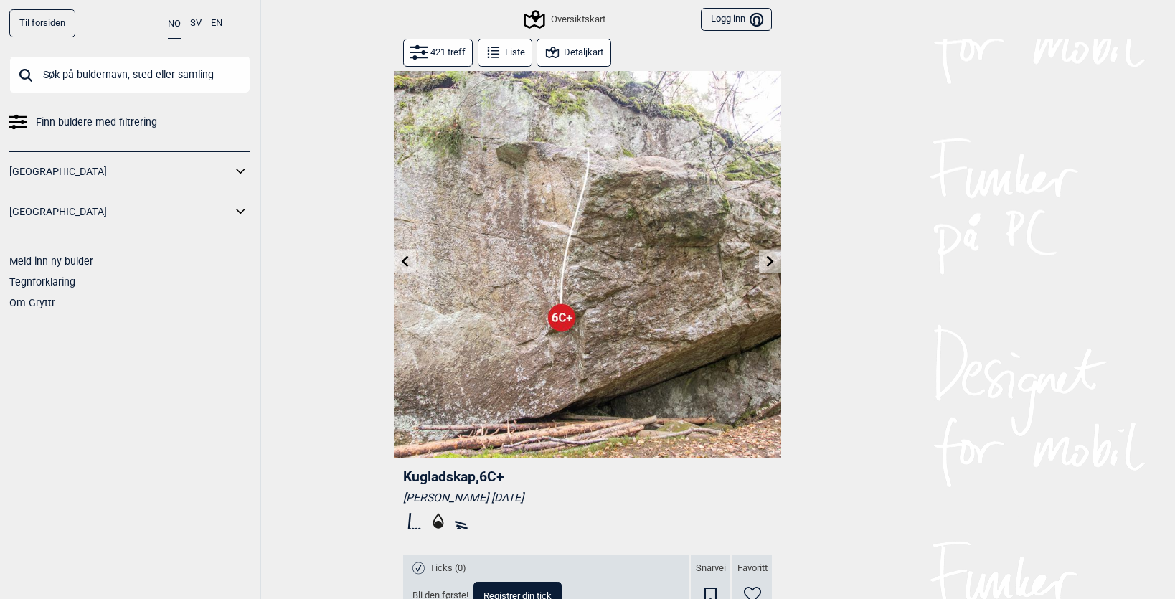
click at [402, 259] on icon at bounding box center [405, 260] width 11 height 11
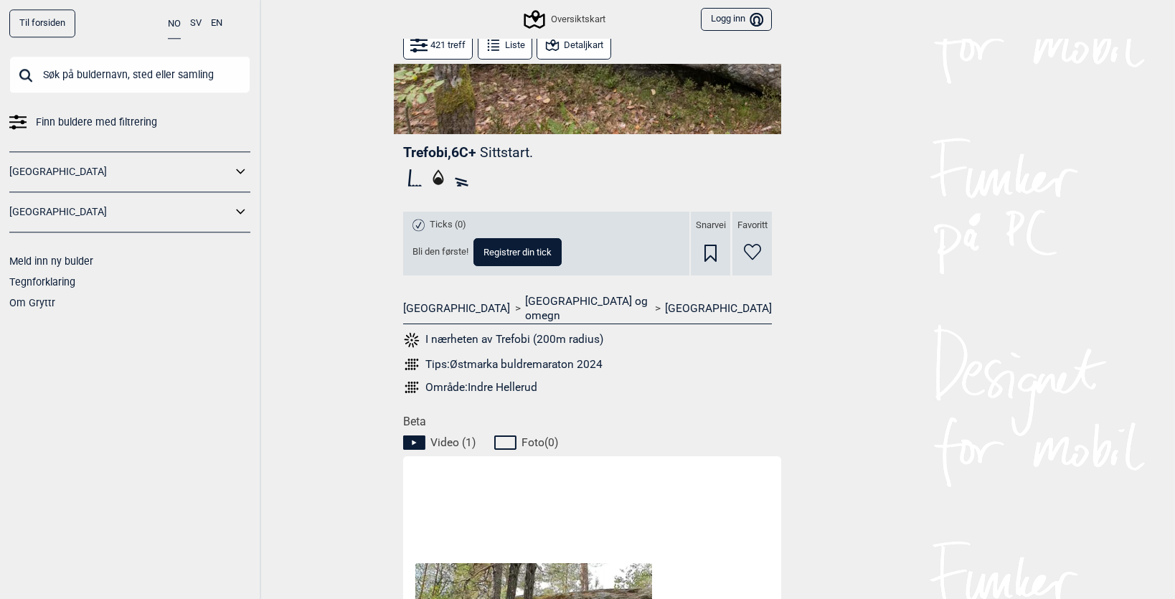
scroll to position [743, 0]
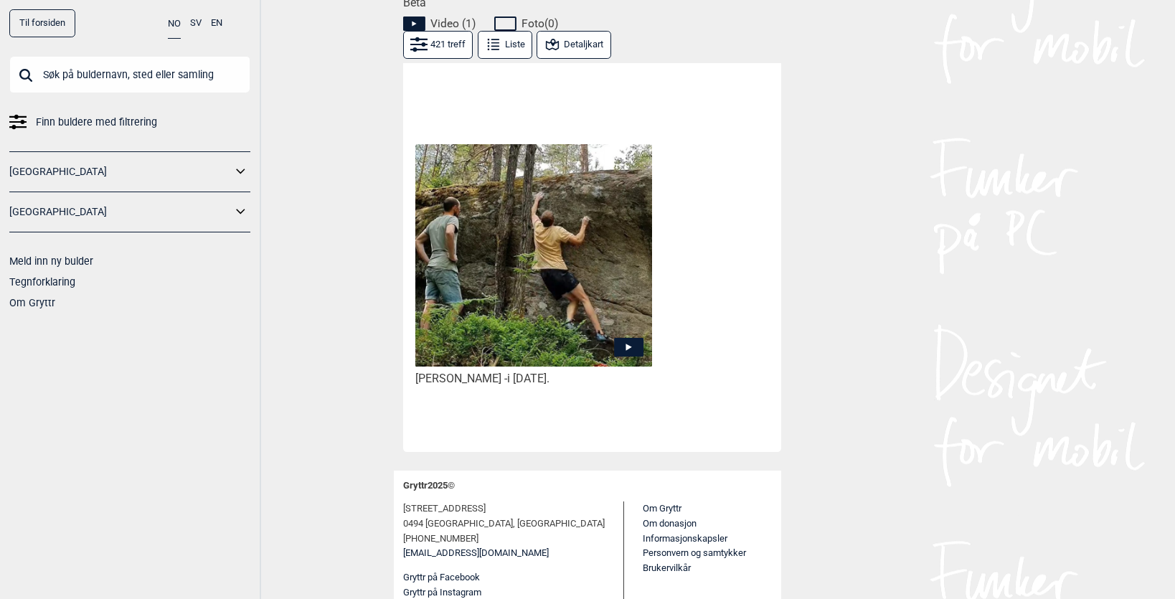
click at [513, 313] on img at bounding box center [533, 255] width 237 height 222
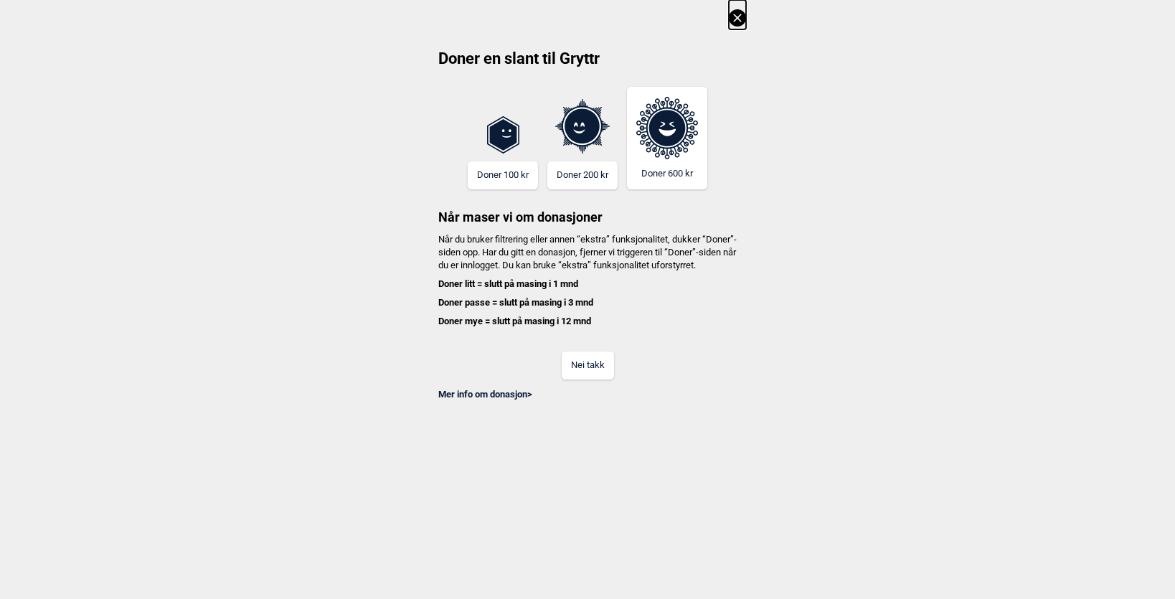
click at [583, 379] on button "Nei takk" at bounding box center [588, 365] width 52 height 28
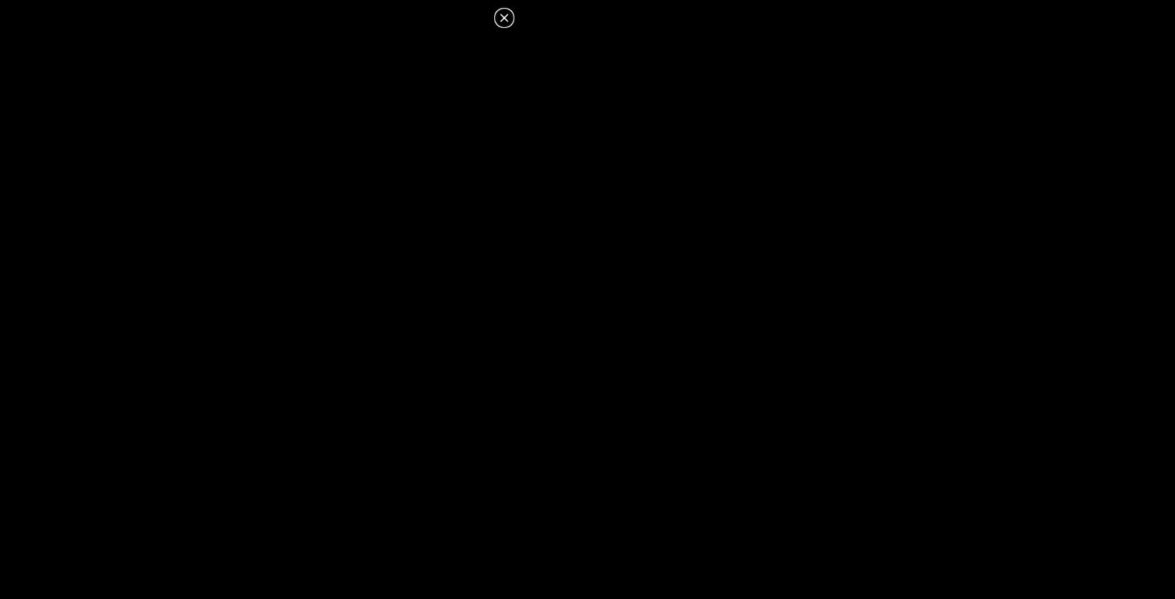
click at [503, 14] on icon at bounding box center [504, 17] width 17 height 17
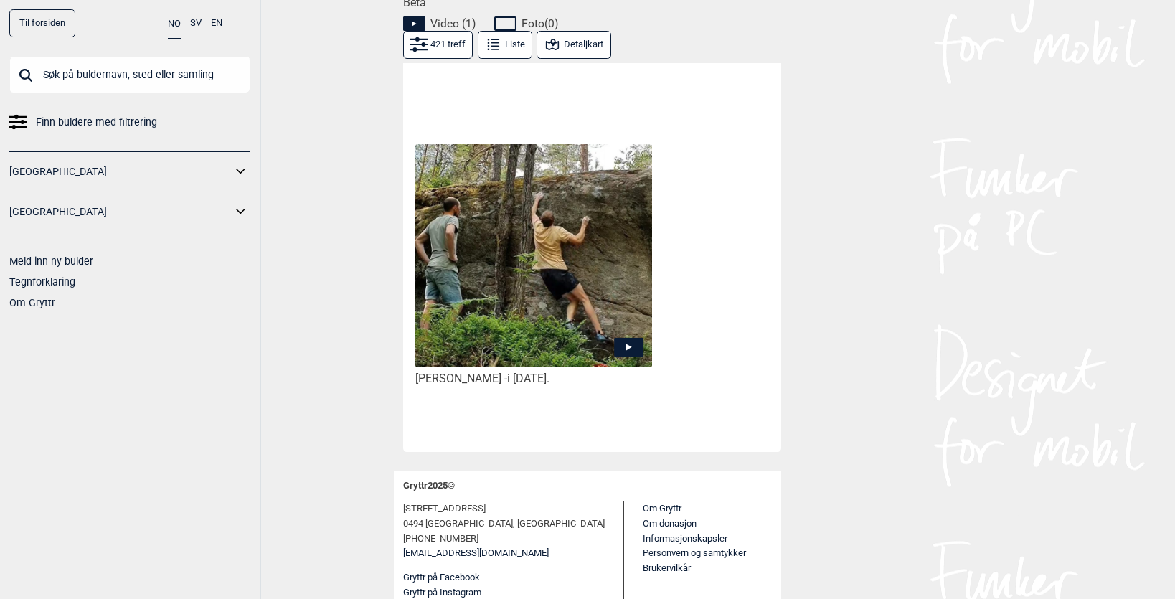
click at [623, 337] on icon at bounding box center [628, 346] width 29 height 19
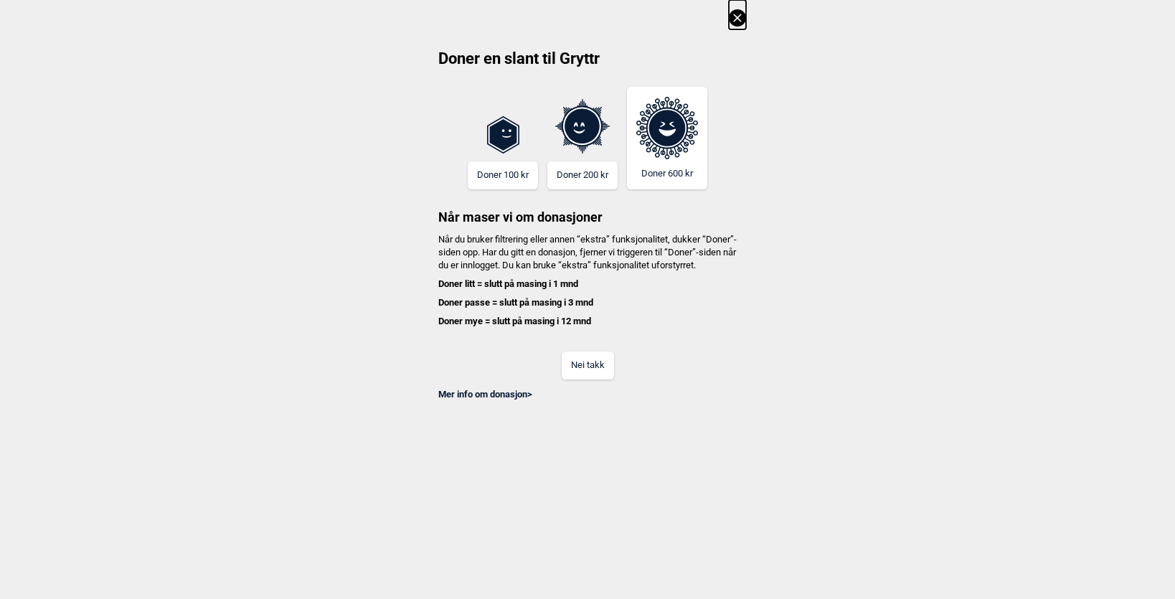
click at [608, 374] on button "Nei takk" at bounding box center [588, 365] width 52 height 28
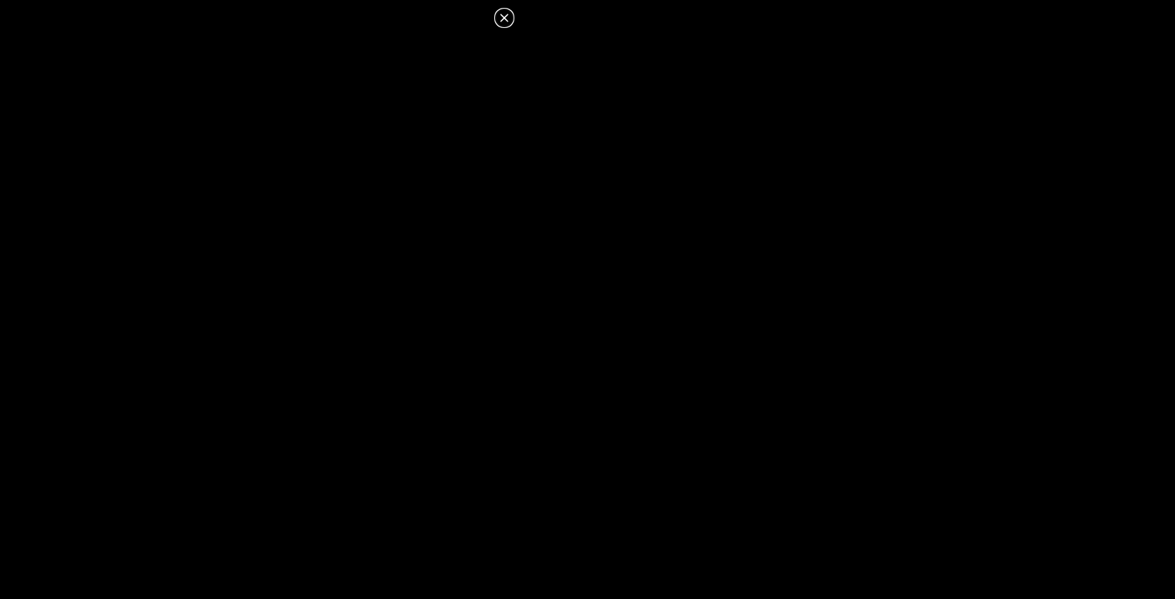
click at [507, 16] on icon at bounding box center [504, 17] width 17 height 17
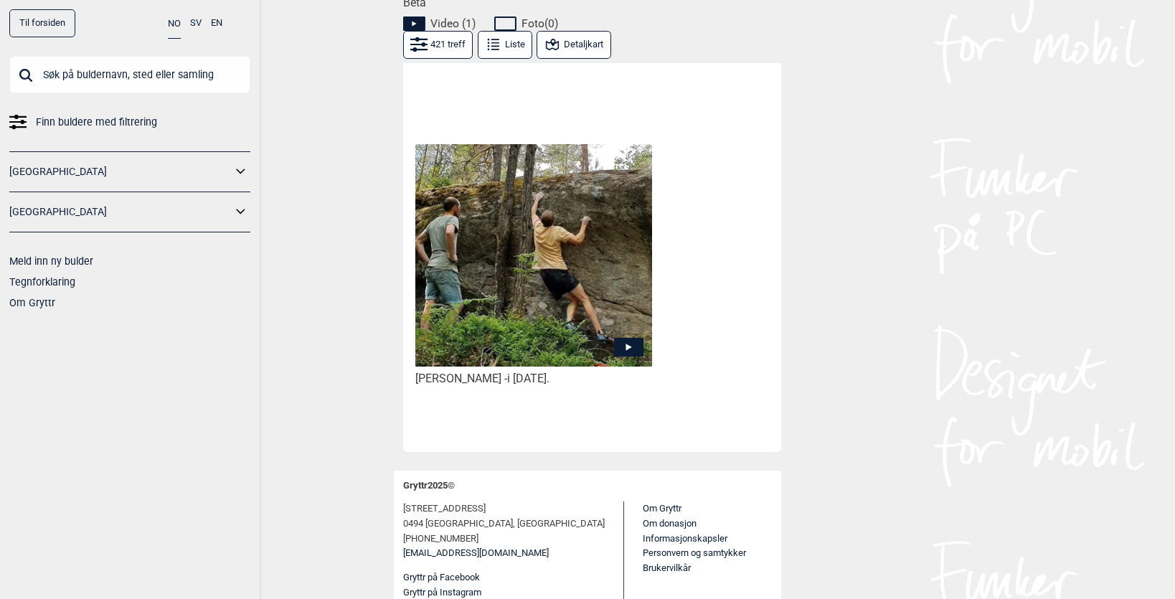
scroll to position [0, 0]
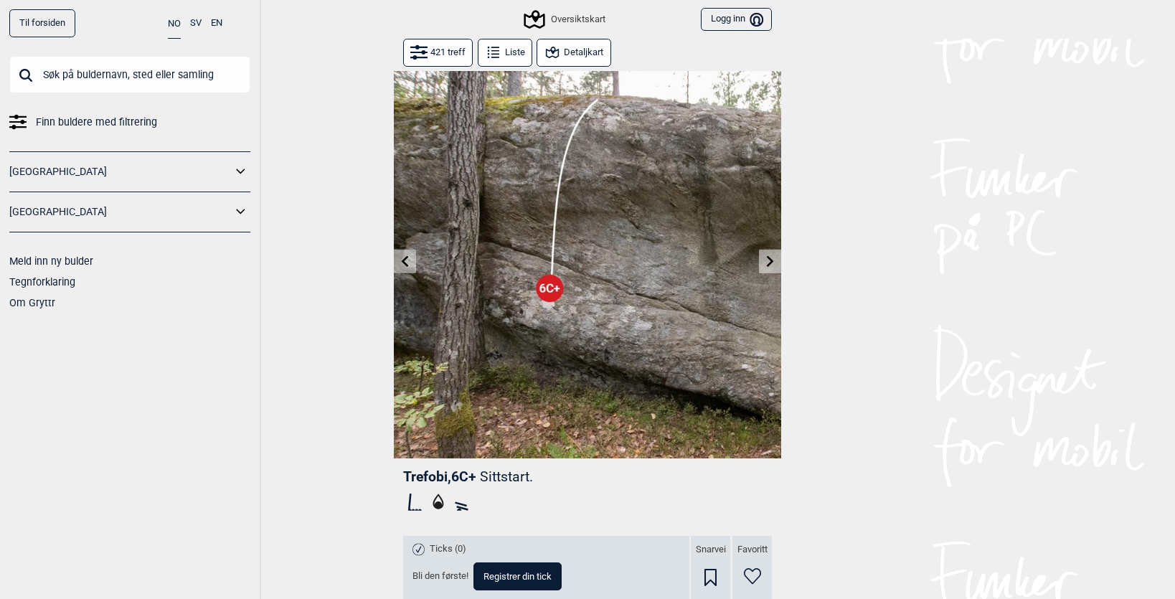
click at [579, 55] on button "Detaljkart" at bounding box center [574, 53] width 74 height 28
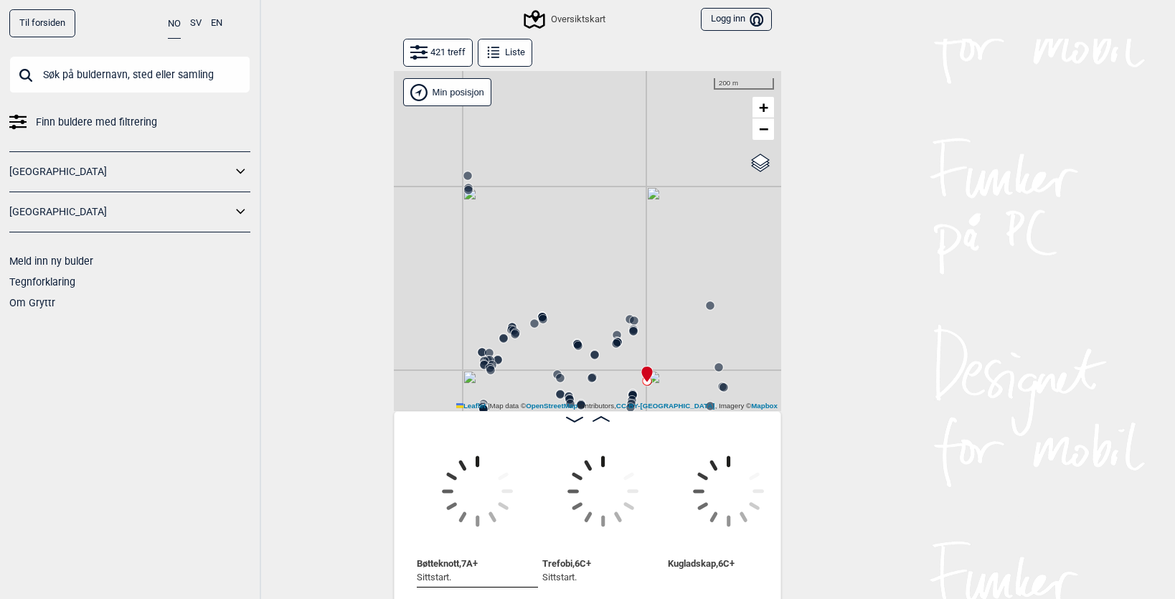
scroll to position [0, 6788]
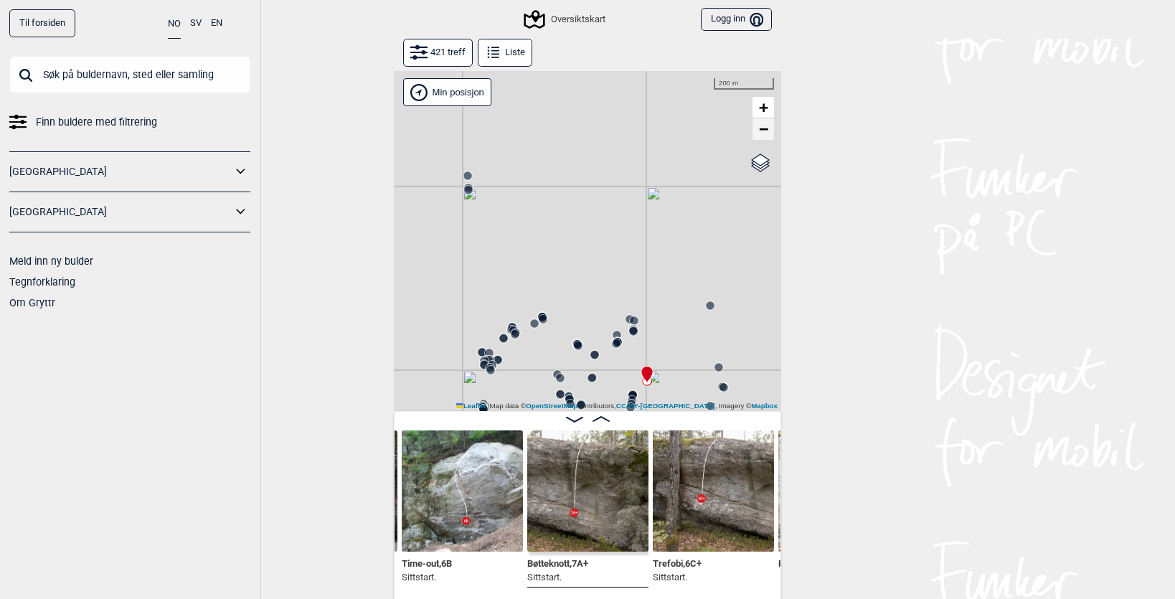
click at [770, 131] on link "−" at bounding box center [763, 129] width 22 height 22
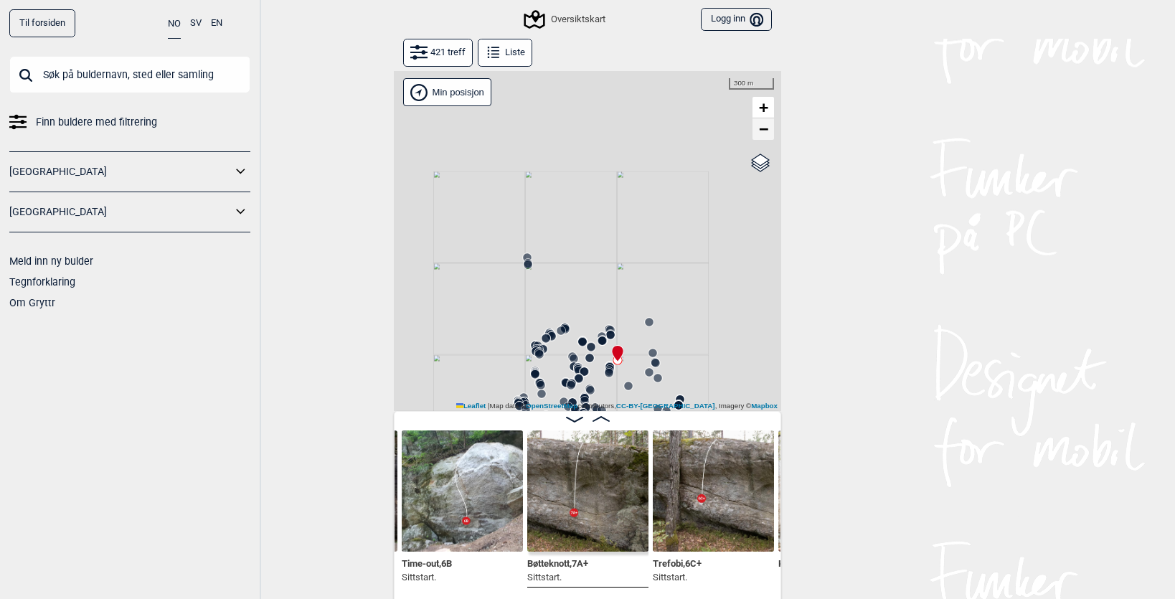
click at [768, 131] on span "−" at bounding box center [763, 129] width 9 height 18
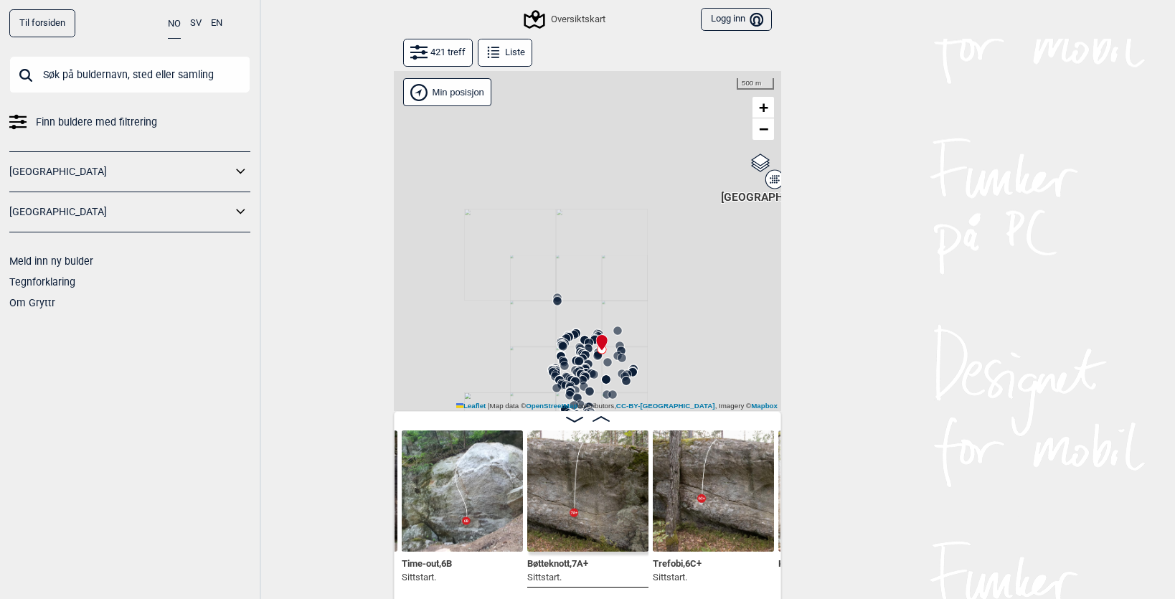
click at [691, 502] on img at bounding box center [713, 490] width 121 height 121
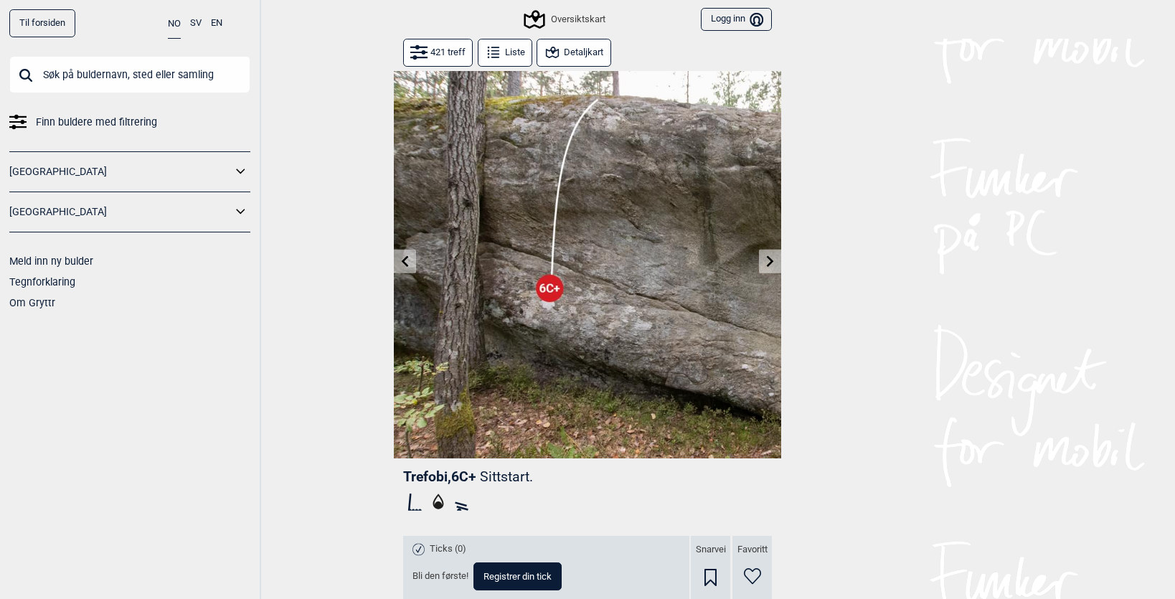
click at [771, 260] on icon at bounding box center [770, 260] width 7 height 11
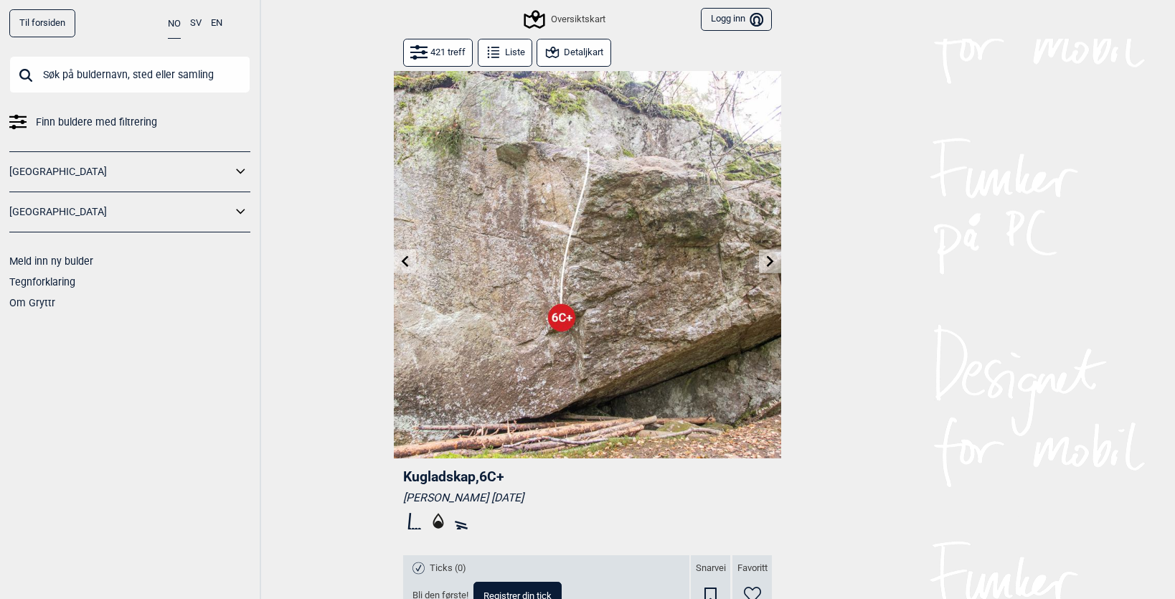
click at [771, 260] on icon at bounding box center [770, 260] width 7 height 11
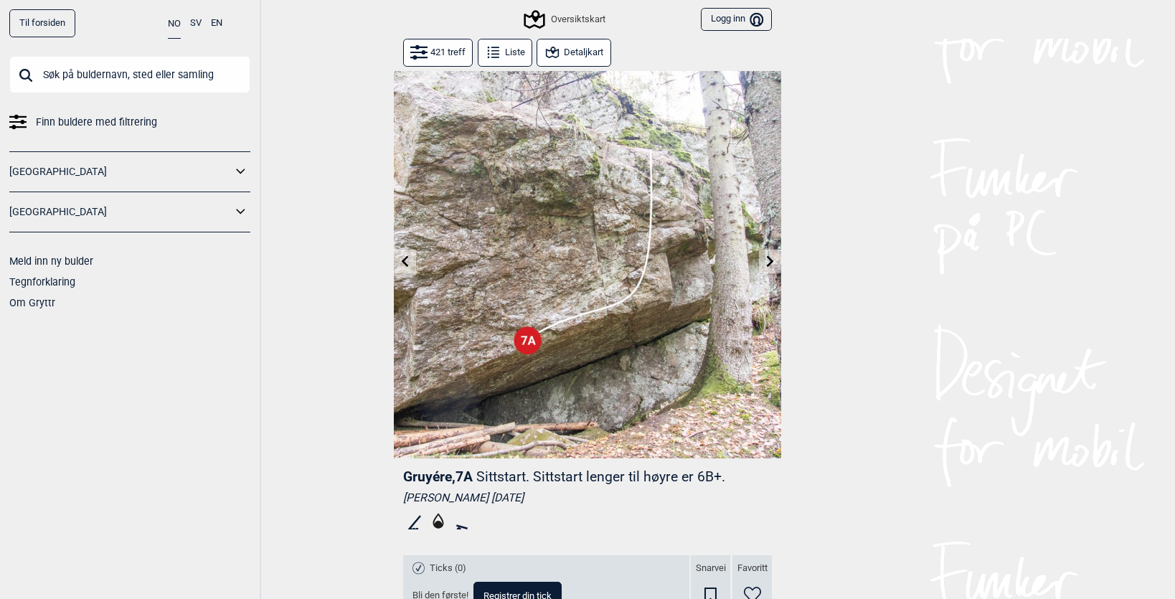
click at [771, 260] on icon at bounding box center [770, 260] width 7 height 11
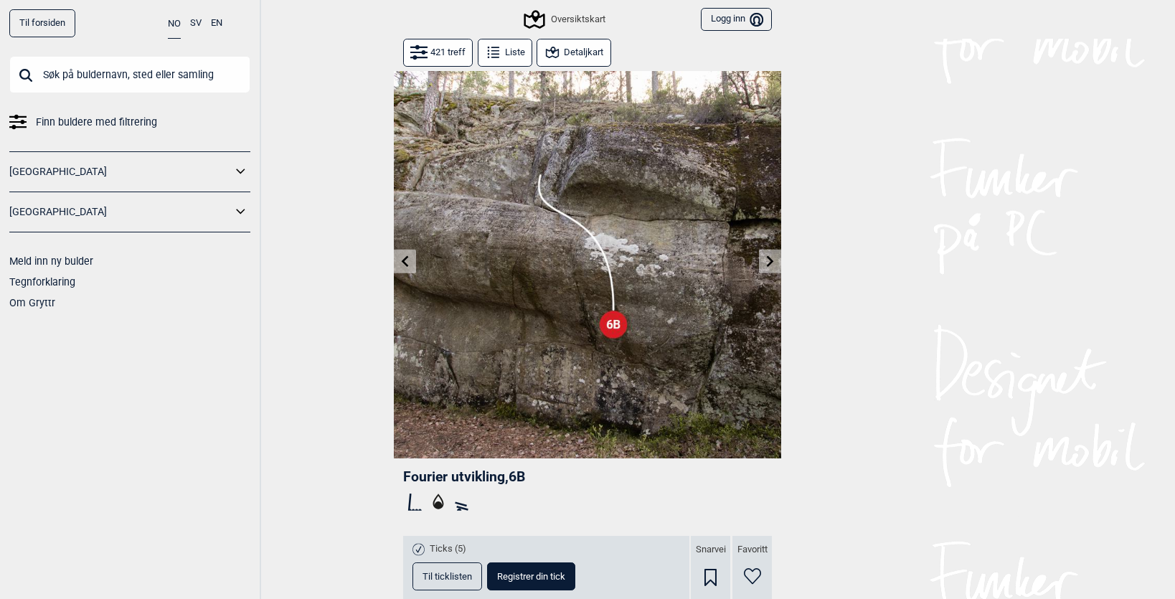
click at [407, 263] on icon at bounding box center [405, 260] width 11 height 11
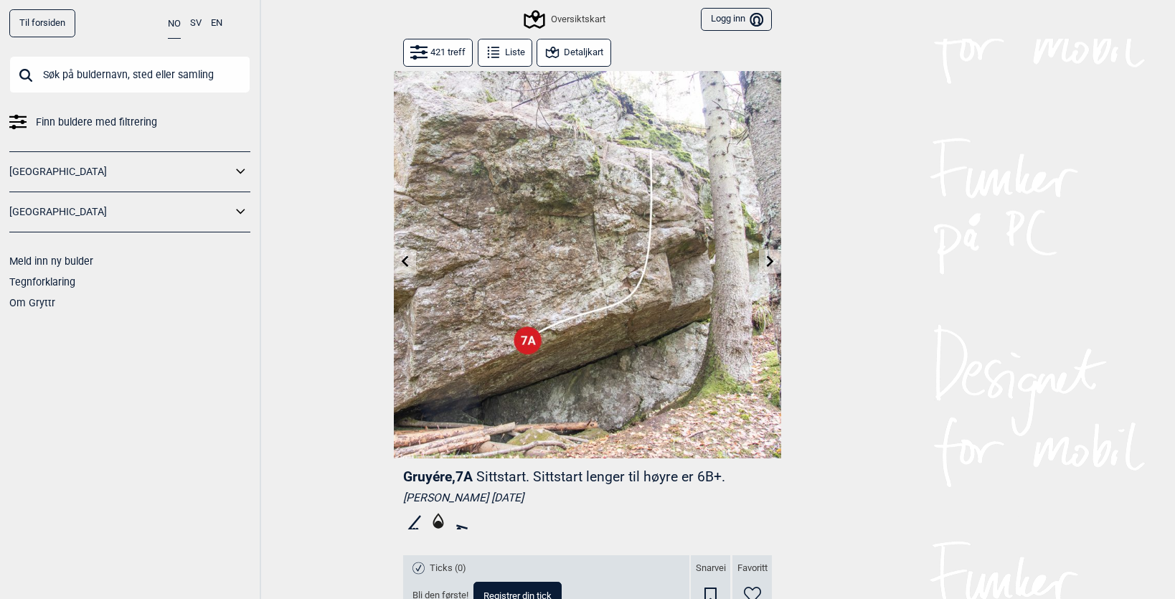
click at [774, 262] on icon at bounding box center [770, 260] width 11 height 11
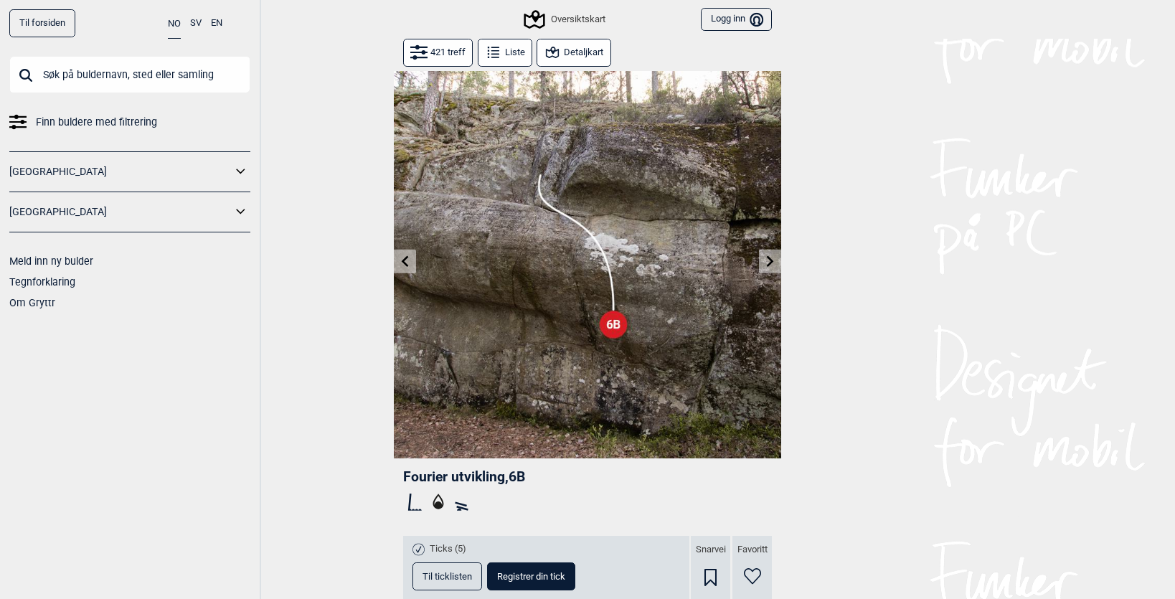
click at [774, 262] on icon at bounding box center [770, 260] width 11 height 11
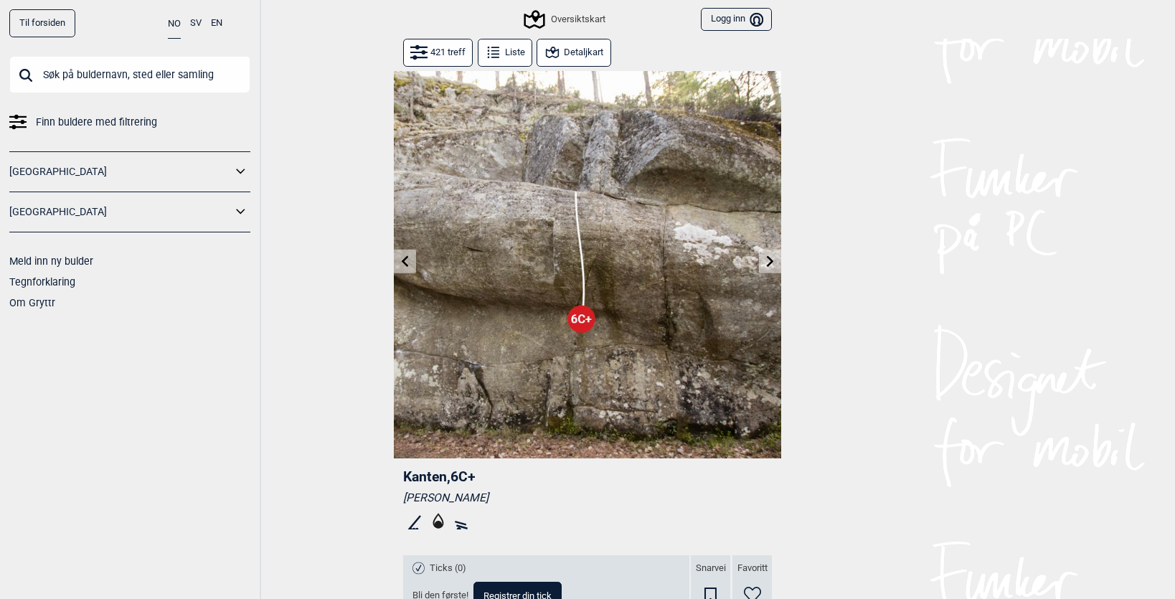
click at [402, 264] on icon at bounding box center [405, 260] width 11 height 11
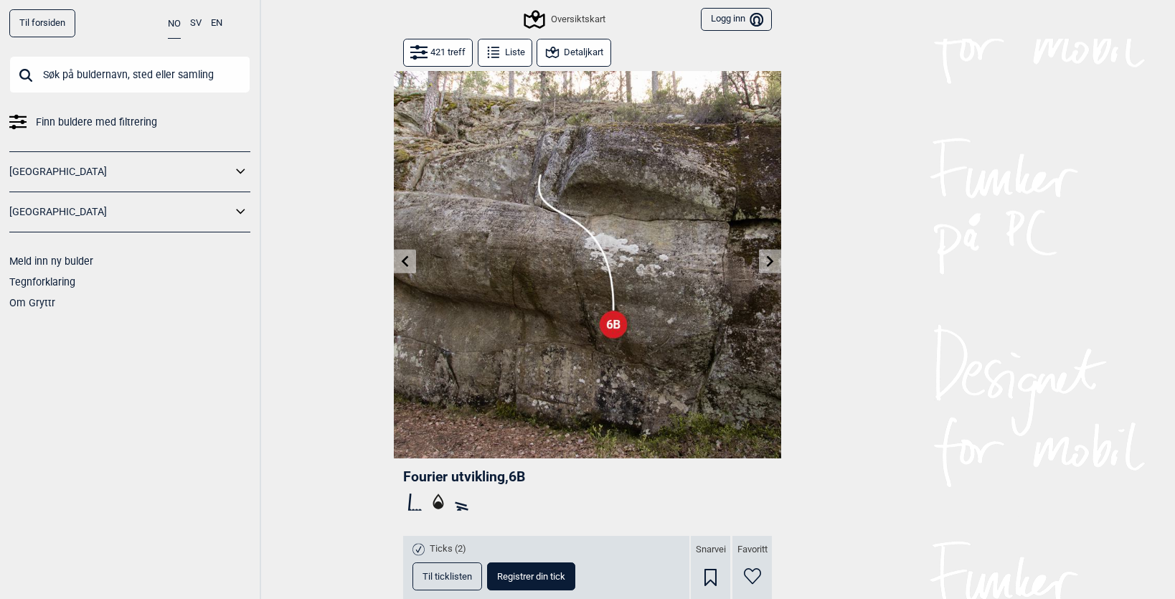
click at [770, 266] on icon at bounding box center [770, 260] width 11 height 11
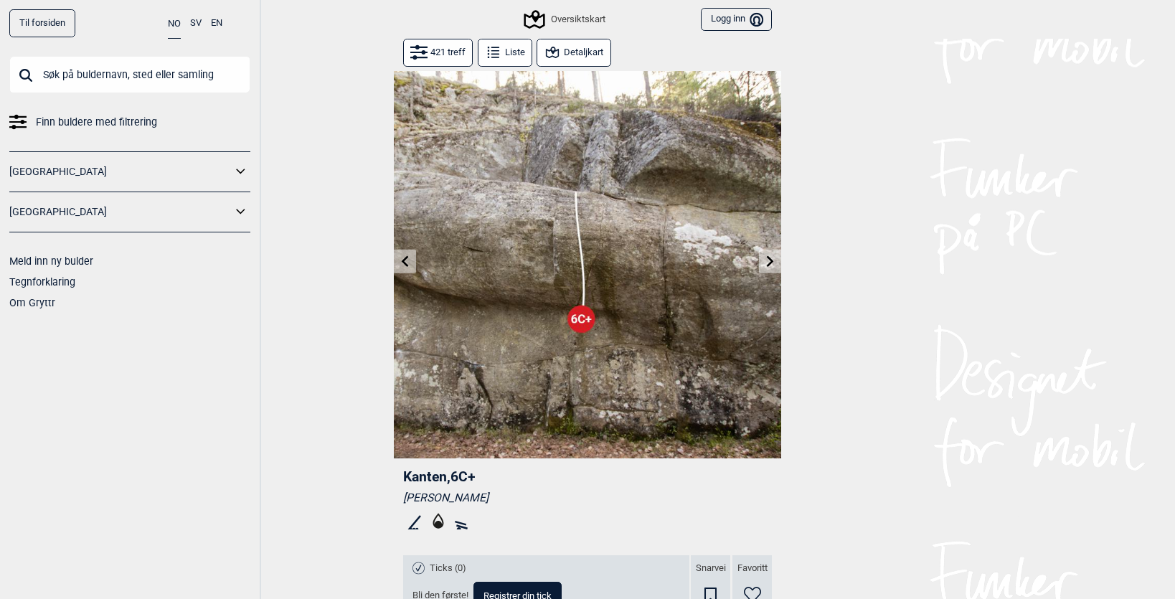
click at [770, 266] on icon at bounding box center [770, 260] width 11 height 11
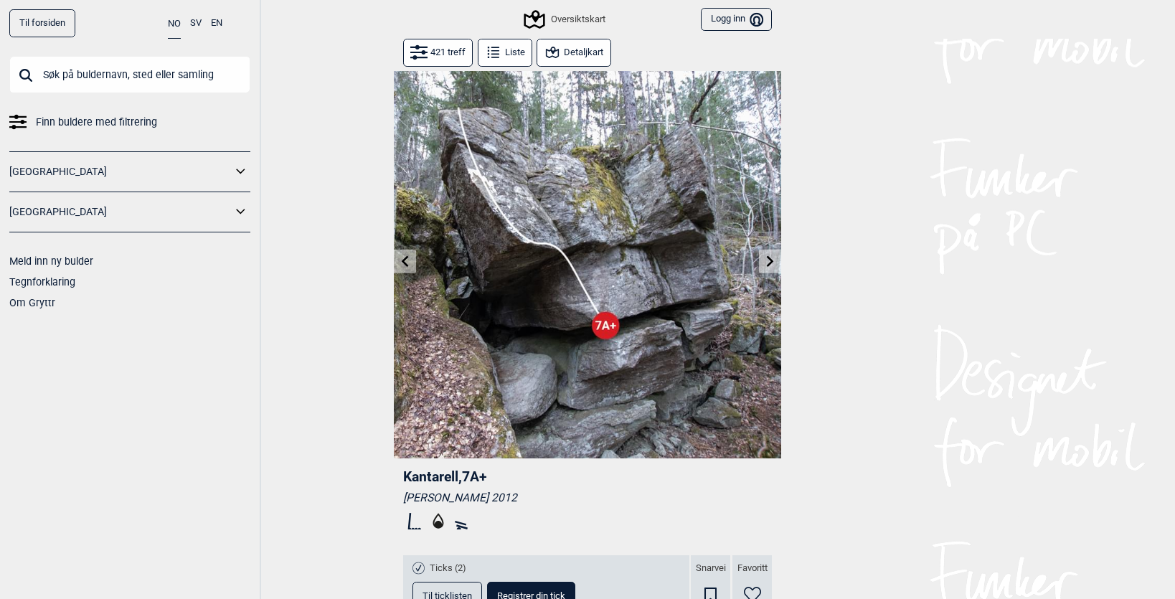
click at [402, 261] on icon at bounding box center [405, 260] width 7 height 11
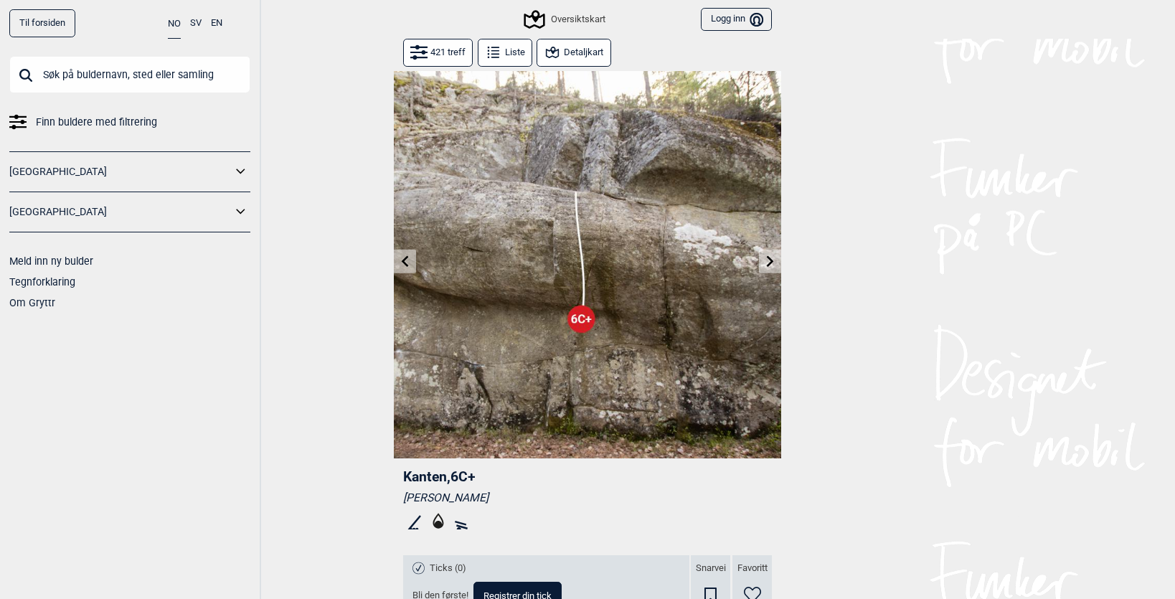
click at [765, 252] on button at bounding box center [770, 262] width 22 height 24
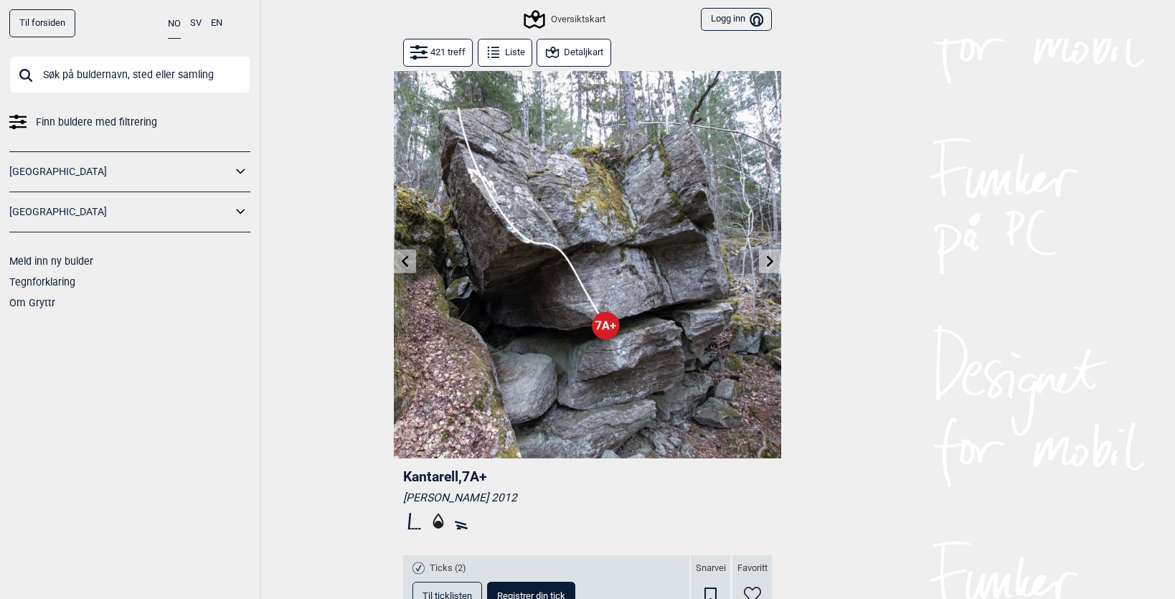
click at [765, 252] on button at bounding box center [770, 262] width 22 height 24
click at [765, 253] on button at bounding box center [770, 262] width 22 height 24
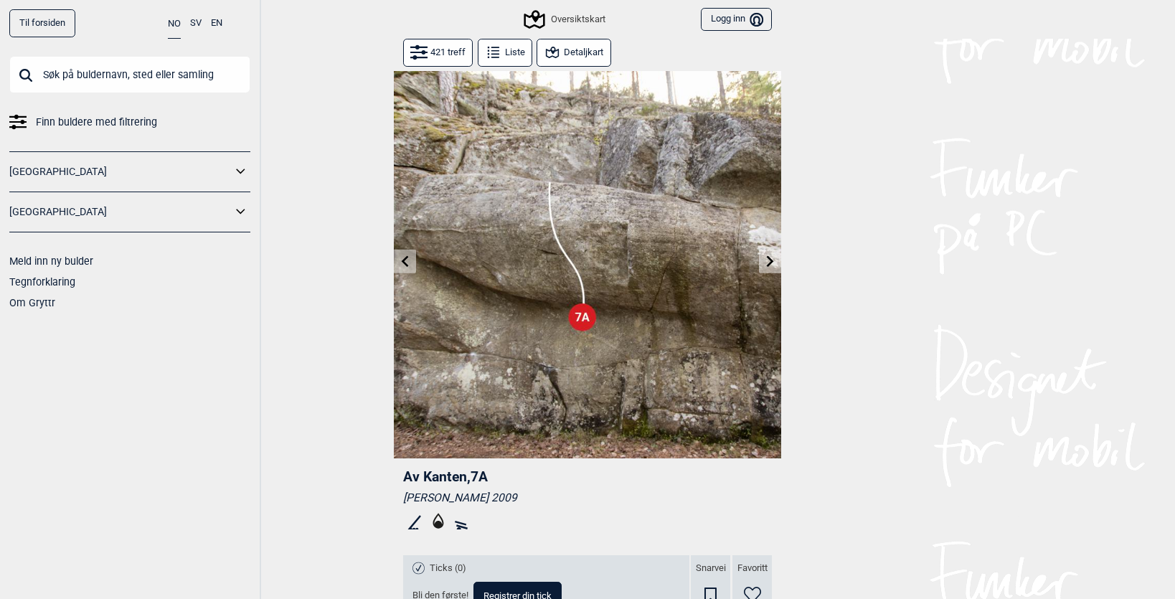
click at [765, 260] on icon at bounding box center [770, 260] width 11 height 11
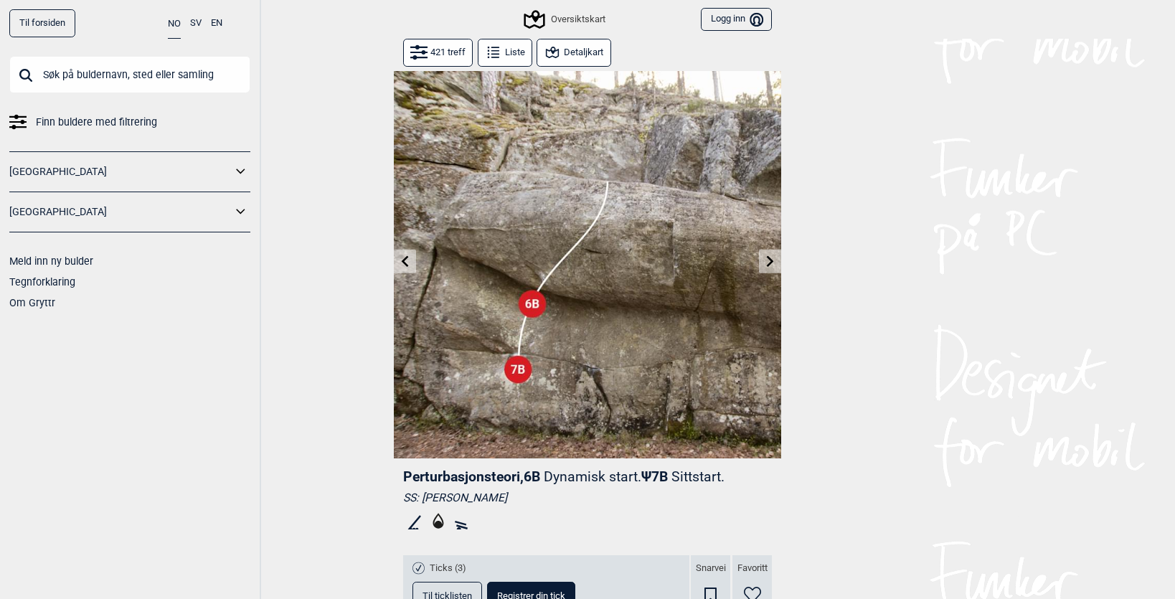
click at [765, 260] on icon at bounding box center [770, 260] width 11 height 11
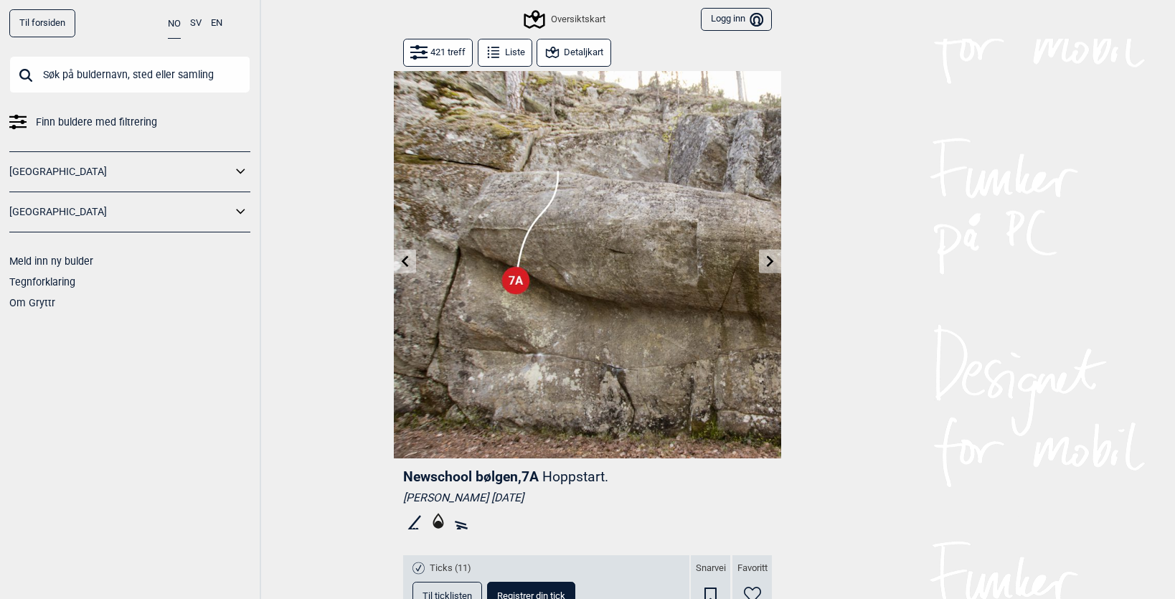
click at [765, 260] on icon at bounding box center [770, 260] width 11 height 11
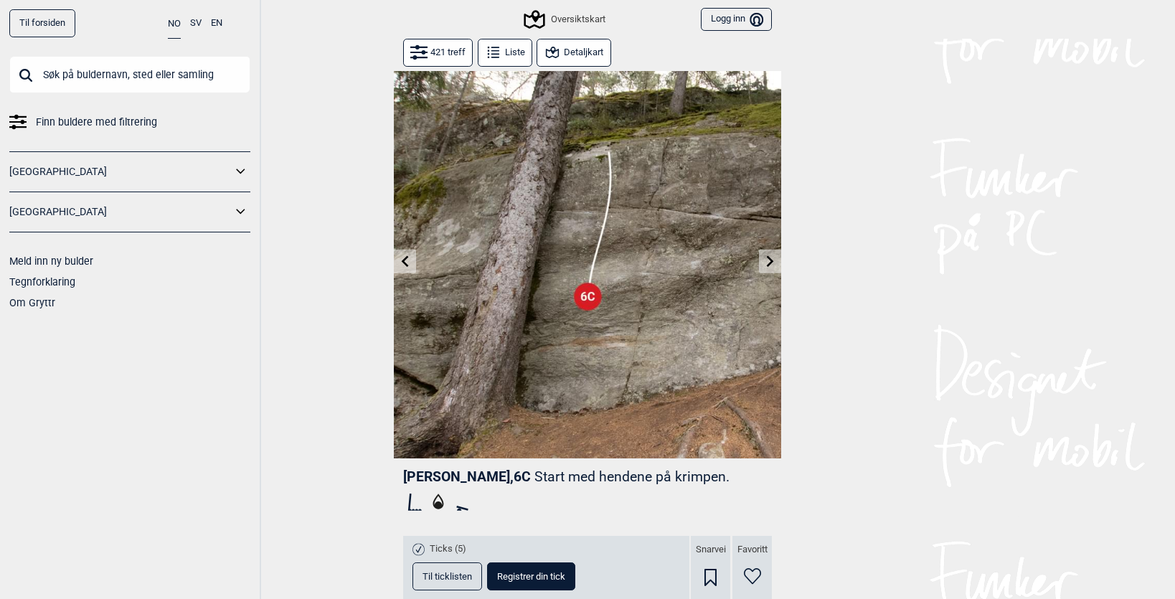
click at [765, 260] on icon at bounding box center [770, 260] width 11 height 11
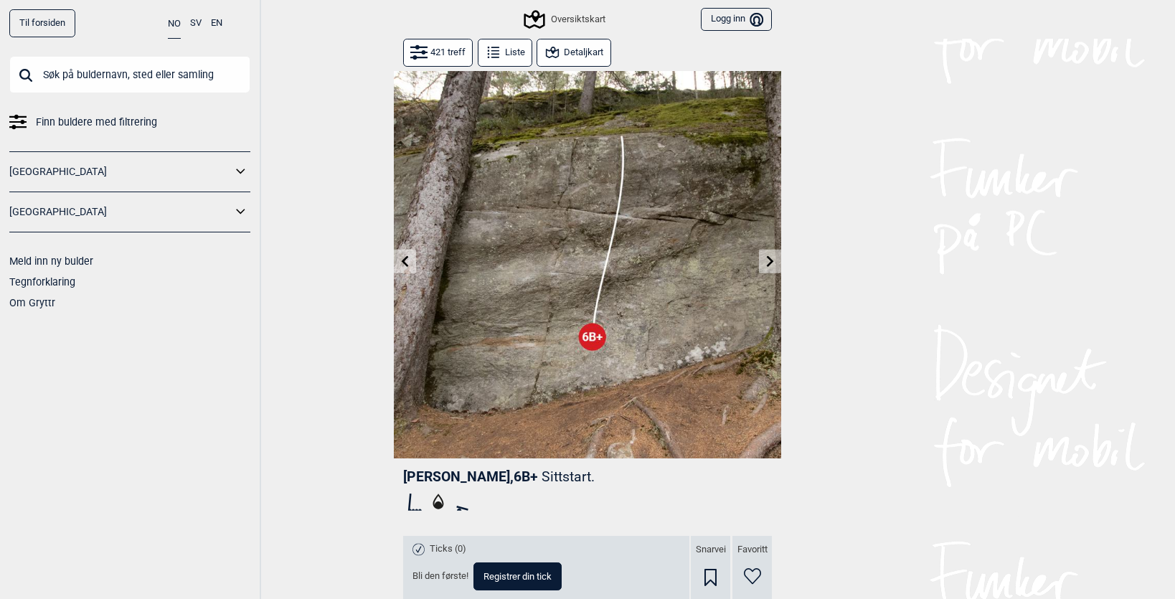
click at [765, 260] on icon at bounding box center [770, 260] width 11 height 11
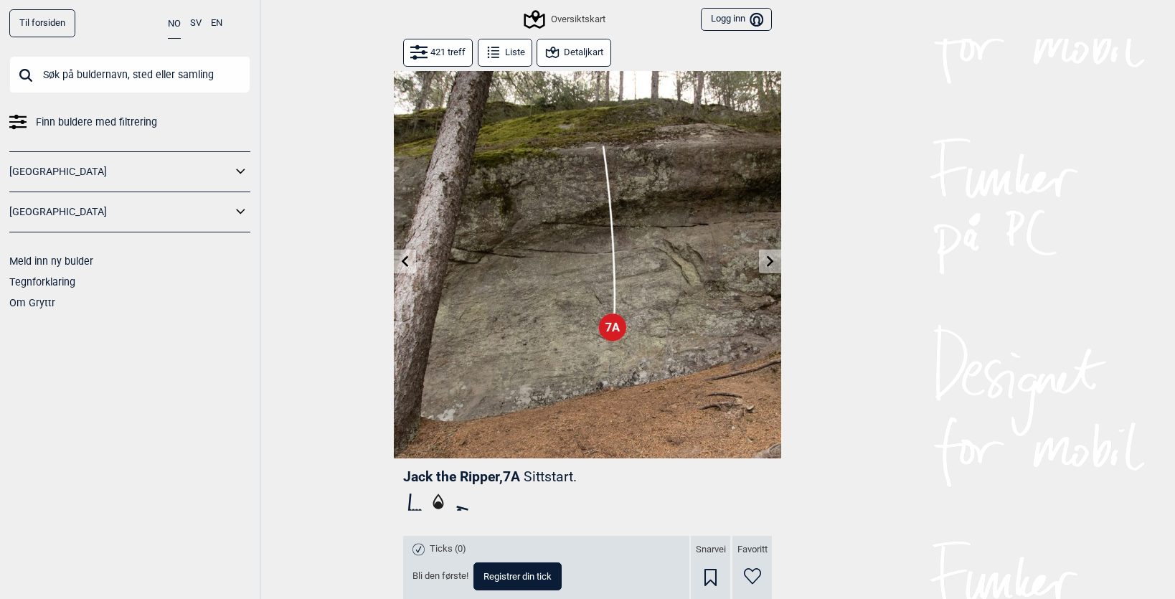
click at [765, 260] on icon at bounding box center [770, 260] width 11 height 11
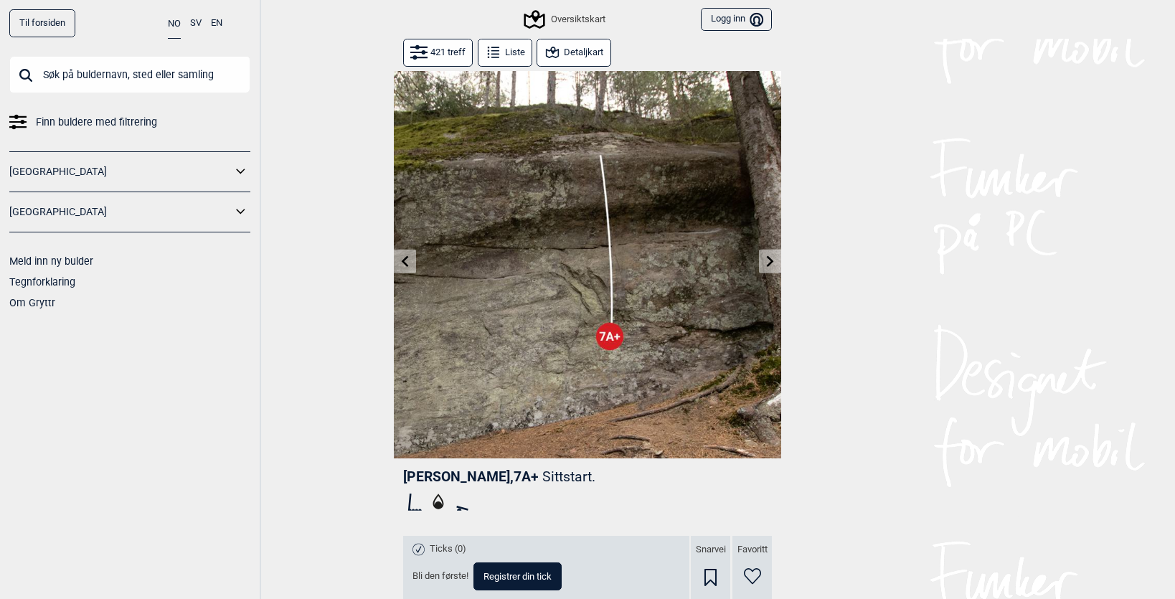
click at [765, 260] on icon at bounding box center [770, 260] width 11 height 11
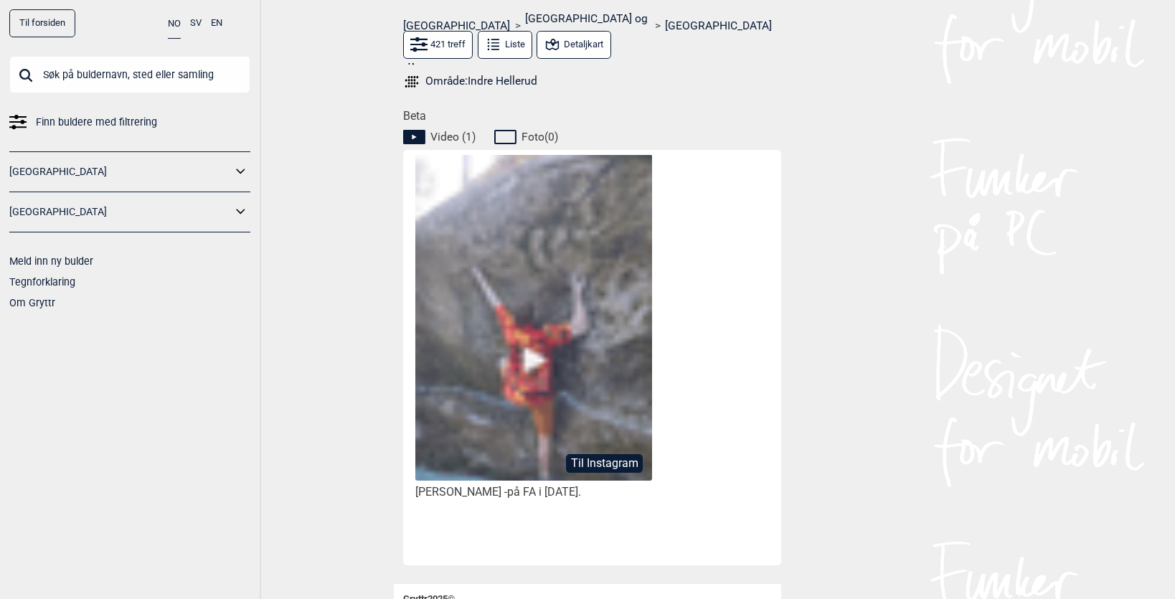
scroll to position [740, 0]
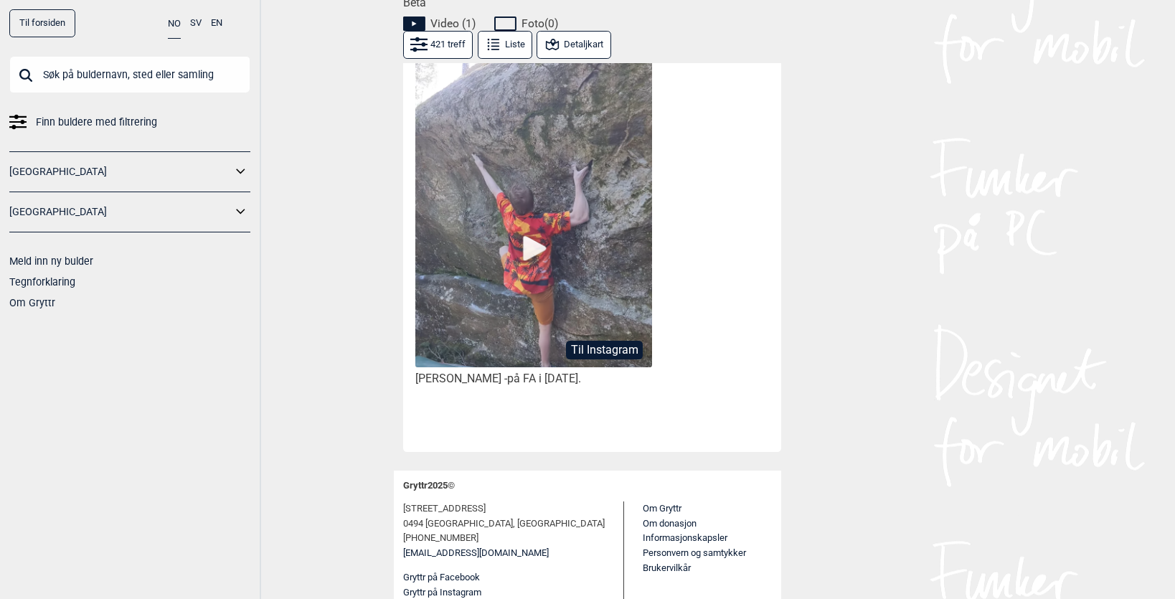
click at [521, 227] on img at bounding box center [533, 227] width 237 height 373
